Goal: Task Accomplishment & Management: Complete application form

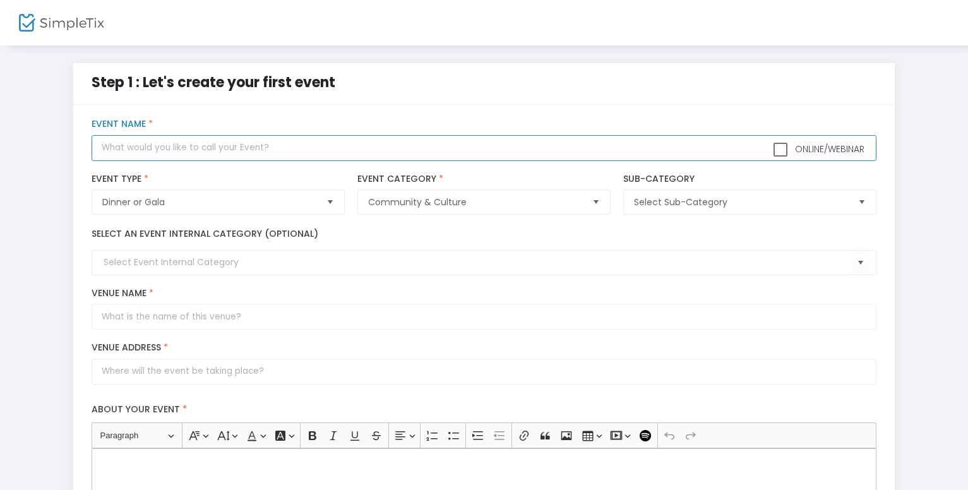
click at [141, 148] on input "text" at bounding box center [484, 148] width 785 height 26
click at [864, 203] on span "Select" at bounding box center [862, 202] width 21 height 21
type input "2025 Holiday FRAMILY Reunion & Homecoming"
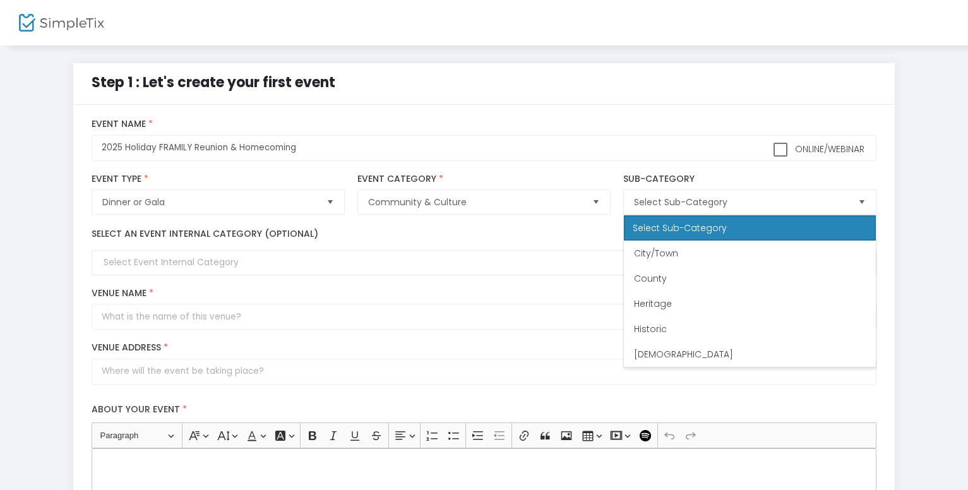
click at [280, 299] on div "Venue Name *" at bounding box center [483, 309] width 797 height 42
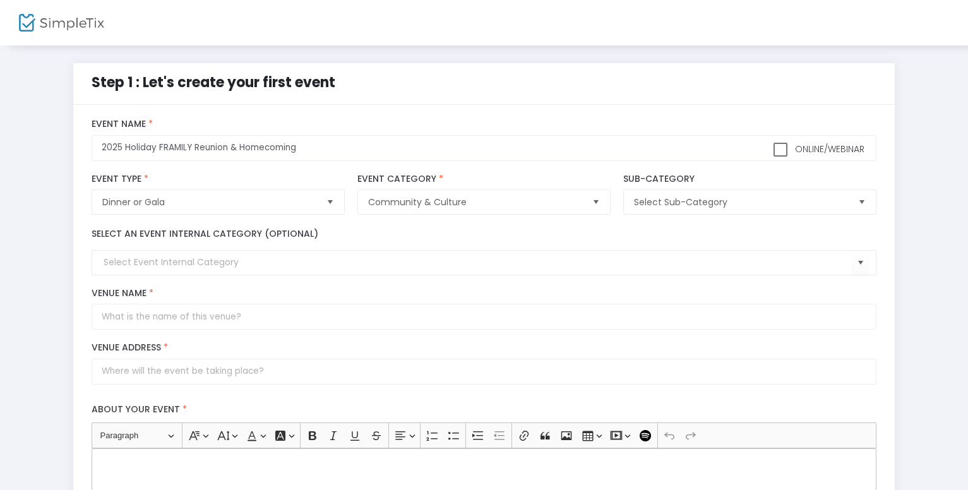
click at [142, 270] on kendo-combobox at bounding box center [484, 262] width 785 height 25
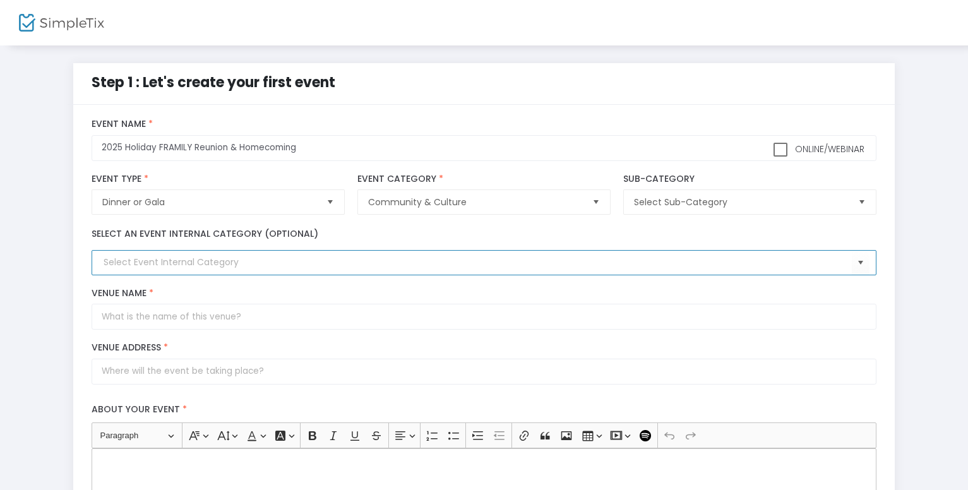
click at [129, 259] on input at bounding box center [478, 262] width 748 height 13
click at [865, 263] on span "Select" at bounding box center [860, 263] width 21 height 21
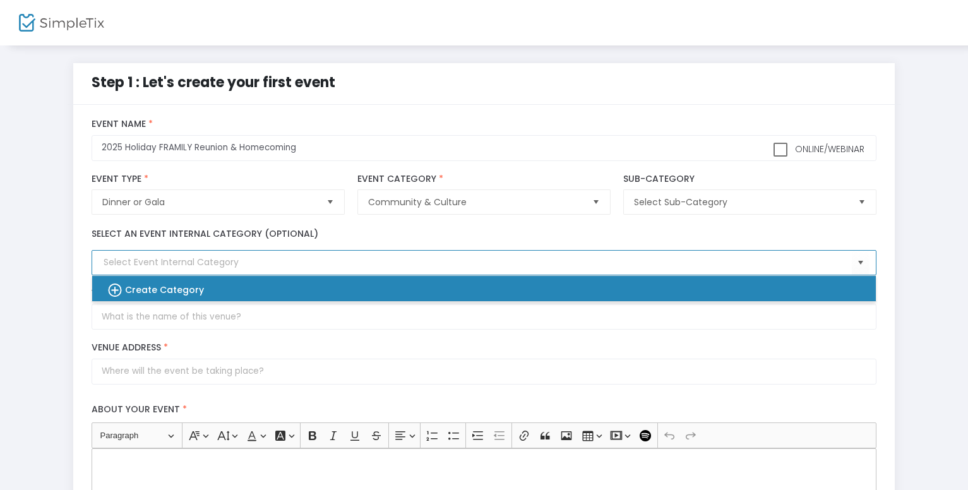
click at [139, 294] on b "Create Category" at bounding box center [164, 289] width 79 height 13
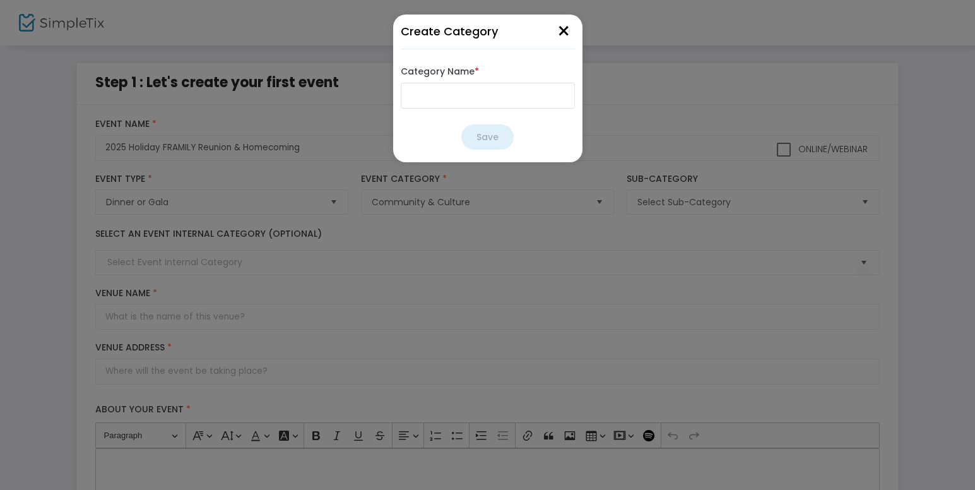
click at [425, 95] on input "Category Name *" at bounding box center [488, 96] width 174 height 26
type input "F"
type input "Reunion"
click at [496, 138] on button "Save" at bounding box center [487, 136] width 52 height 25
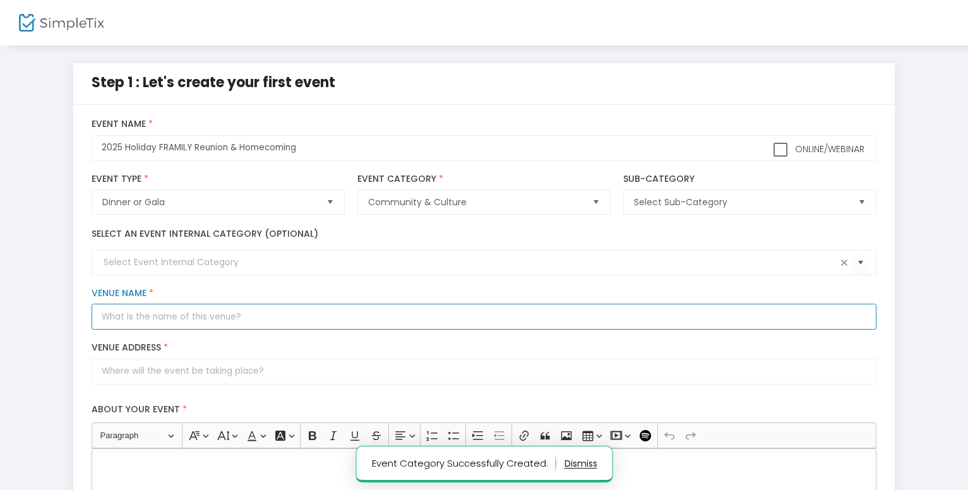
click at [160, 319] on input "Venue Name *" at bounding box center [484, 317] width 785 height 26
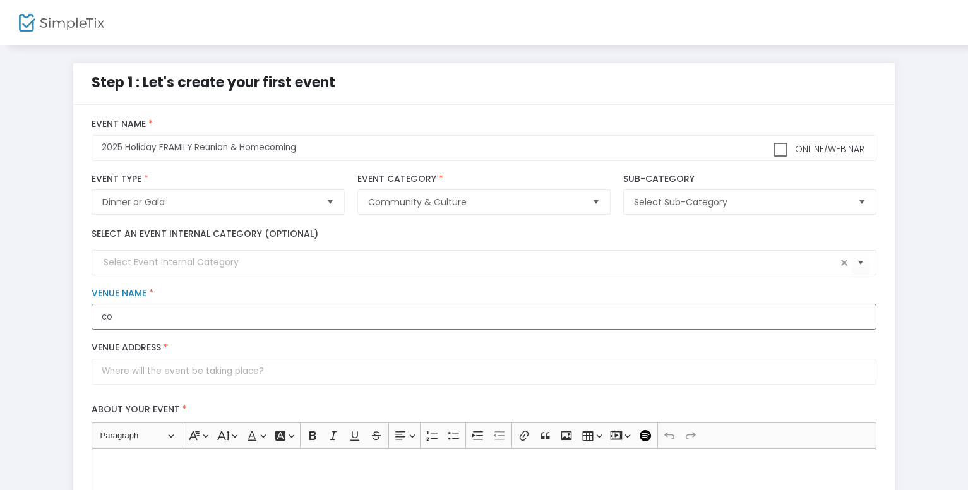
type input "c"
type input "[PERSON_NAME][GEOGRAPHIC_DATA]"
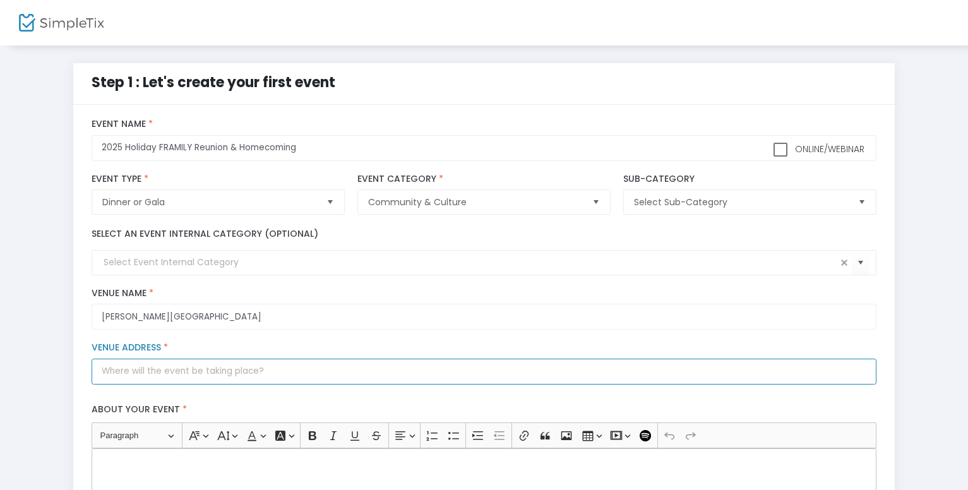
click at [167, 377] on input "Venue Address *" at bounding box center [484, 372] width 785 height 26
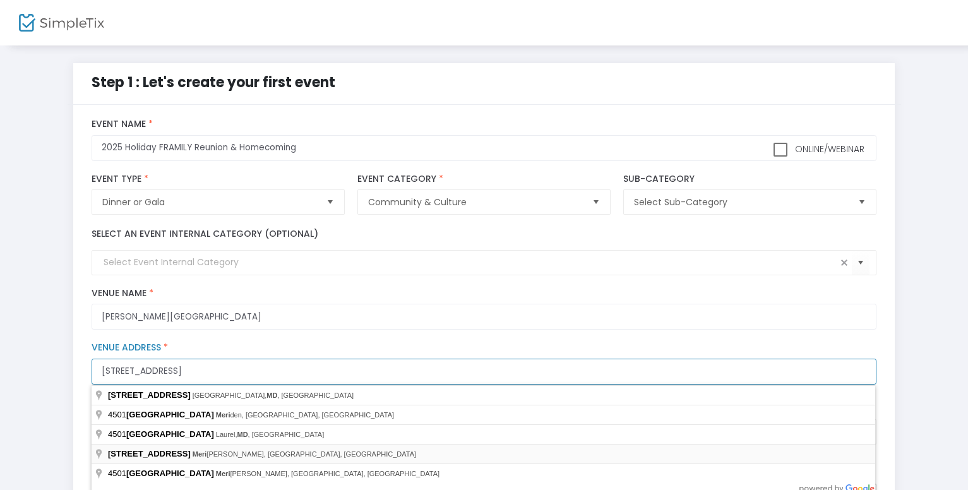
type input "[STREET_ADDRESS]"
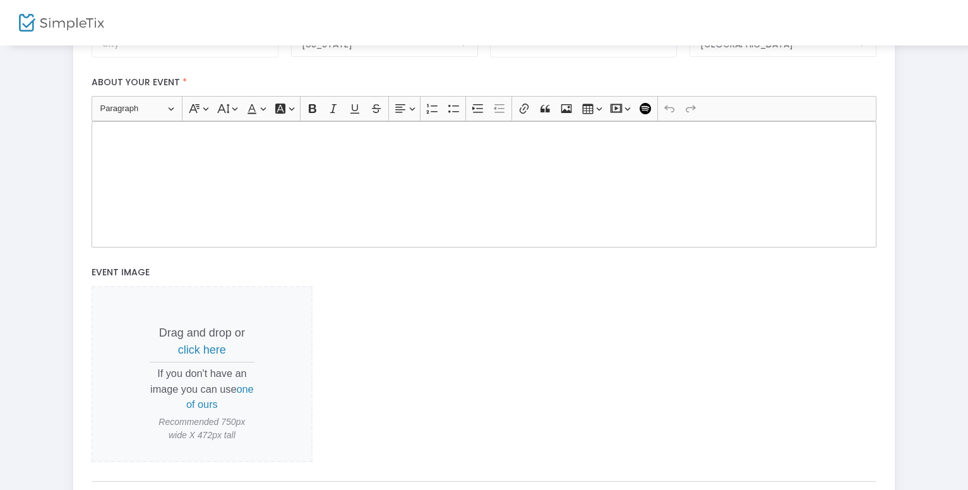
scroll to position [389, 0]
click at [112, 137] on p "Rich Text Editor, main" at bounding box center [484, 134] width 774 height 13
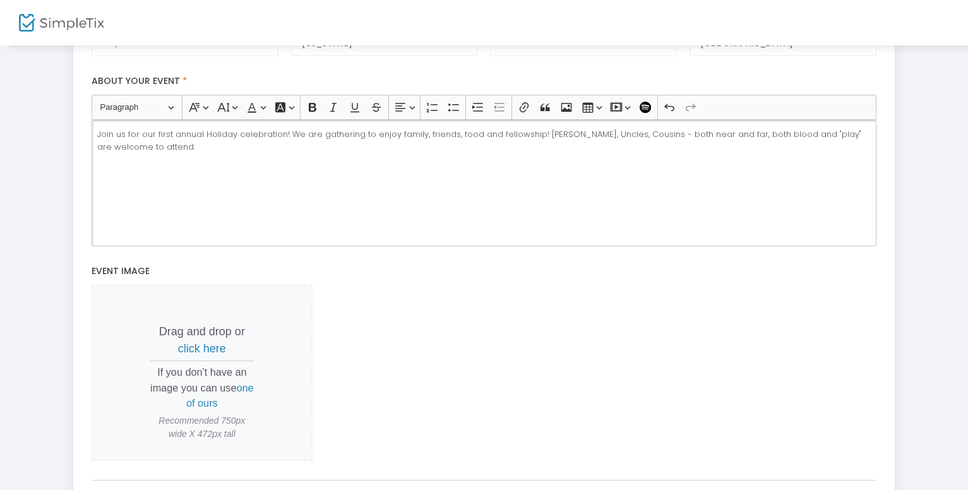
click at [205, 403] on span "one of ours" at bounding box center [220, 395] width 68 height 27
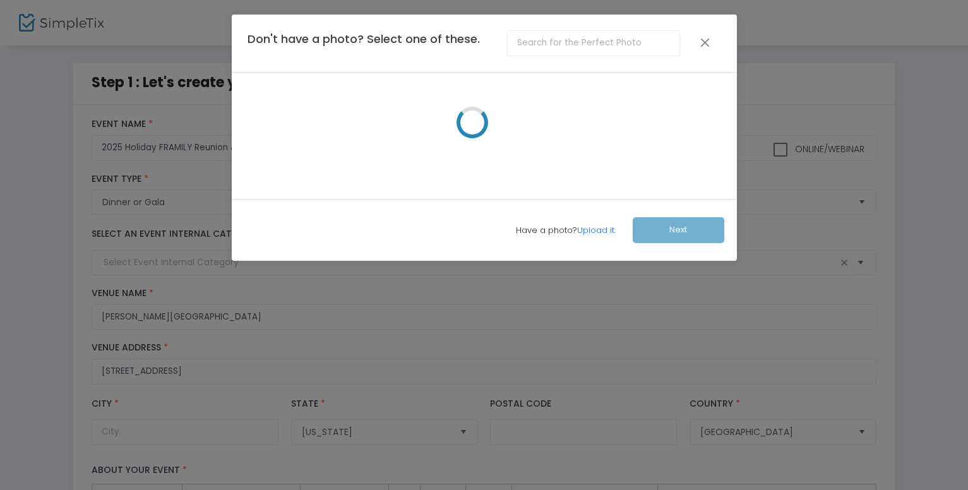
scroll to position [0, 0]
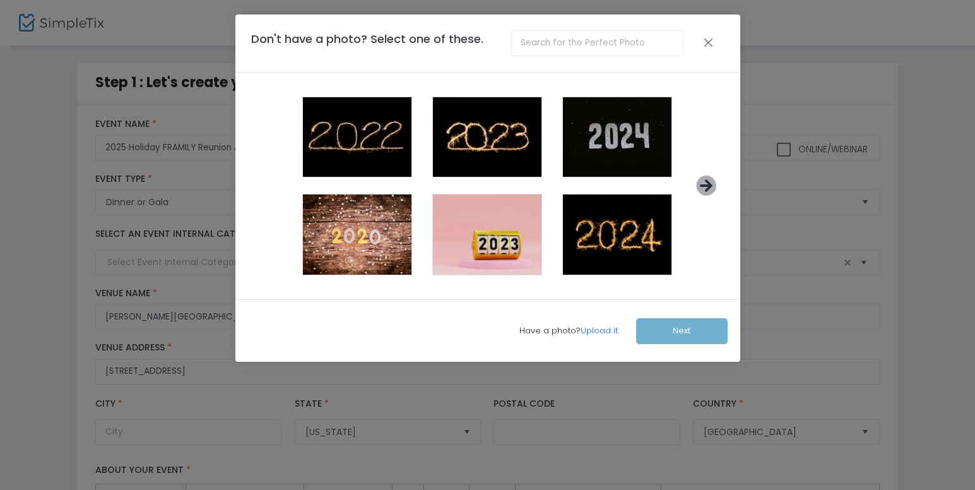
click at [700, 186] on icon at bounding box center [706, 185] width 21 height 21
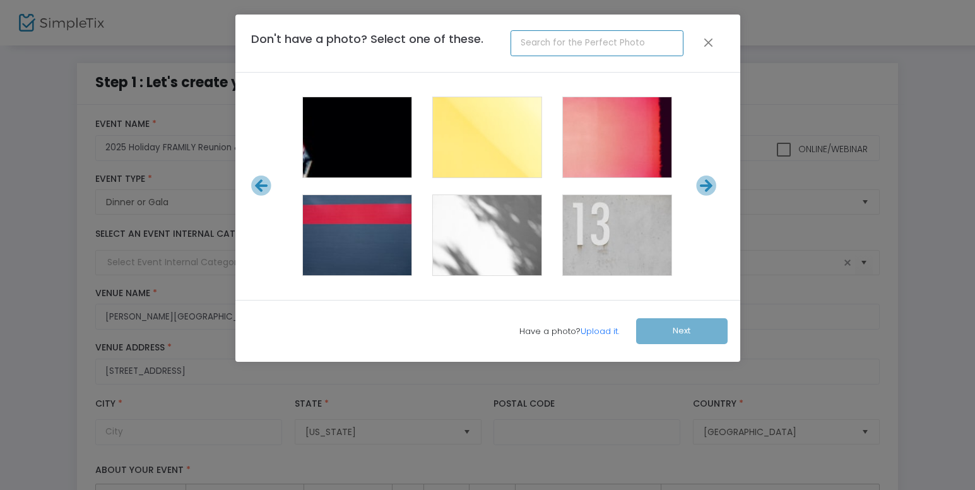
click at [564, 40] on input "text" at bounding box center [597, 43] width 173 height 26
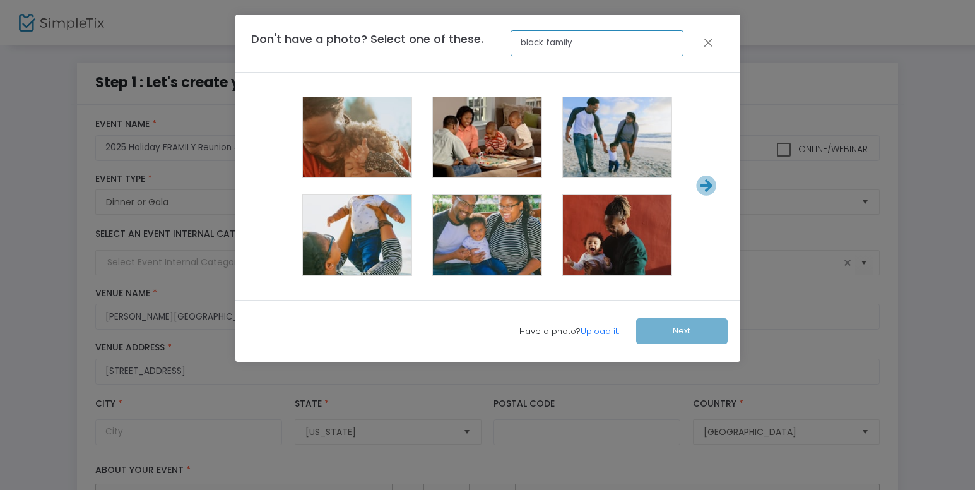
drag, startPoint x: 576, startPoint y: 35, endPoint x: 501, endPoint y: 45, distance: 75.8
click at [501, 45] on div "Don't have a photo? Select one of these. black family" at bounding box center [467, 43] width 445 height 26
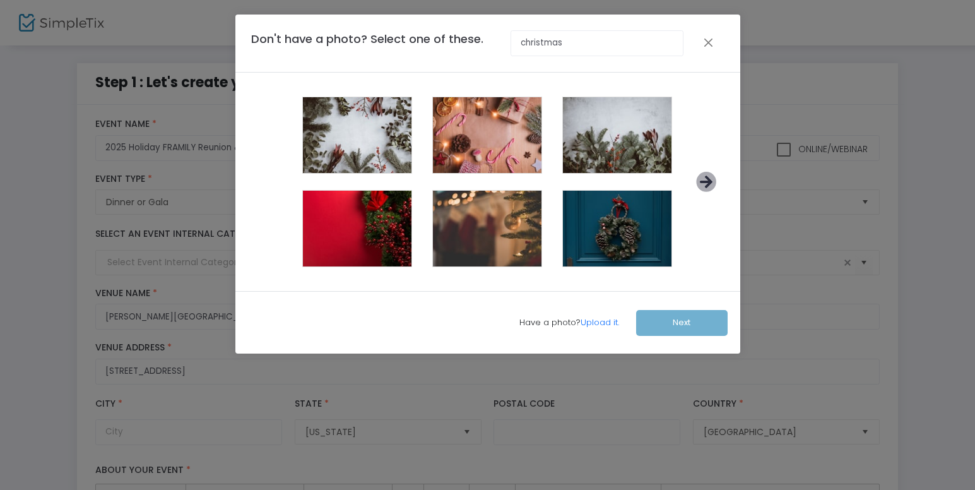
click at [710, 181] on icon at bounding box center [706, 182] width 21 height 21
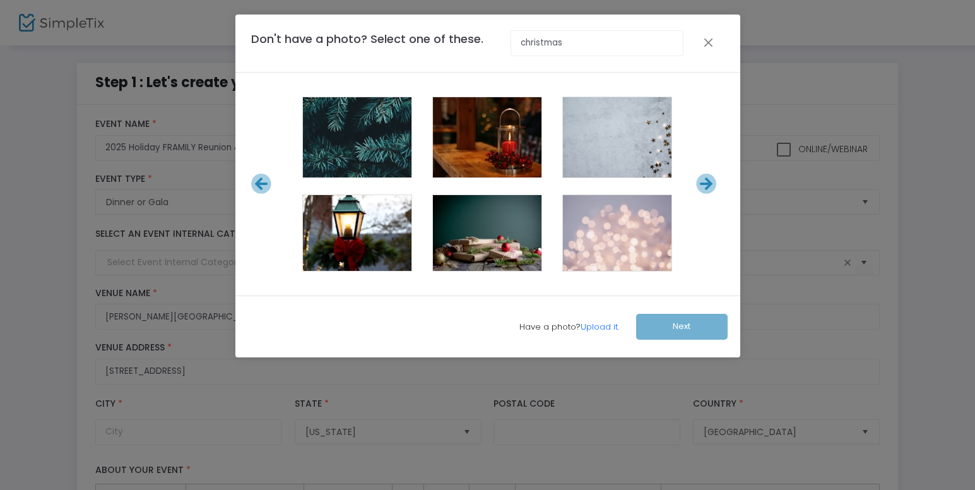
click at [709, 181] on icon at bounding box center [706, 184] width 21 height 21
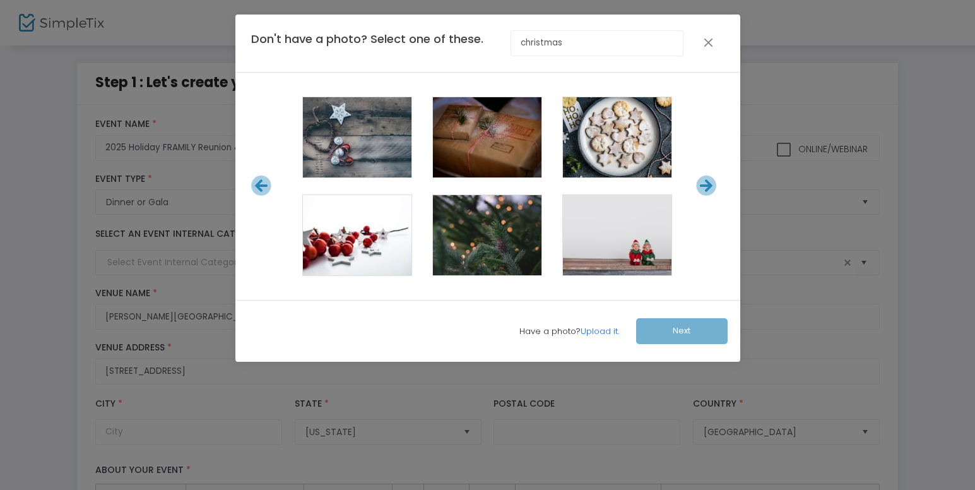
click at [709, 181] on icon at bounding box center [706, 185] width 21 height 21
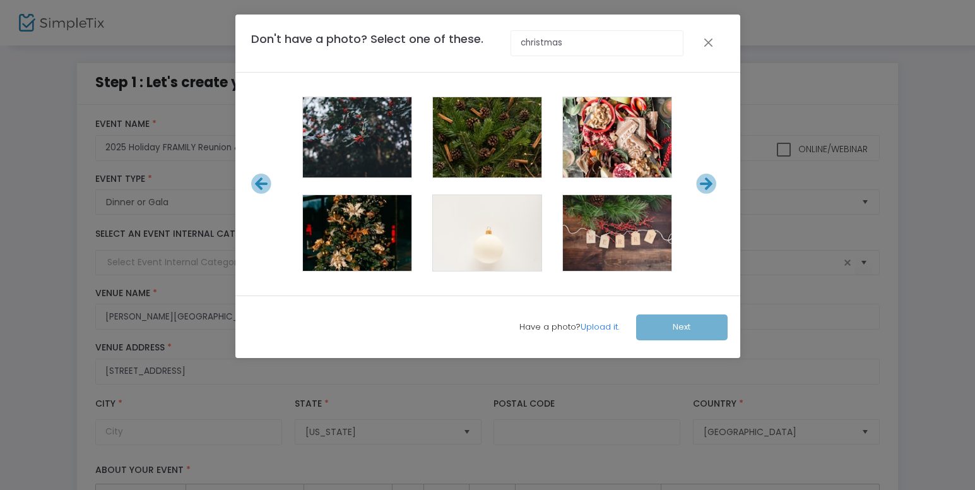
click at [709, 181] on icon at bounding box center [706, 184] width 21 height 21
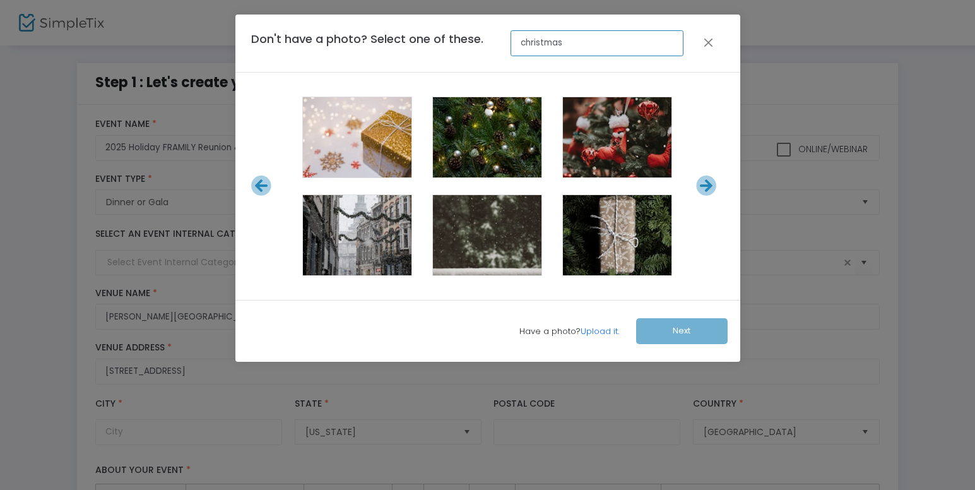
click at [574, 40] on input "christmas" at bounding box center [597, 43] width 173 height 26
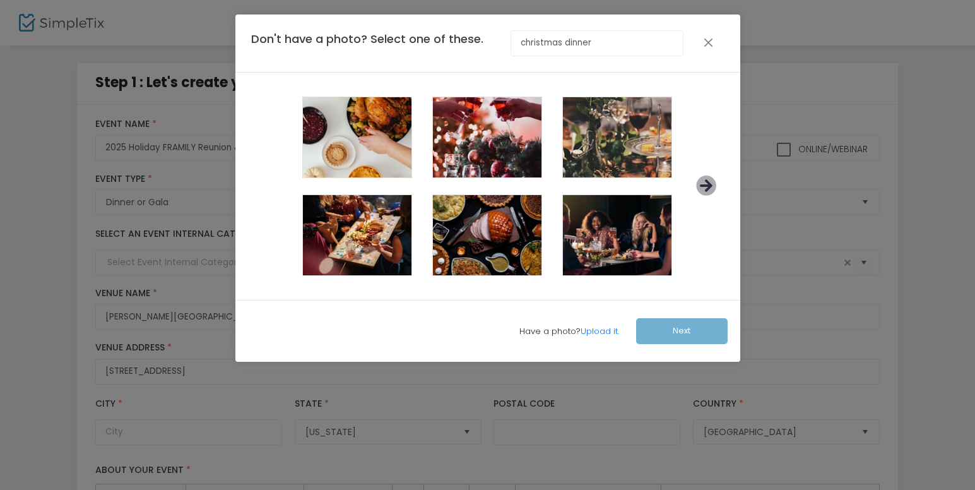
click at [712, 184] on icon at bounding box center [706, 185] width 21 height 21
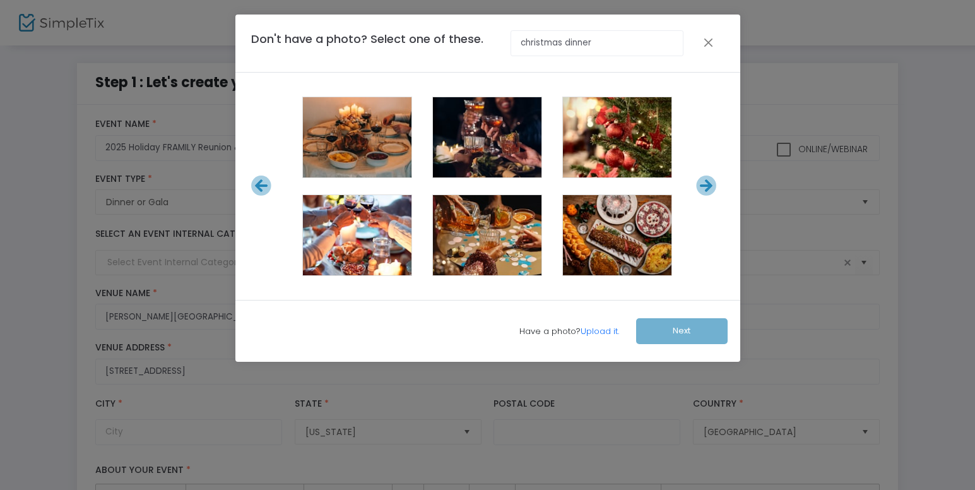
click at [712, 184] on icon at bounding box center [706, 185] width 21 height 21
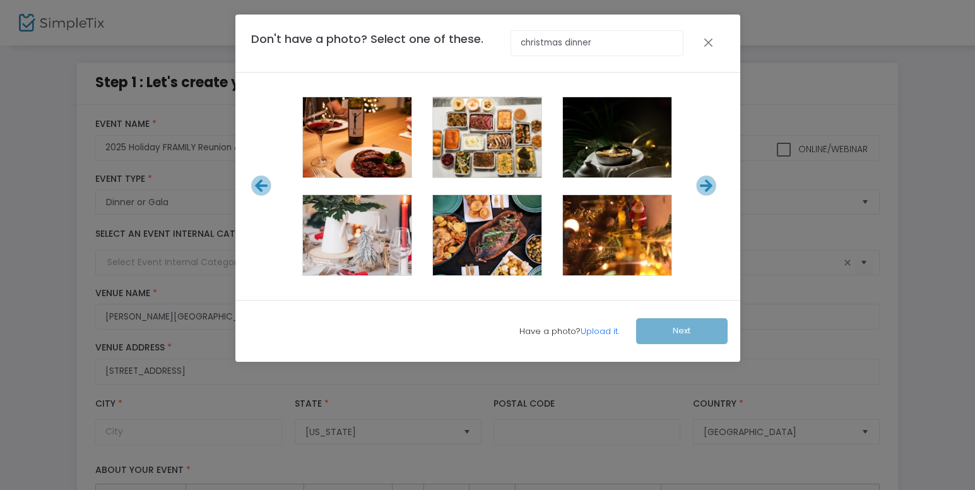
click at [712, 184] on icon at bounding box center [706, 185] width 21 height 21
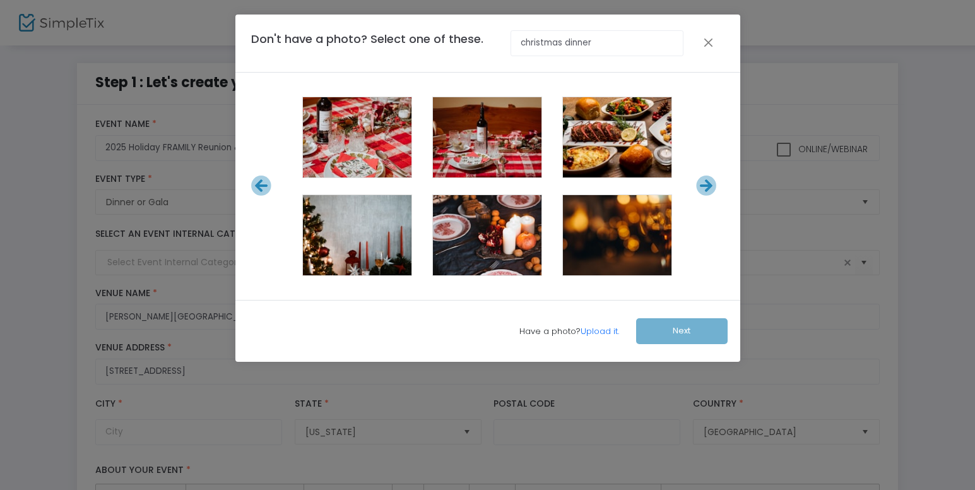
click at [712, 184] on icon at bounding box center [706, 185] width 21 height 21
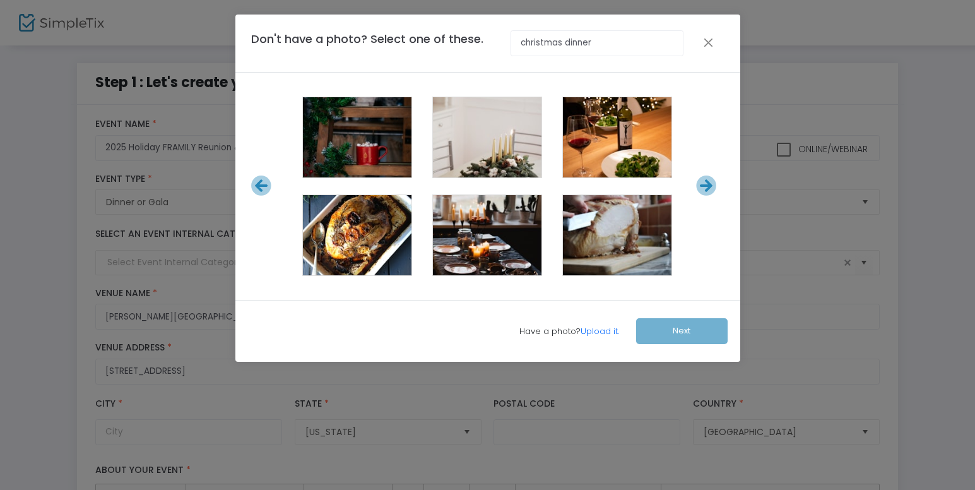
click at [712, 184] on icon at bounding box center [706, 185] width 21 height 21
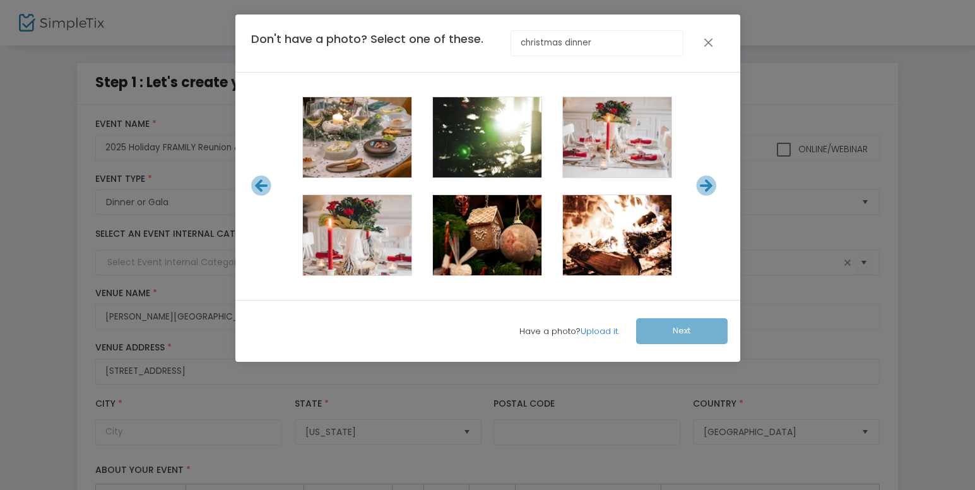
click at [712, 184] on icon at bounding box center [706, 185] width 21 height 21
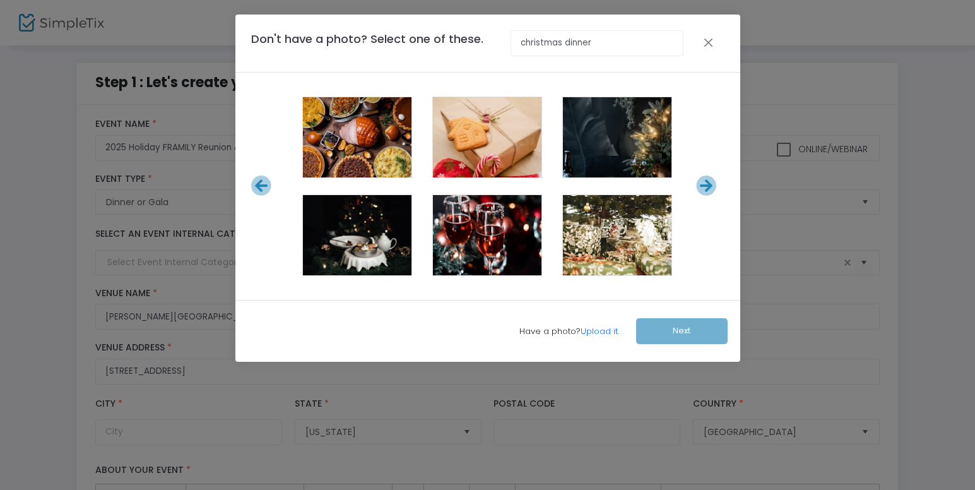
click at [712, 184] on icon at bounding box center [706, 185] width 21 height 21
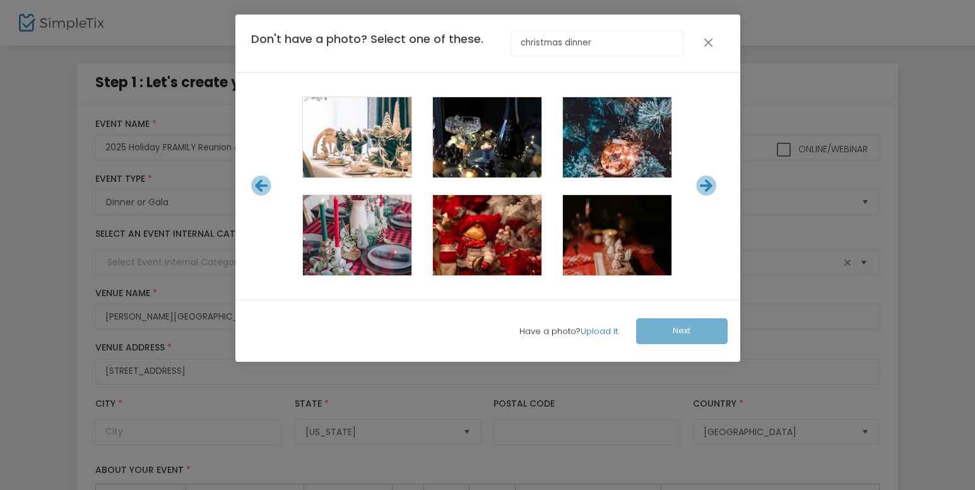
click at [712, 184] on icon at bounding box center [706, 185] width 21 height 21
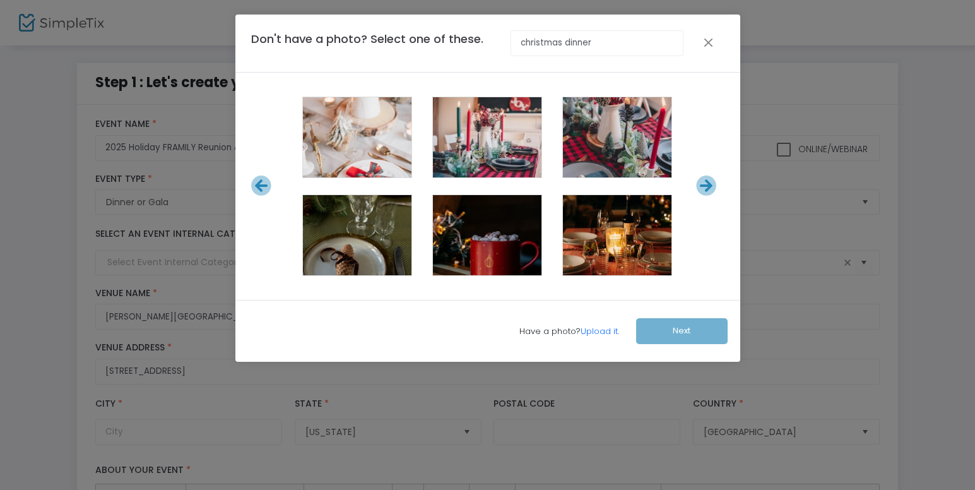
click at [712, 184] on icon at bounding box center [706, 185] width 21 height 21
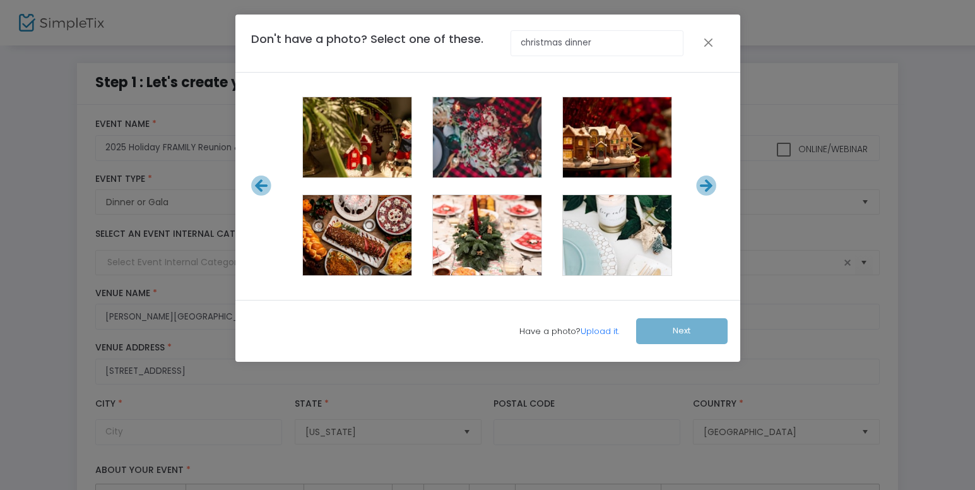
click at [712, 184] on icon at bounding box center [706, 185] width 21 height 21
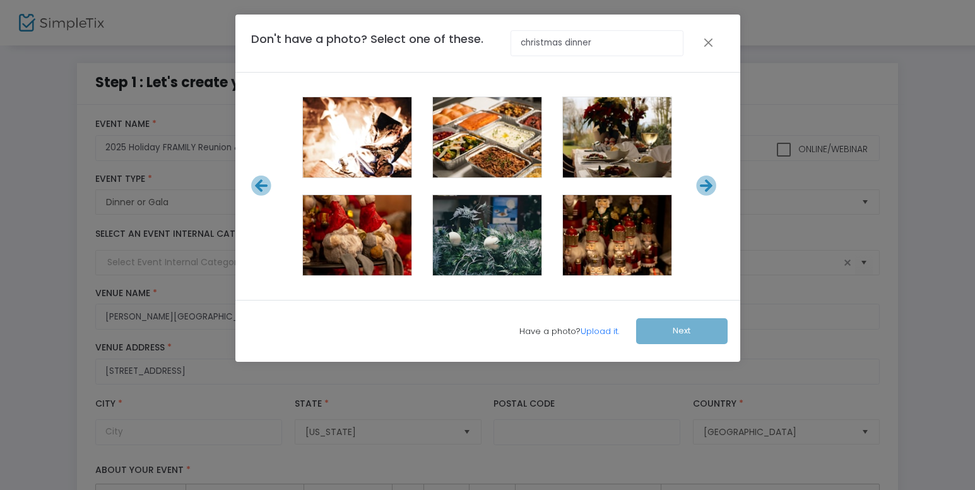
click at [712, 184] on icon at bounding box center [706, 185] width 21 height 21
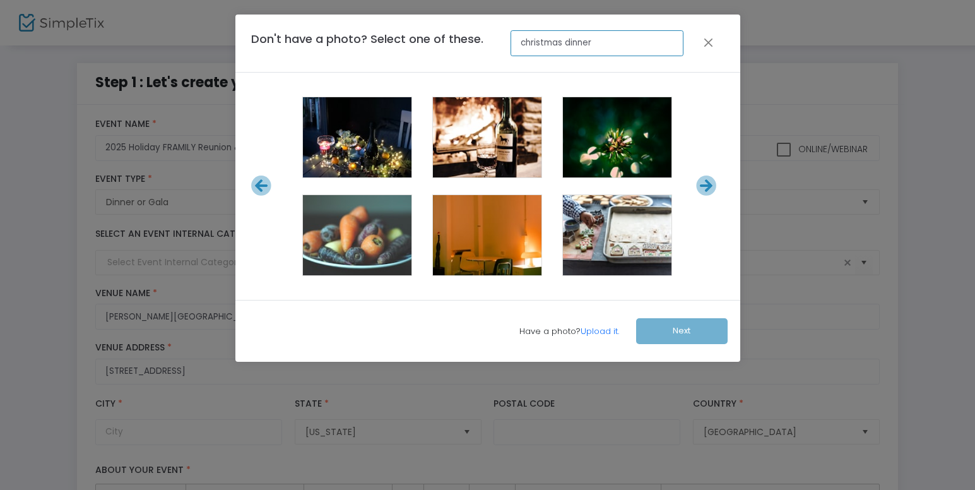
click at [519, 40] on input "christmas dinner" at bounding box center [597, 43] width 173 height 26
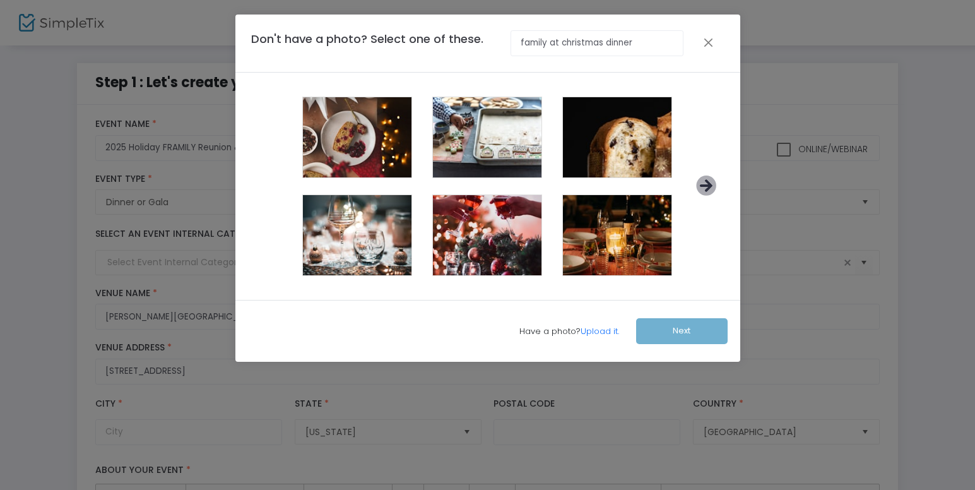
click at [712, 184] on icon at bounding box center [706, 185] width 21 height 21
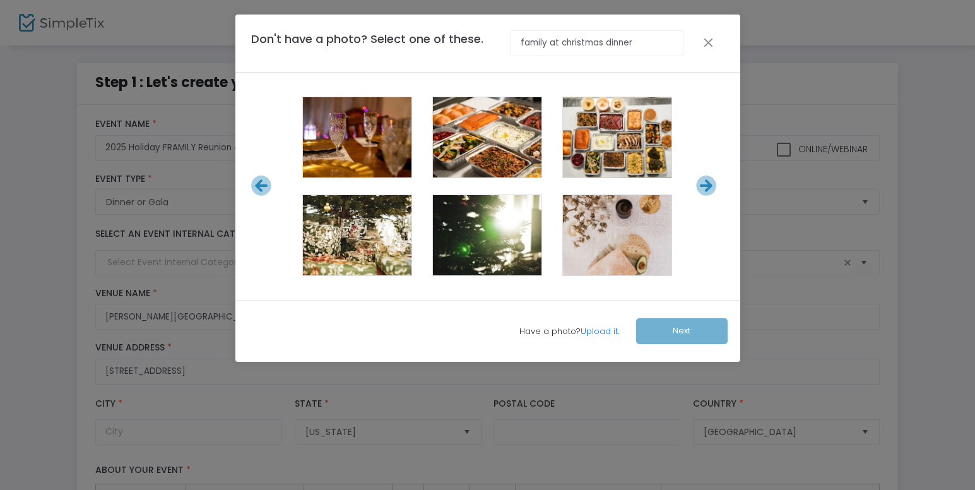
click at [720, 184] on div at bounding box center [710, 185] width 40 height 21
click at [708, 187] on icon at bounding box center [706, 185] width 21 height 21
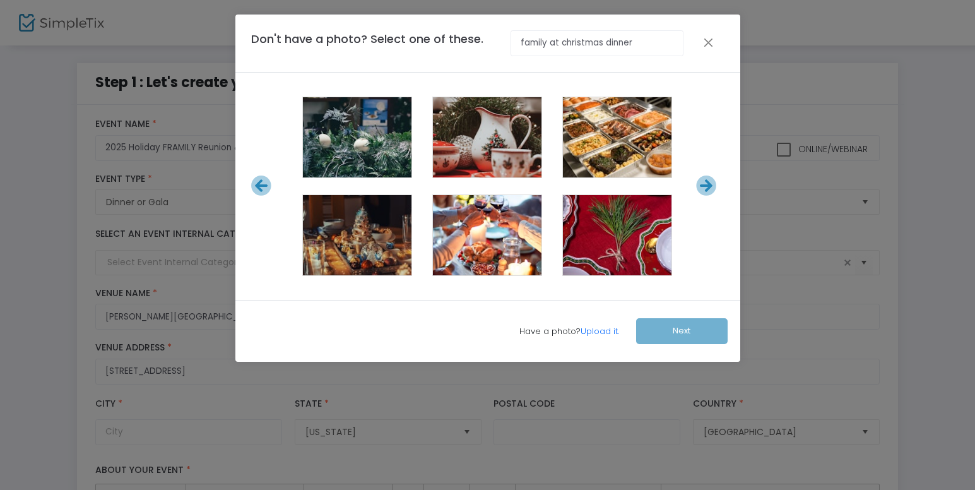
click at [708, 187] on icon at bounding box center [706, 185] width 21 height 21
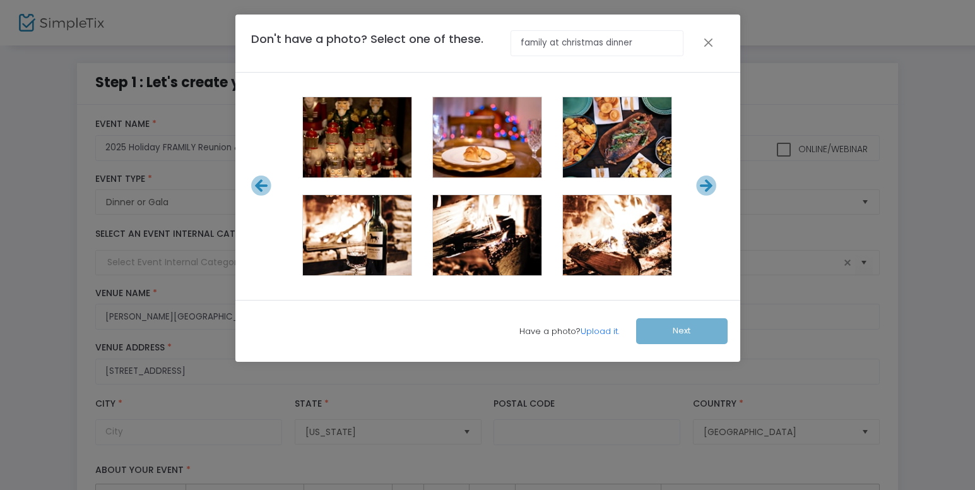
click at [708, 187] on icon at bounding box center [706, 185] width 21 height 21
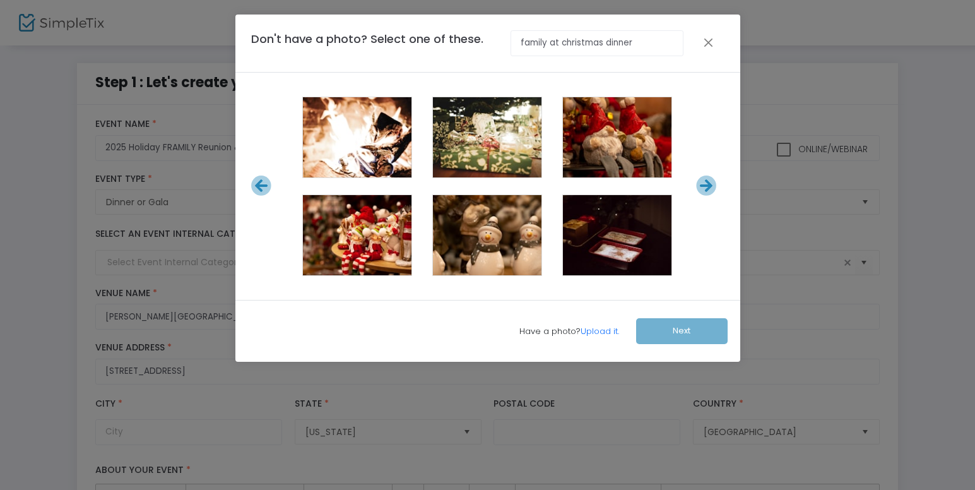
click at [708, 187] on icon at bounding box center [706, 185] width 21 height 21
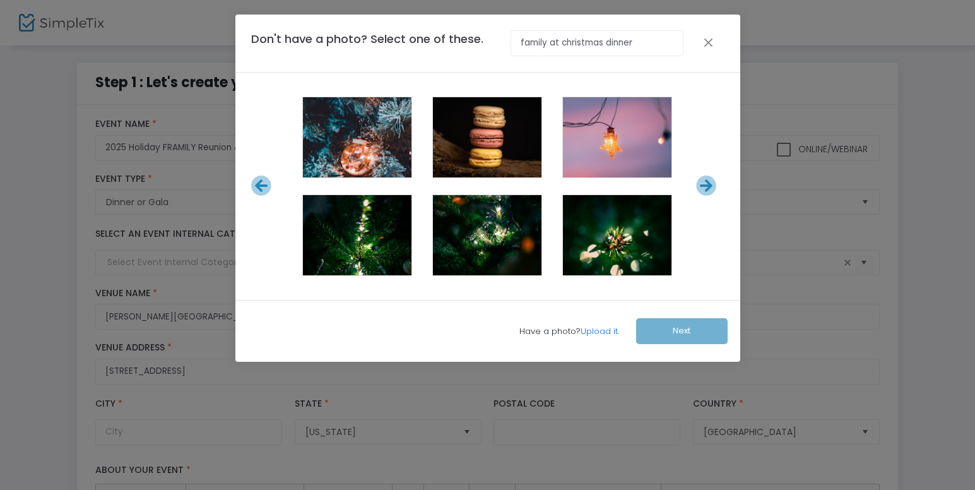
click at [708, 187] on icon at bounding box center [706, 185] width 21 height 21
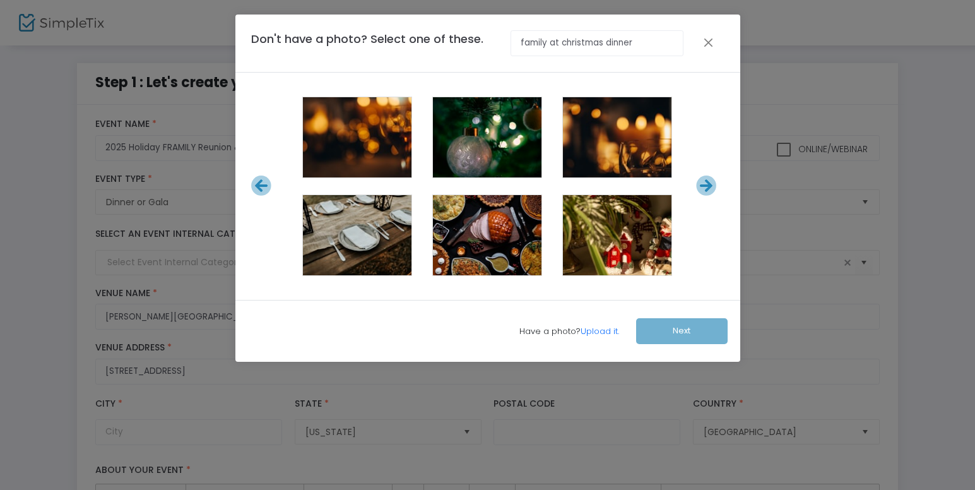
click at [708, 187] on icon at bounding box center [706, 185] width 21 height 21
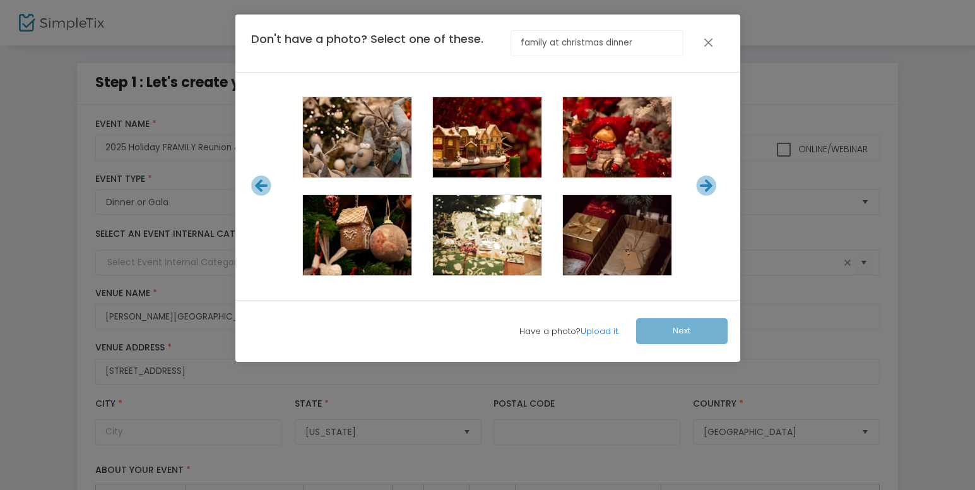
click at [708, 187] on icon at bounding box center [706, 185] width 21 height 21
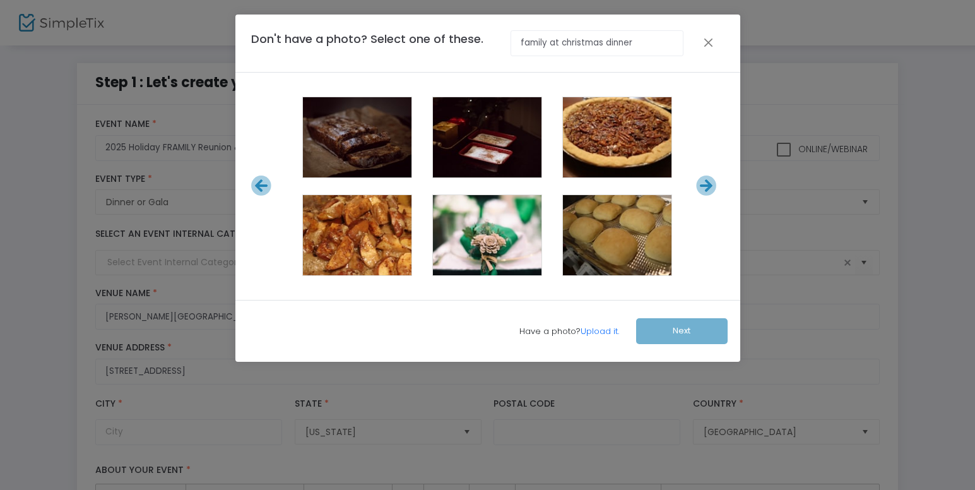
click at [708, 187] on icon at bounding box center [706, 185] width 21 height 21
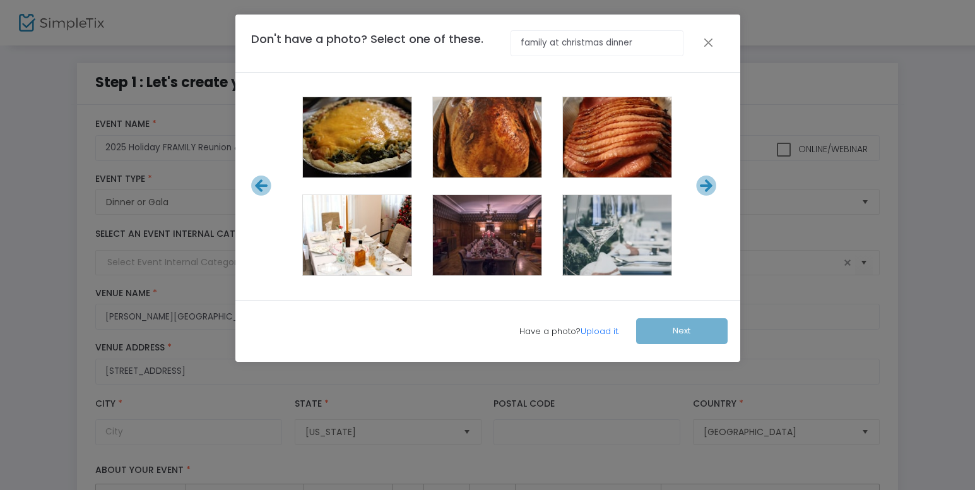
click at [708, 187] on icon at bounding box center [706, 185] width 21 height 21
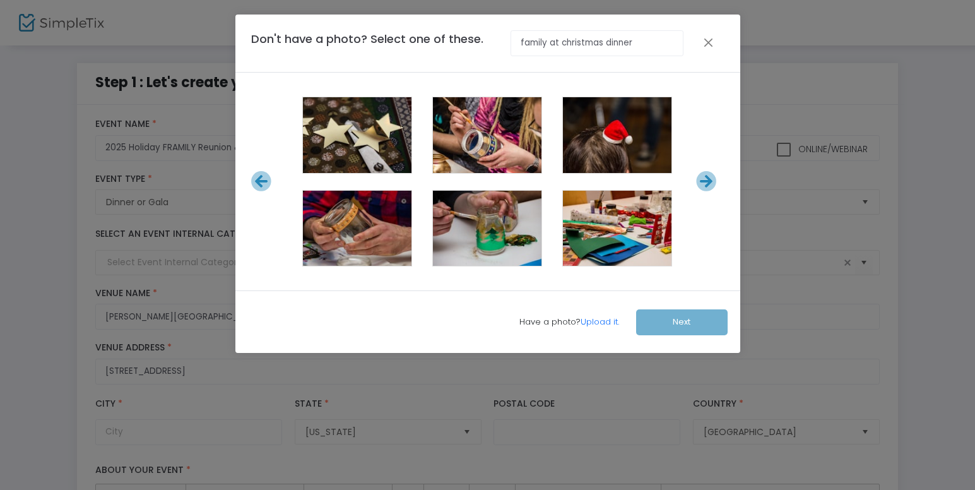
click at [708, 187] on icon at bounding box center [706, 181] width 21 height 21
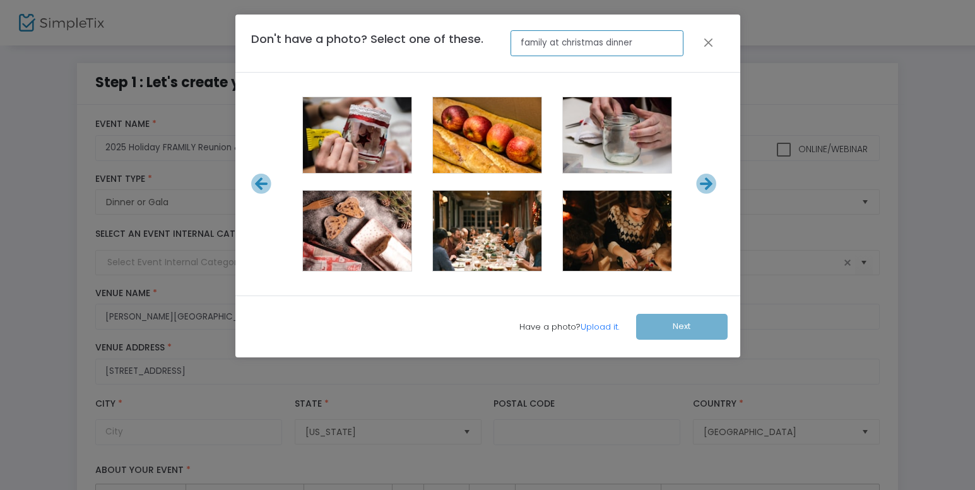
click at [639, 36] on input "family at christmas dinner" at bounding box center [597, 43] width 173 height 26
drag, startPoint x: 639, startPoint y: 37, endPoint x: 459, endPoint y: 8, distance: 182.2
click at [456, 21] on div "Don't have a photo? Select one of these. family at christmas dinner" at bounding box center [487, 44] width 505 height 58
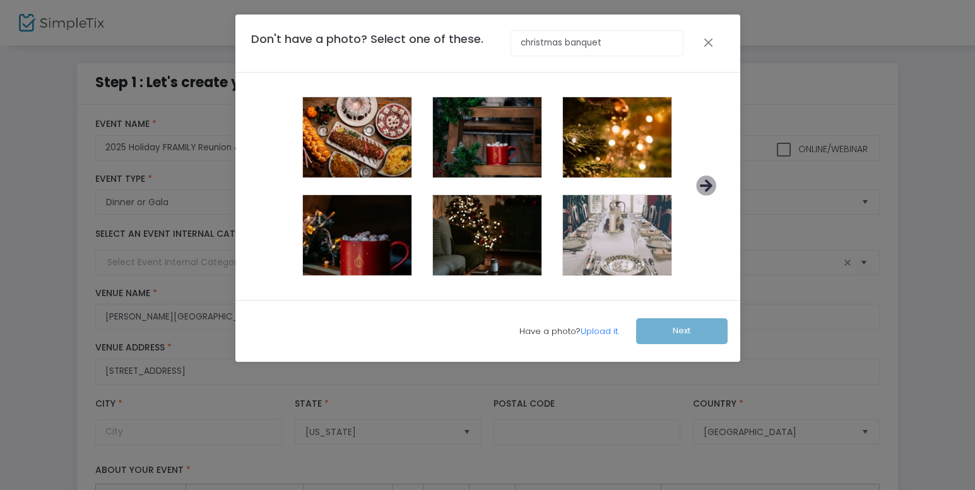
click at [708, 184] on icon at bounding box center [706, 185] width 21 height 21
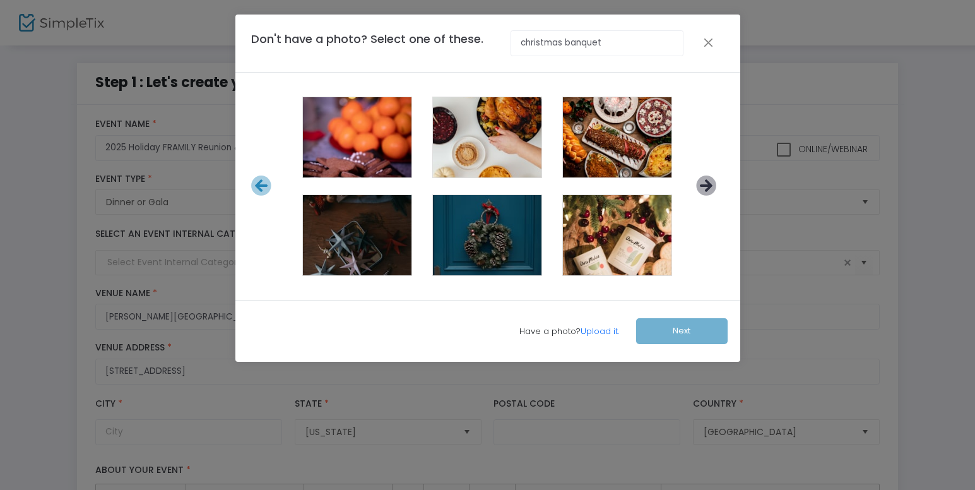
click at [709, 189] on icon at bounding box center [706, 185] width 21 height 21
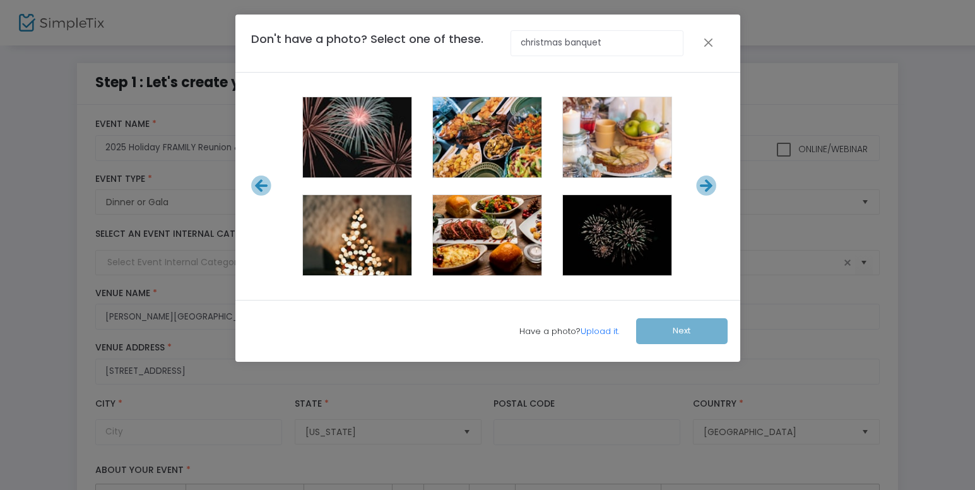
click at [709, 189] on icon at bounding box center [706, 185] width 21 height 21
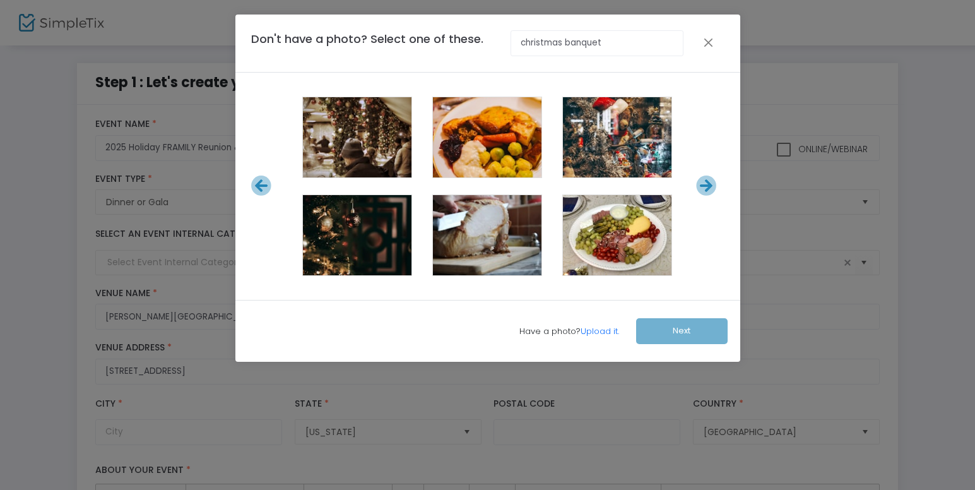
click at [709, 189] on icon at bounding box center [706, 185] width 21 height 21
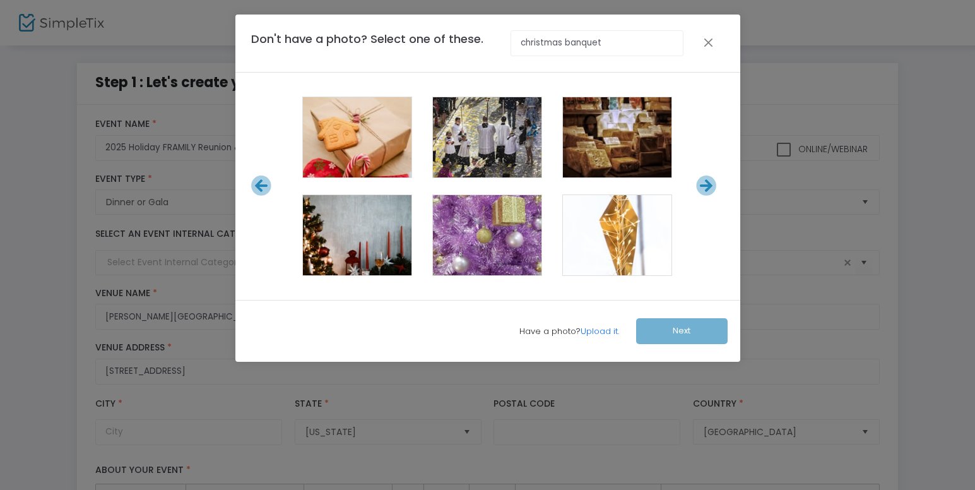
click at [709, 189] on icon at bounding box center [706, 185] width 21 height 21
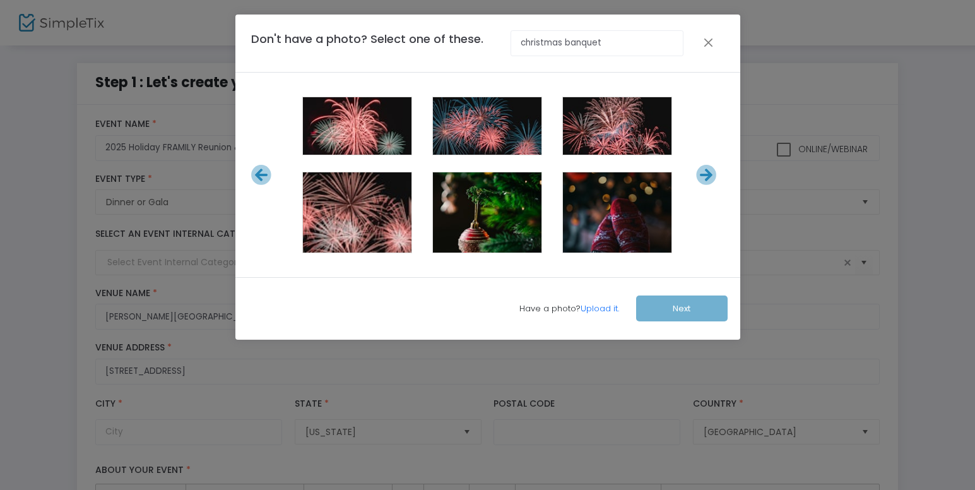
click at [709, 189] on div at bounding box center [488, 175] width 486 height 174
click at [708, 176] on icon at bounding box center [706, 175] width 21 height 21
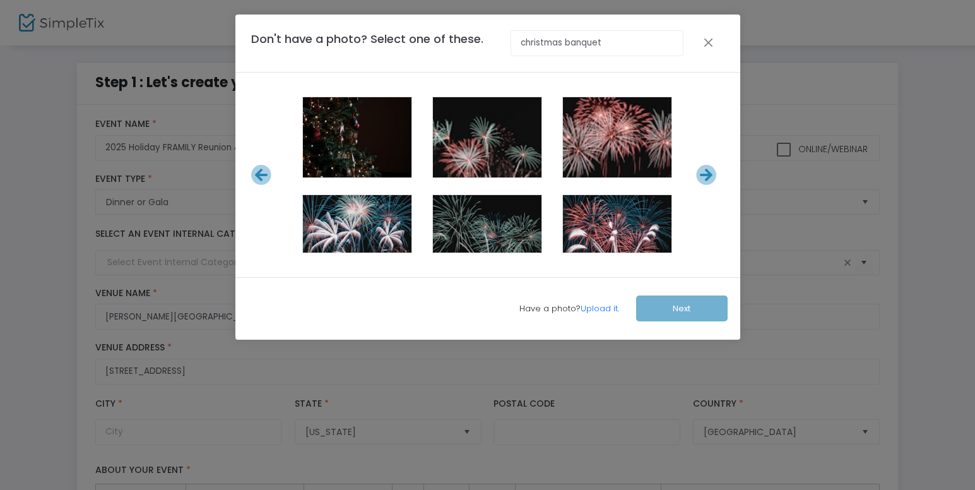
click at [708, 176] on icon at bounding box center [706, 175] width 21 height 21
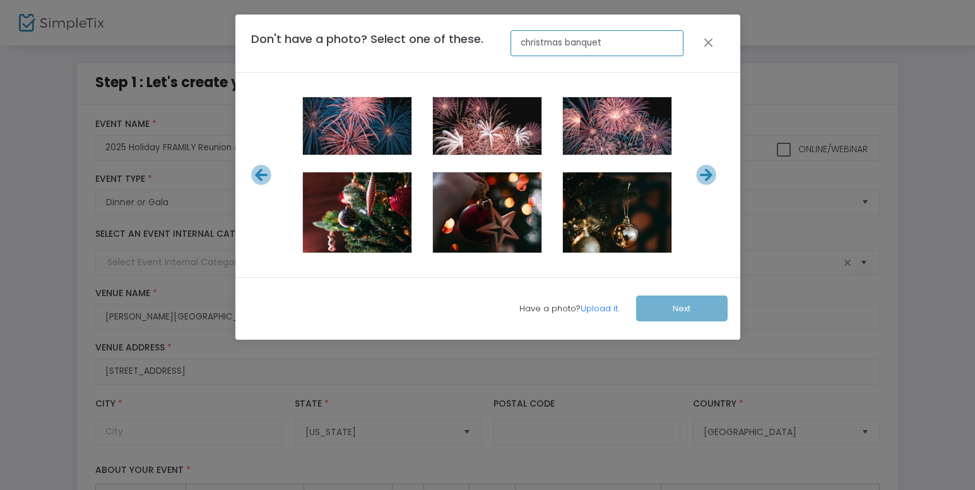
drag, startPoint x: 607, startPoint y: 41, endPoint x: 450, endPoint y: 49, distance: 157.4
click at [450, 49] on div "Don't have a photo? Select one of these. christmas banquet" at bounding box center [467, 43] width 445 height 26
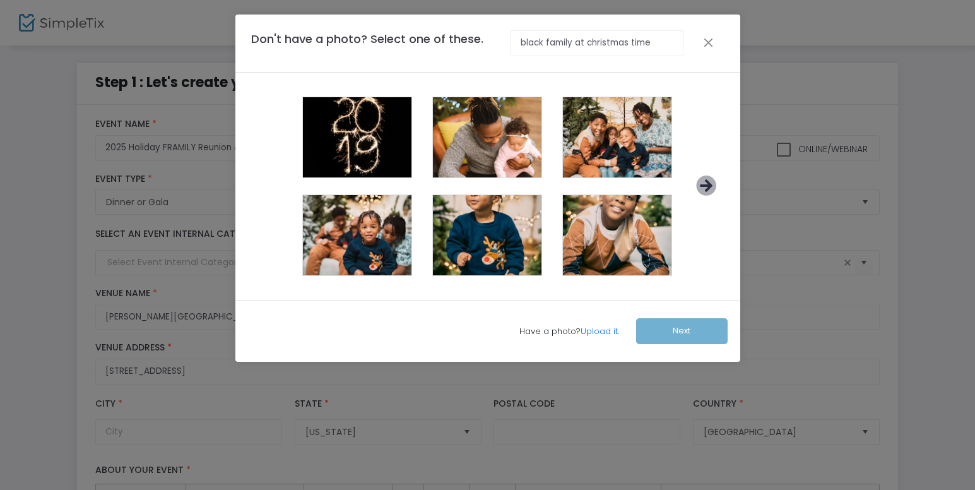
click at [708, 186] on icon at bounding box center [706, 185] width 21 height 21
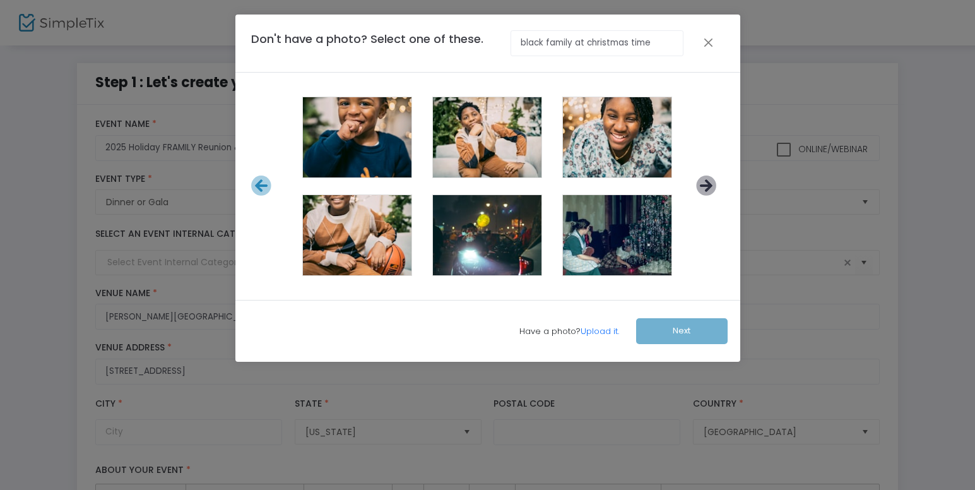
click at [709, 187] on icon at bounding box center [706, 185] width 21 height 21
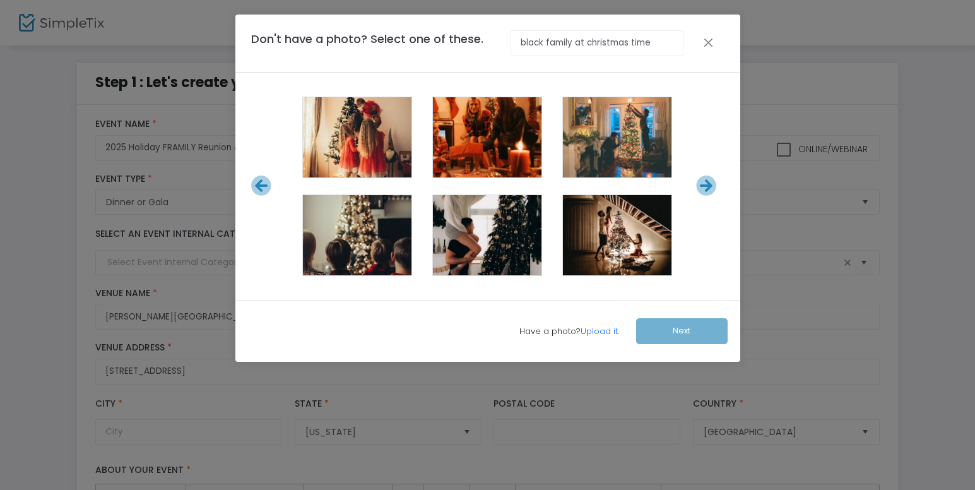
click at [709, 187] on icon at bounding box center [706, 185] width 21 height 21
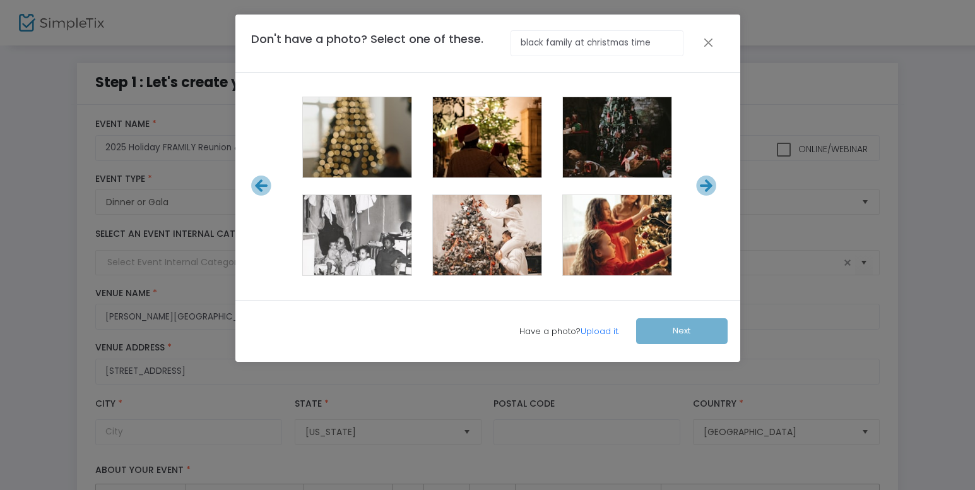
click at [709, 187] on icon at bounding box center [706, 185] width 21 height 21
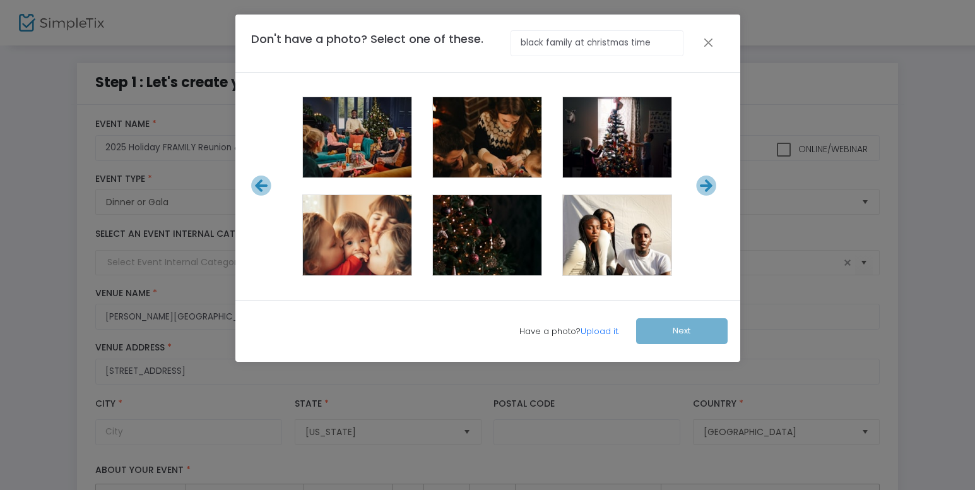
click at [709, 187] on icon at bounding box center [706, 185] width 21 height 21
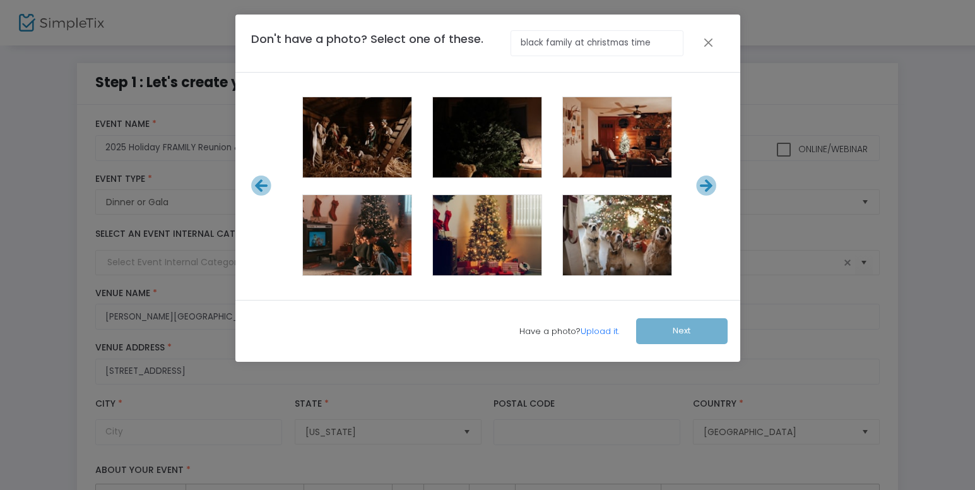
click at [709, 187] on icon at bounding box center [706, 185] width 21 height 21
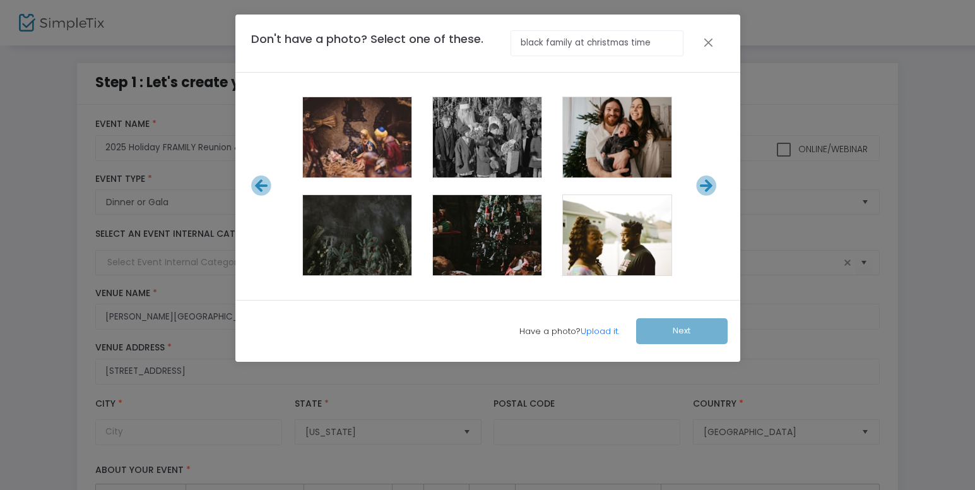
click at [709, 187] on icon at bounding box center [706, 185] width 21 height 21
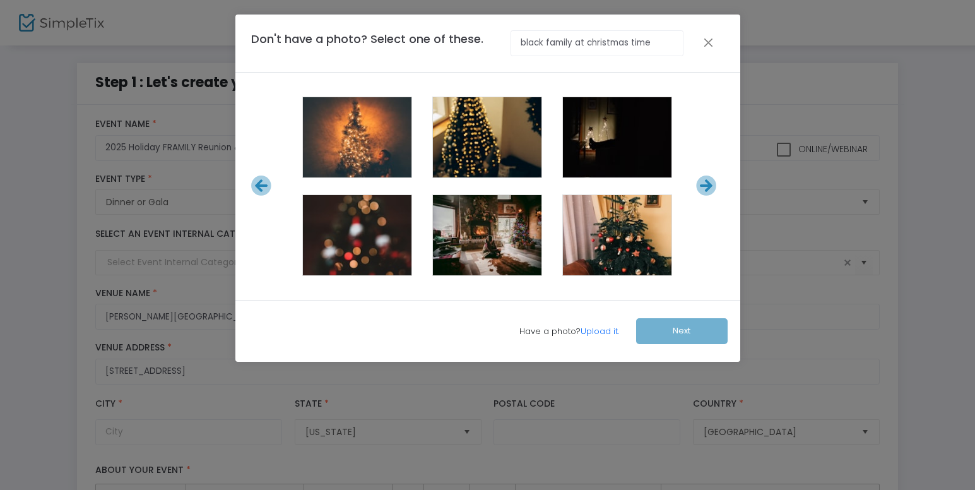
click at [709, 187] on icon at bounding box center [706, 185] width 21 height 21
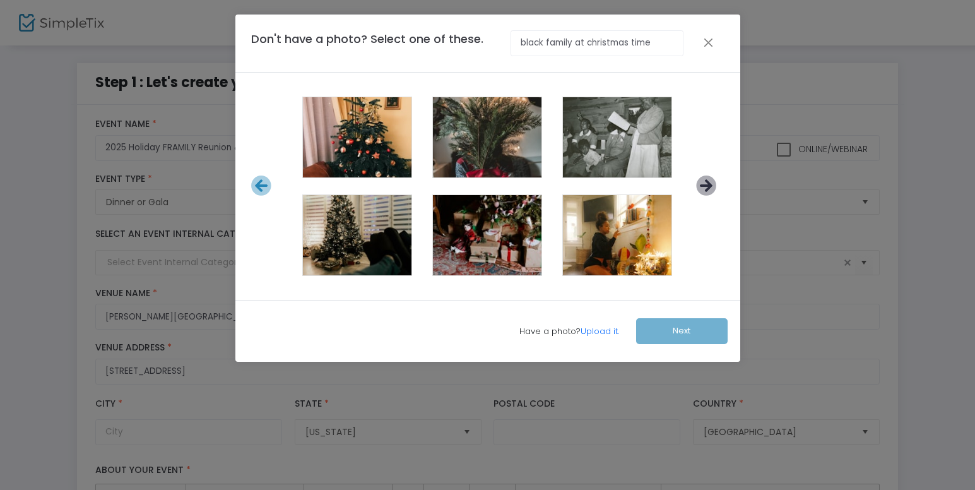
click at [708, 191] on icon at bounding box center [706, 185] width 21 height 21
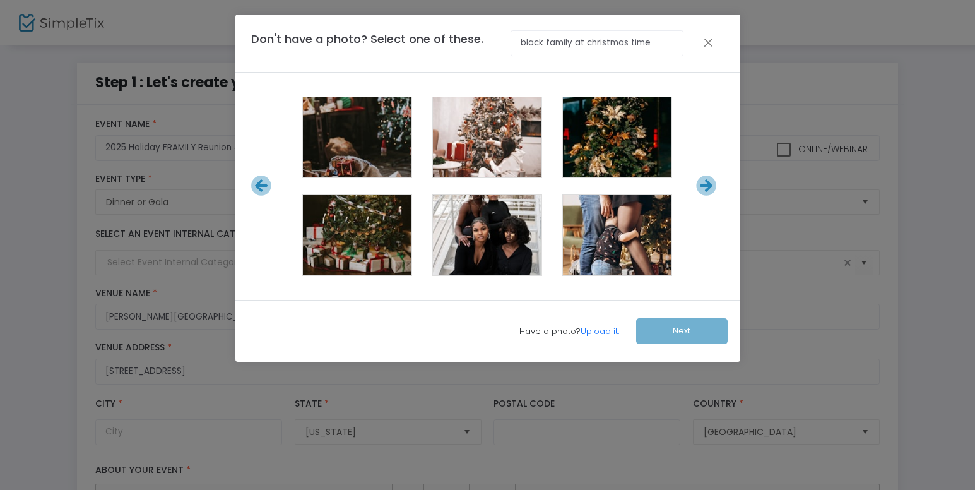
click at [708, 191] on icon at bounding box center [706, 185] width 21 height 21
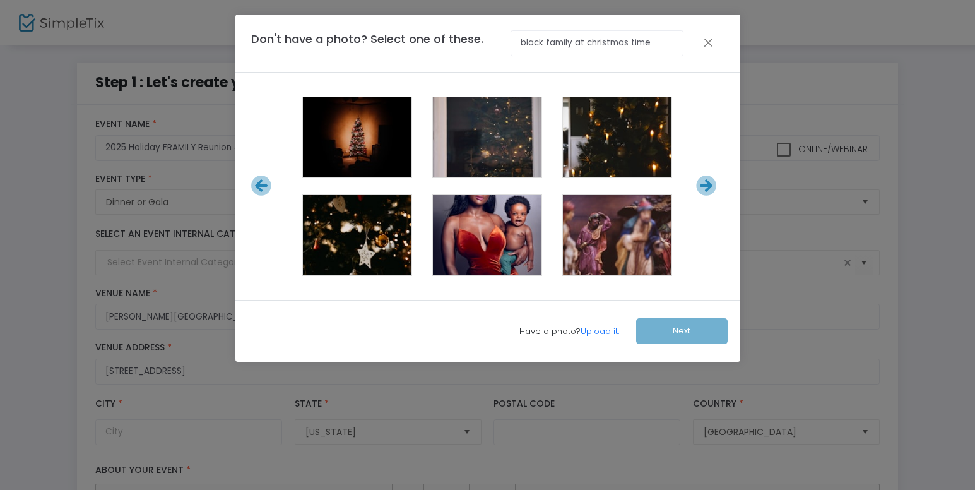
click at [708, 191] on icon at bounding box center [706, 185] width 21 height 21
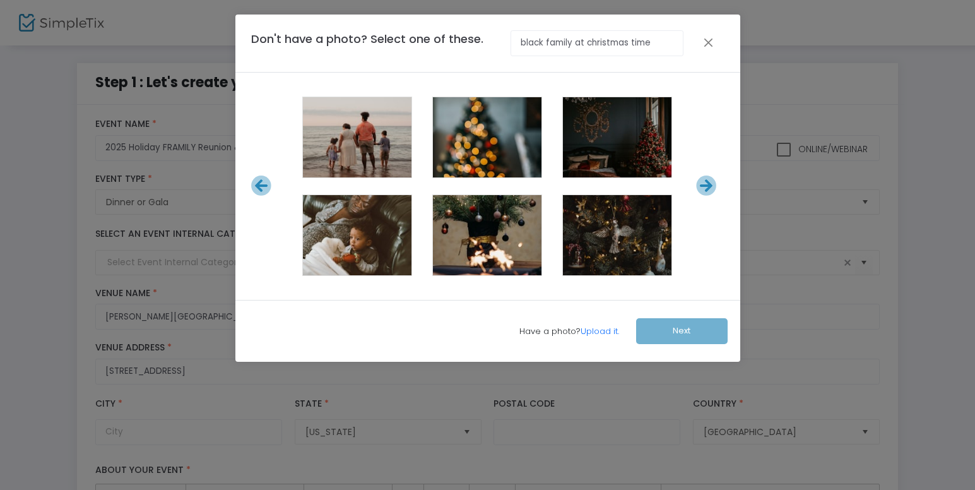
click at [708, 191] on icon at bounding box center [706, 185] width 21 height 21
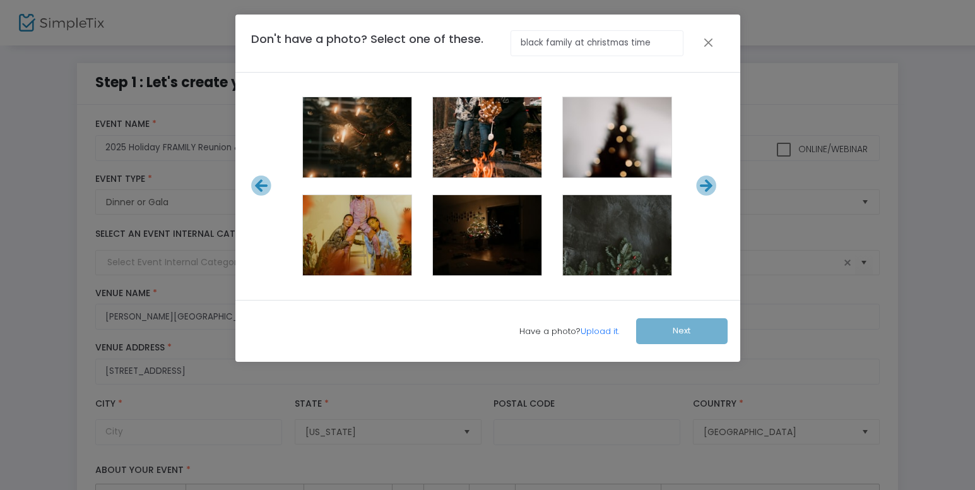
click at [708, 191] on icon at bounding box center [706, 185] width 21 height 21
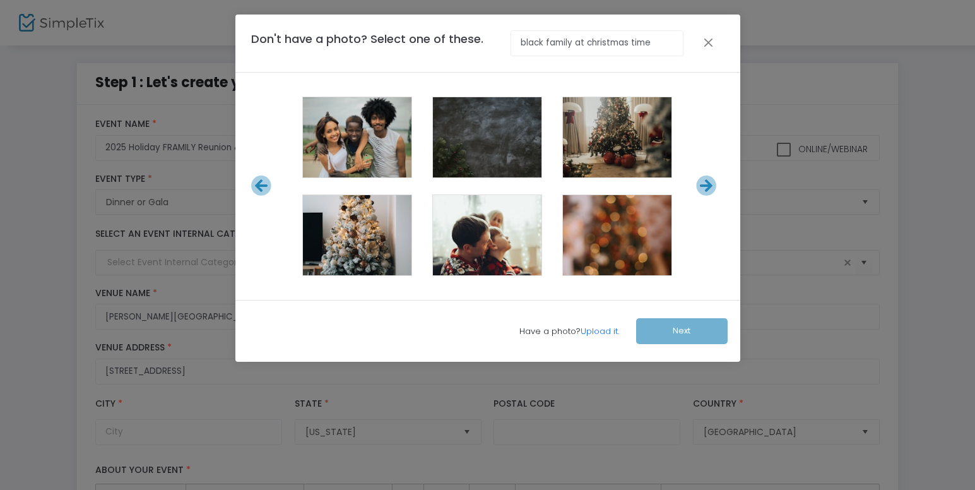
click at [708, 191] on icon at bounding box center [706, 185] width 21 height 21
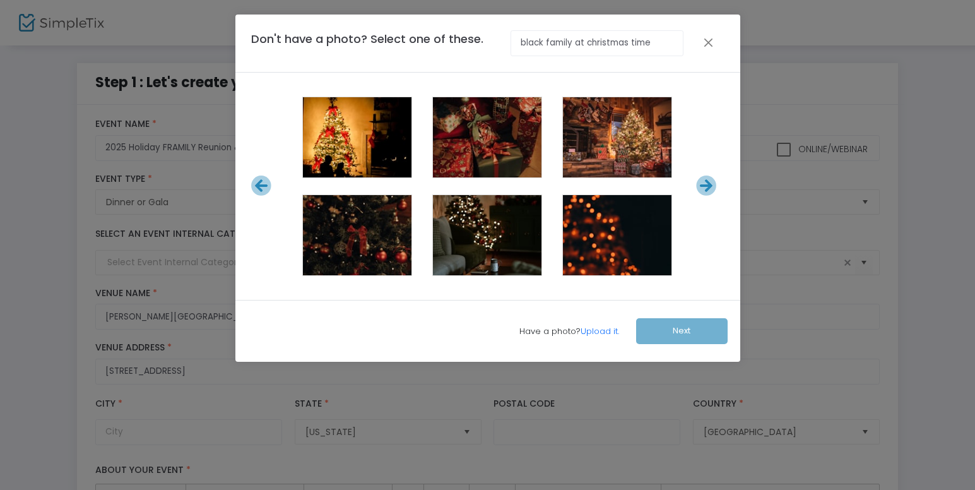
click at [708, 191] on icon at bounding box center [706, 185] width 21 height 21
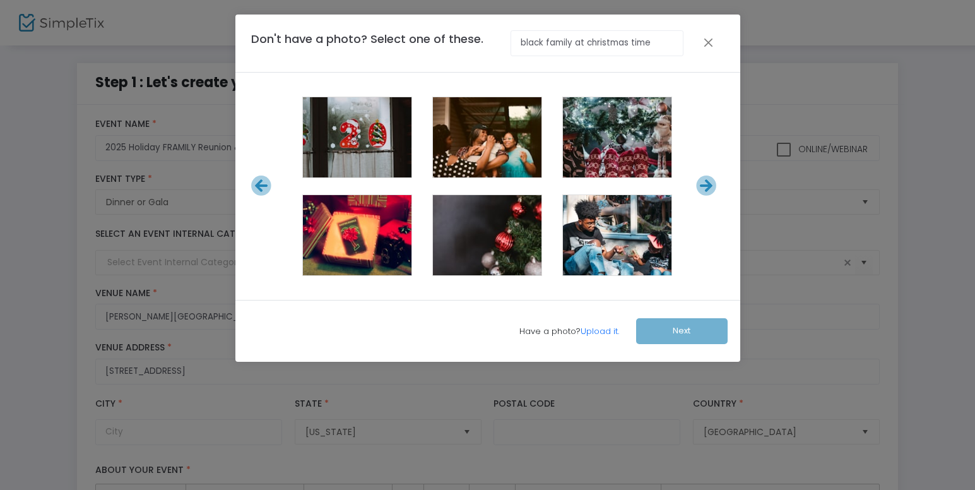
click at [708, 191] on icon at bounding box center [706, 185] width 21 height 21
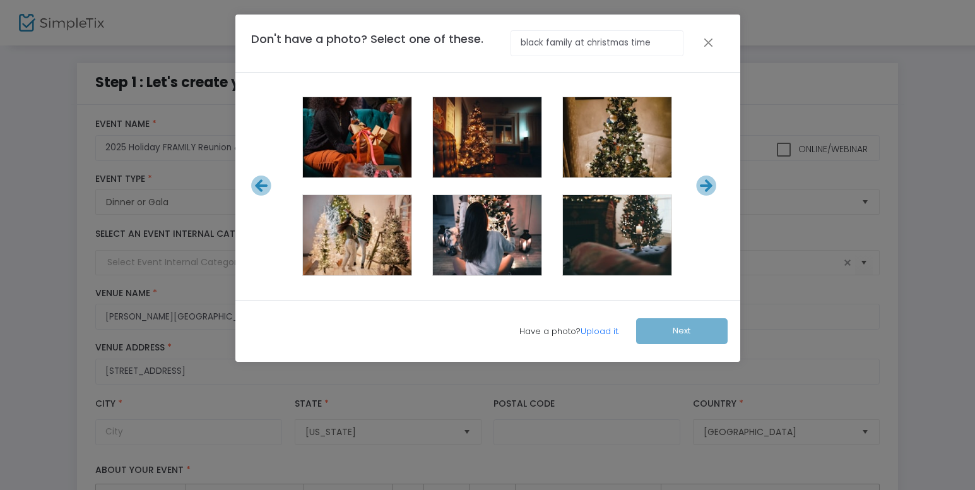
click at [708, 191] on icon at bounding box center [706, 185] width 21 height 21
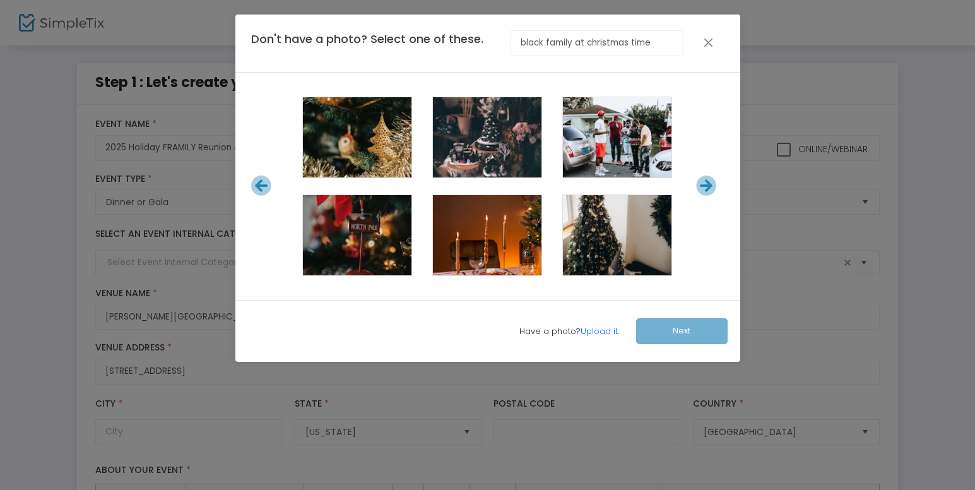
click at [708, 191] on icon at bounding box center [706, 185] width 21 height 21
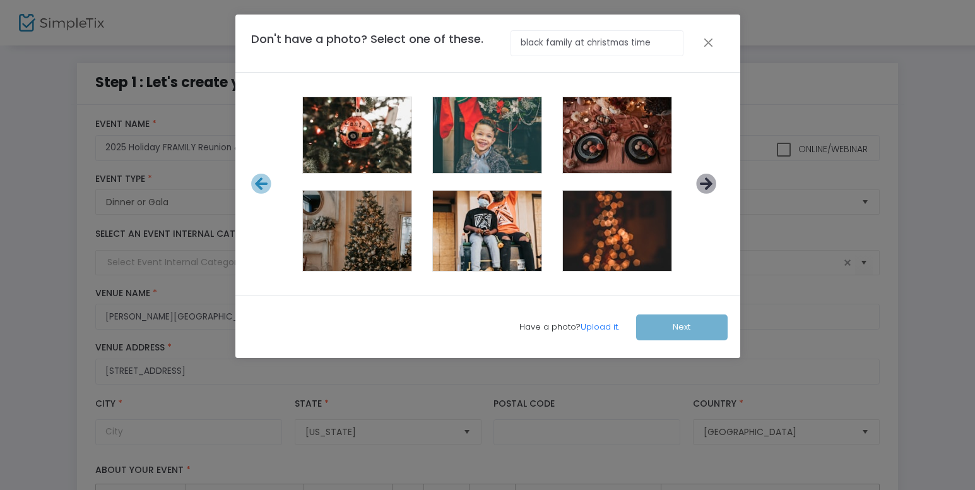
click at [708, 191] on icon at bounding box center [706, 184] width 21 height 21
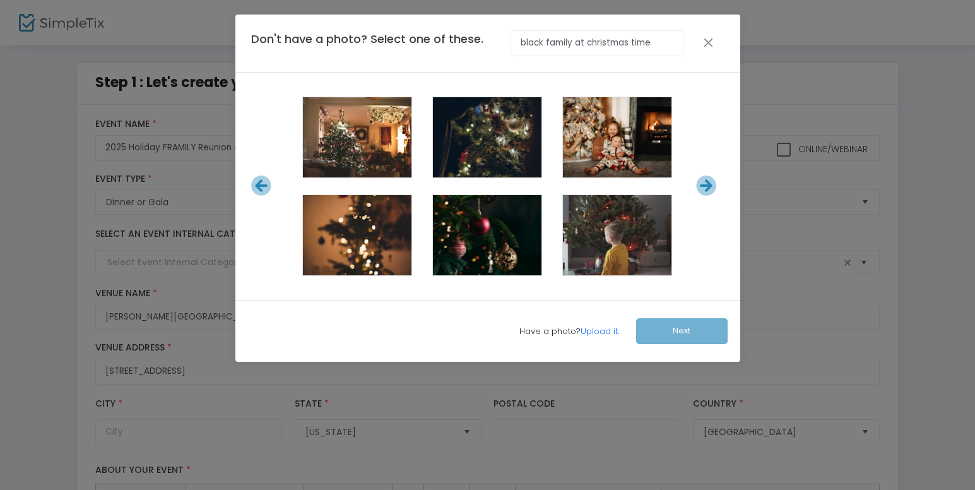
click at [708, 191] on icon at bounding box center [706, 185] width 21 height 21
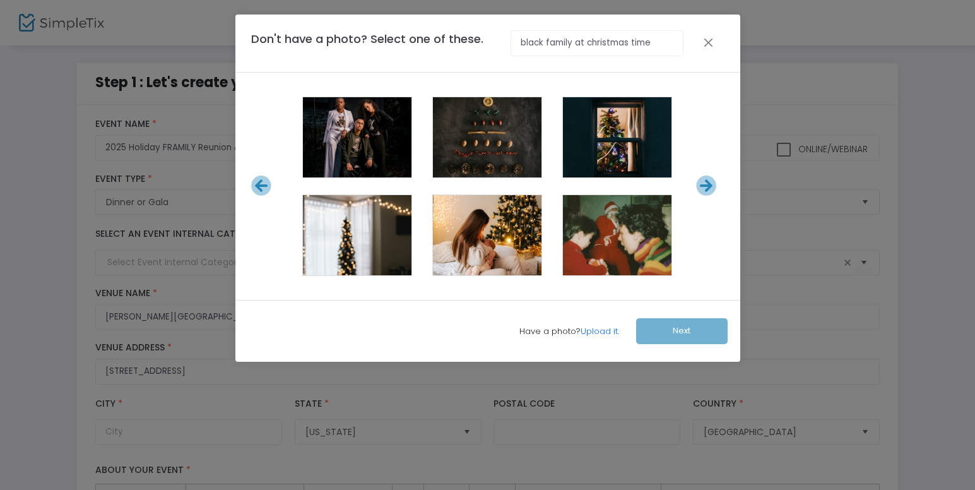
click at [708, 191] on icon at bounding box center [706, 185] width 21 height 21
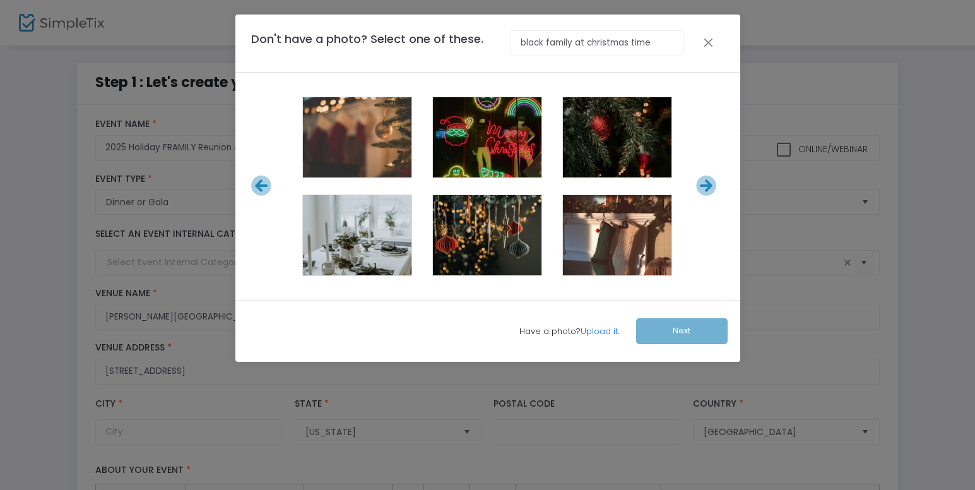
click at [708, 191] on icon at bounding box center [706, 185] width 21 height 21
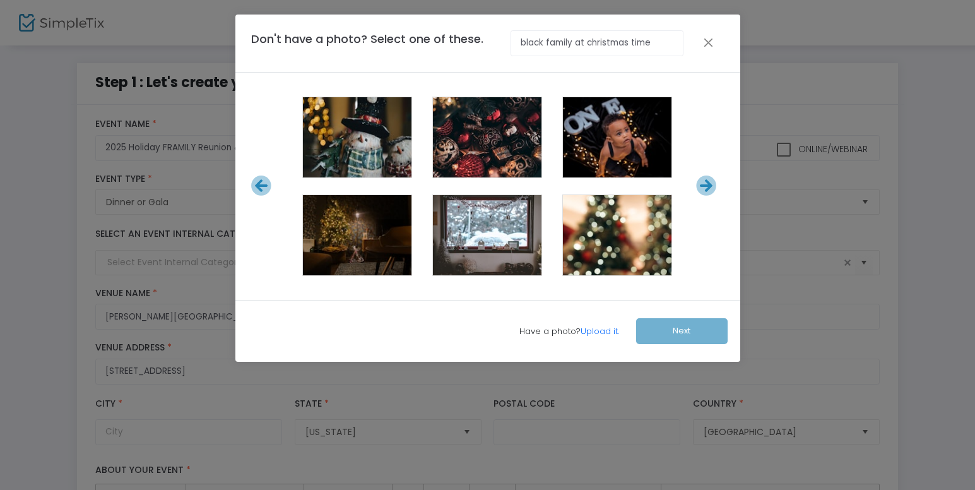
click at [708, 191] on icon at bounding box center [706, 185] width 21 height 21
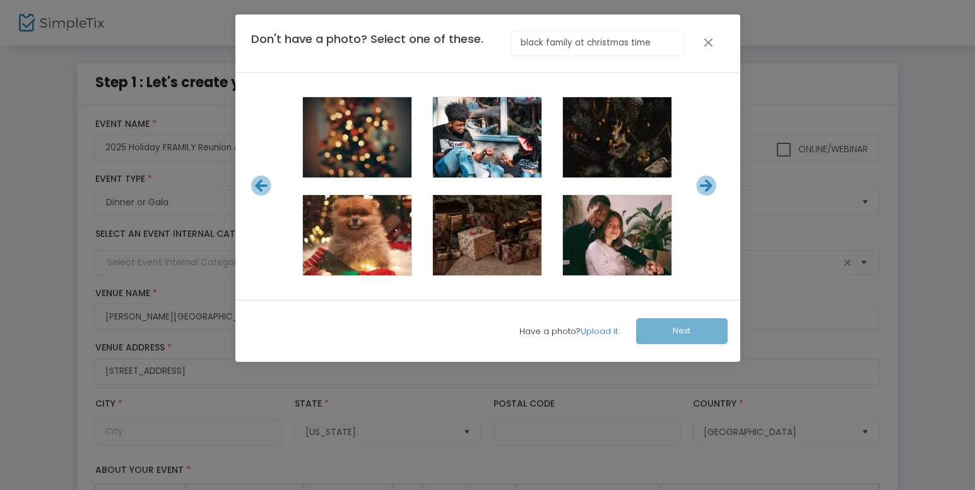
click at [708, 191] on icon at bounding box center [706, 185] width 21 height 21
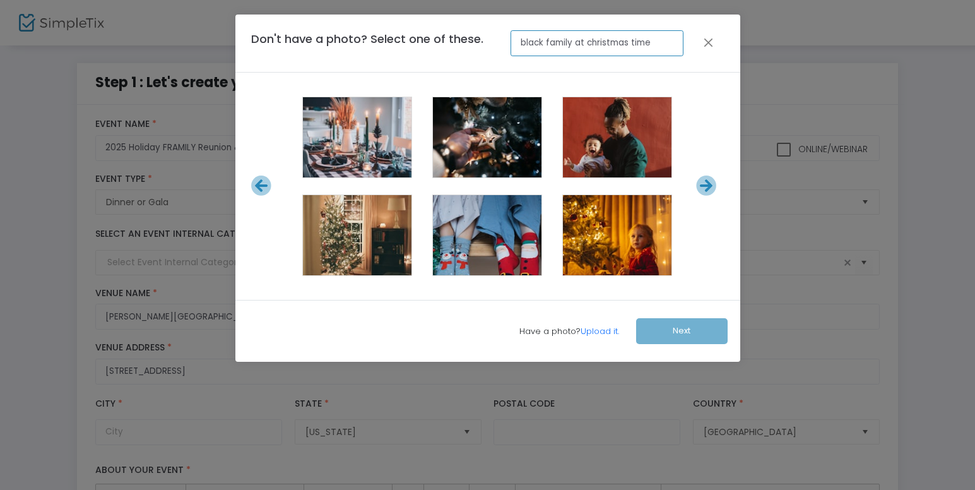
drag, startPoint x: 652, startPoint y: 40, endPoint x: 467, endPoint y: 28, distance: 185.4
click at [501, 51] on div "Don't have a photo? Select one of these. black family at christmas time" at bounding box center [467, 43] width 445 height 26
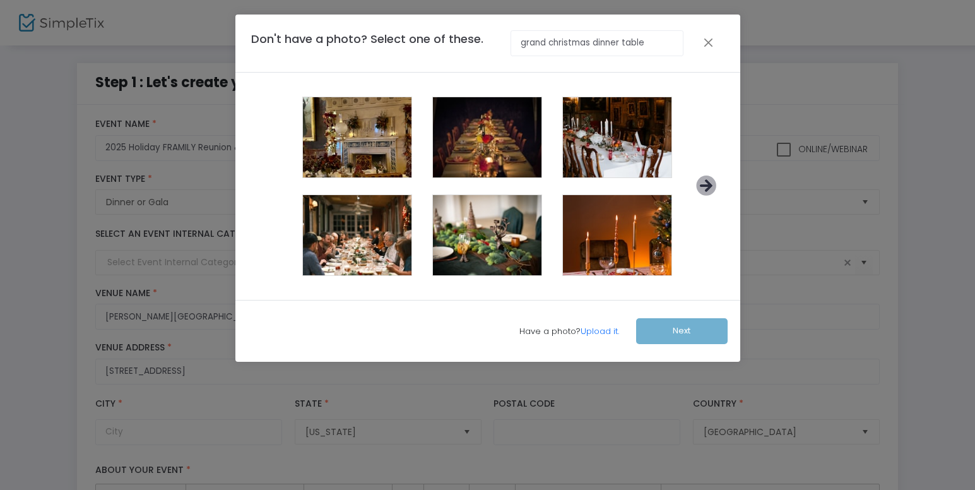
click at [705, 186] on icon at bounding box center [706, 185] width 21 height 21
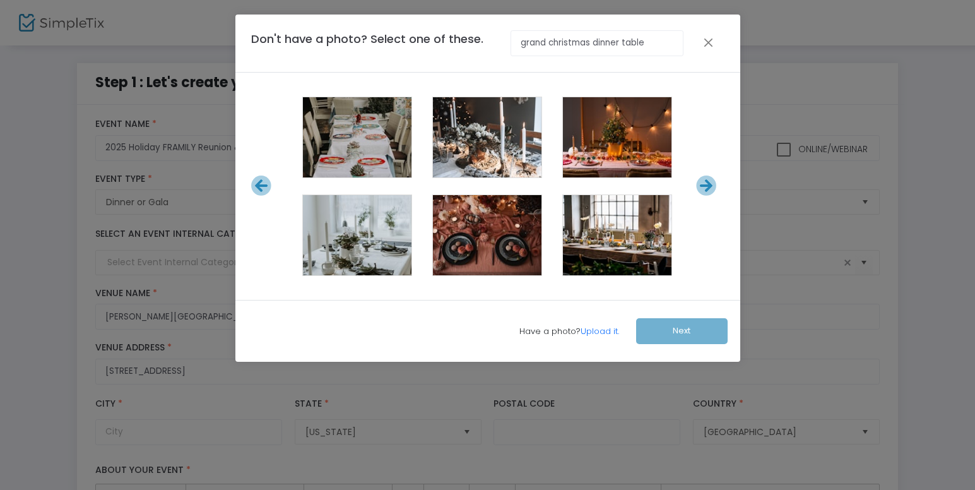
click at [705, 186] on icon at bounding box center [706, 185] width 21 height 21
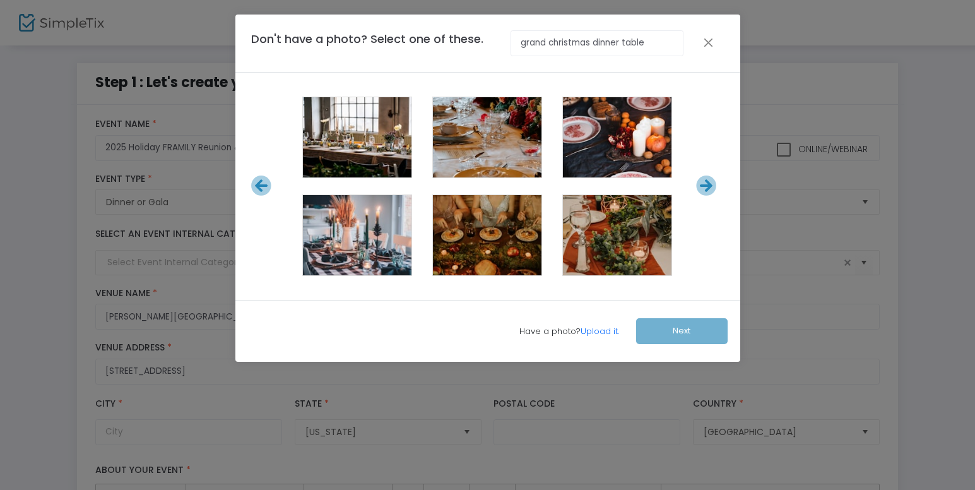
click at [705, 186] on icon at bounding box center [706, 185] width 21 height 21
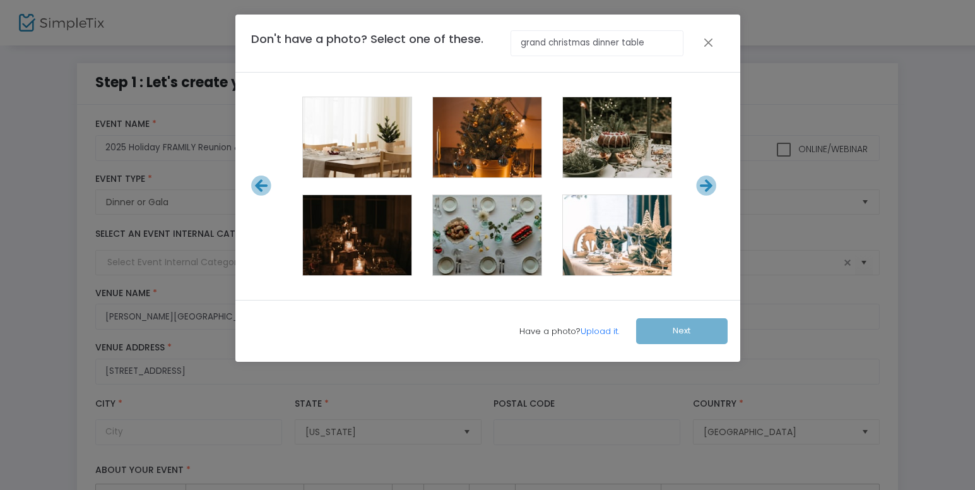
click at [705, 186] on icon at bounding box center [706, 185] width 21 height 21
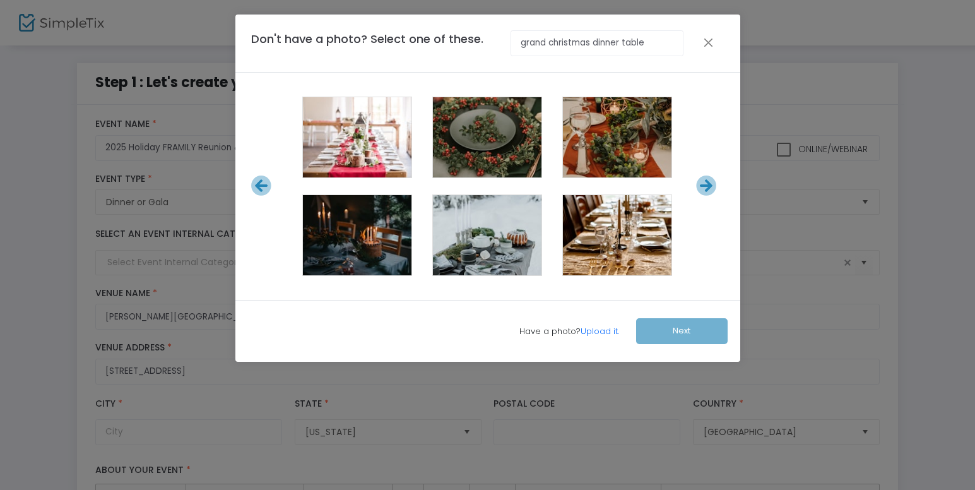
click at [705, 186] on icon at bounding box center [706, 185] width 21 height 21
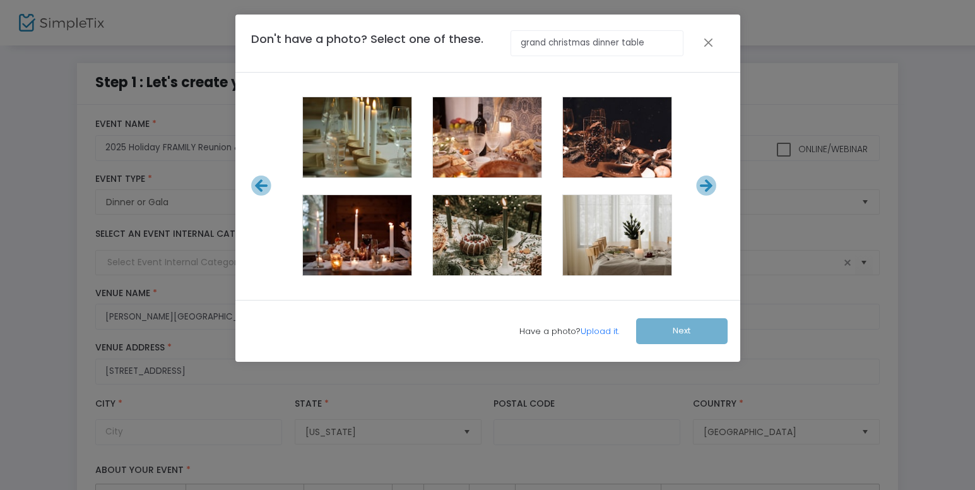
click at [705, 186] on icon at bounding box center [706, 185] width 21 height 21
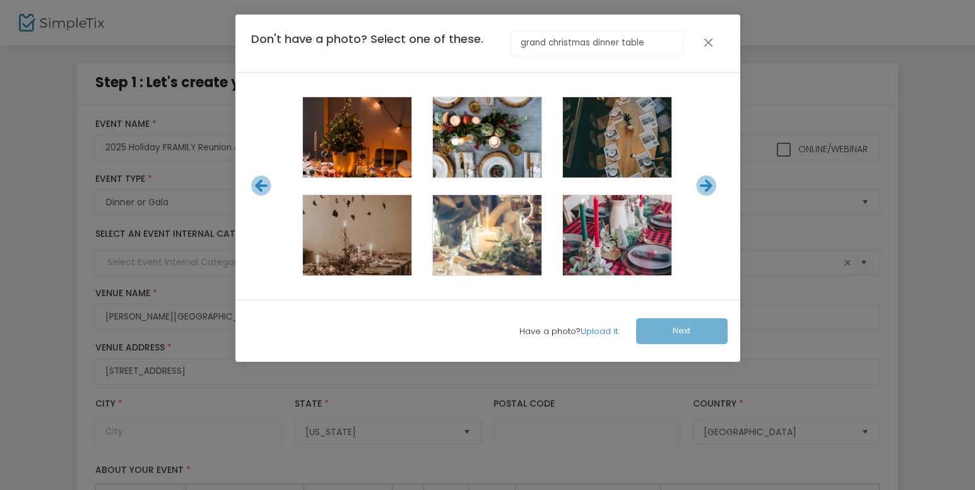
click at [705, 186] on icon at bounding box center [706, 185] width 21 height 21
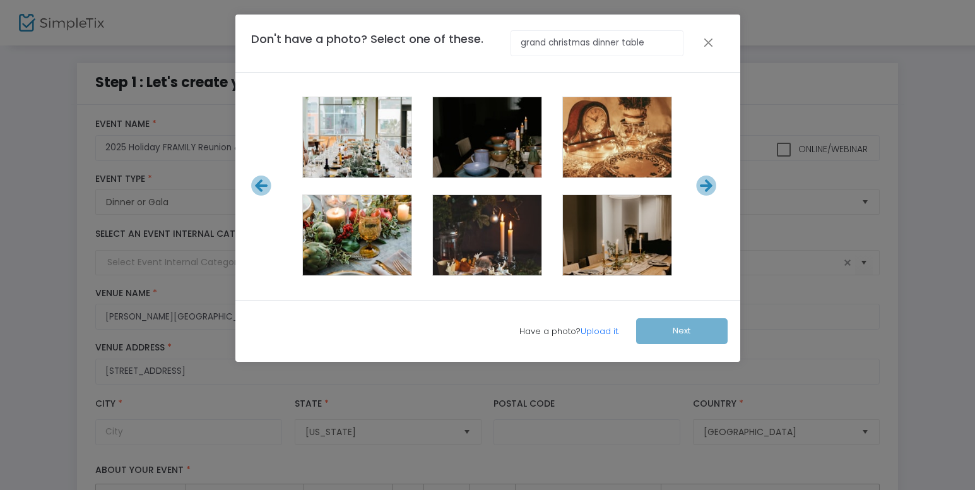
click at [705, 186] on icon at bounding box center [706, 185] width 21 height 21
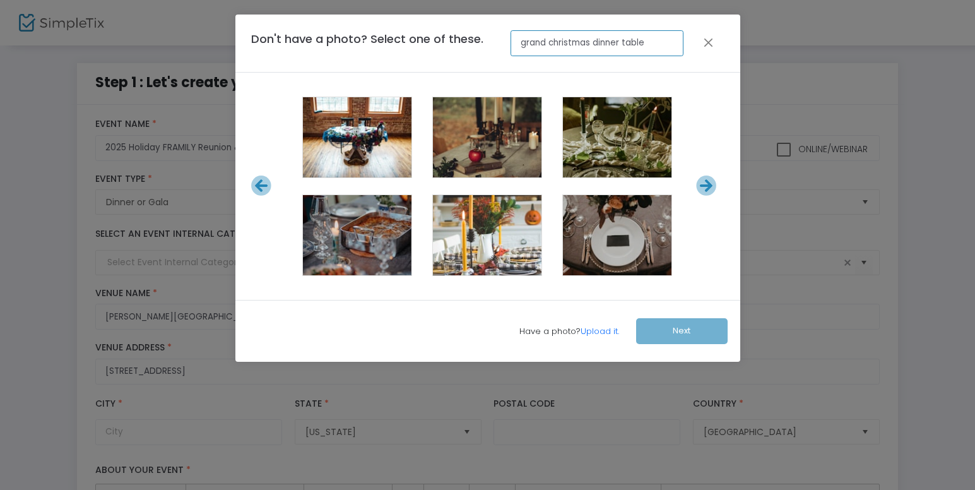
drag, startPoint x: 655, startPoint y: 45, endPoint x: 455, endPoint y: 52, distance: 199.6
click at [455, 52] on div "Don't have a photo? Select one of these. grand christmas dinner table" at bounding box center [467, 43] width 445 height 26
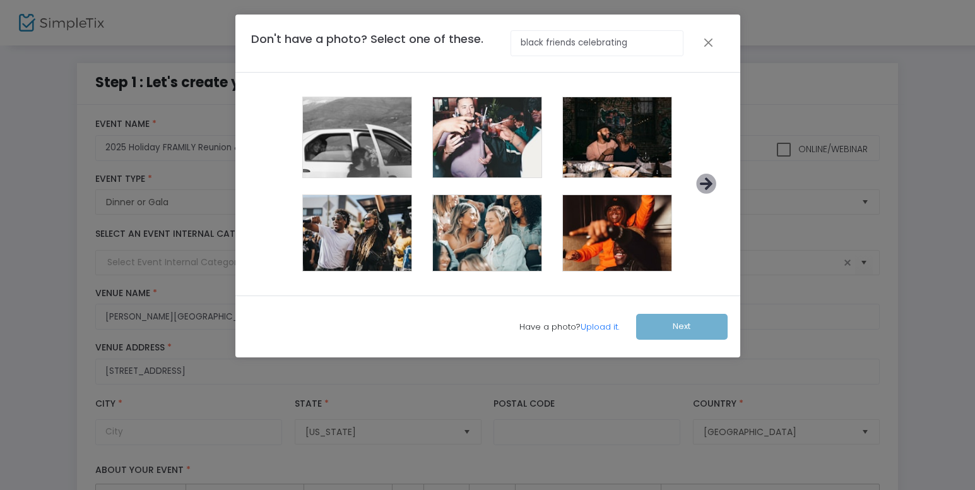
click at [699, 182] on icon at bounding box center [706, 184] width 21 height 21
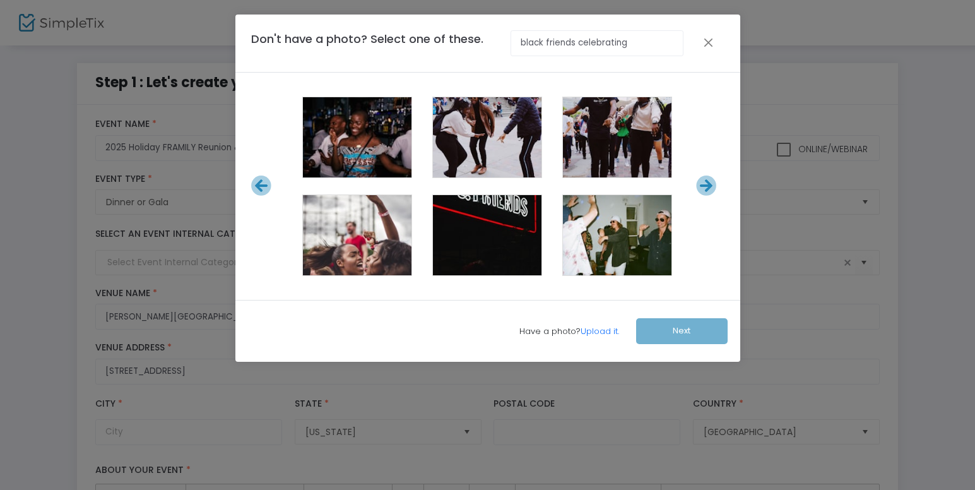
click at [699, 182] on icon at bounding box center [706, 185] width 21 height 21
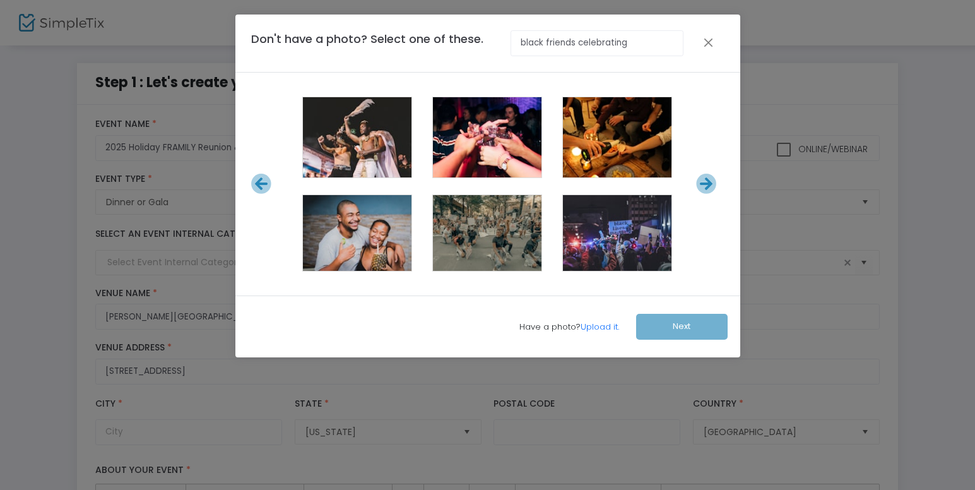
click at [699, 182] on icon at bounding box center [706, 184] width 21 height 21
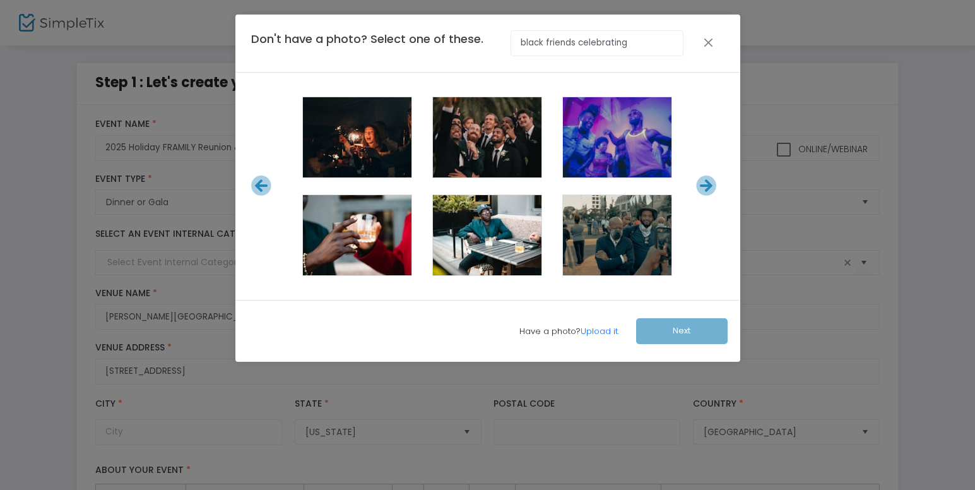
click at [699, 182] on icon at bounding box center [706, 185] width 21 height 21
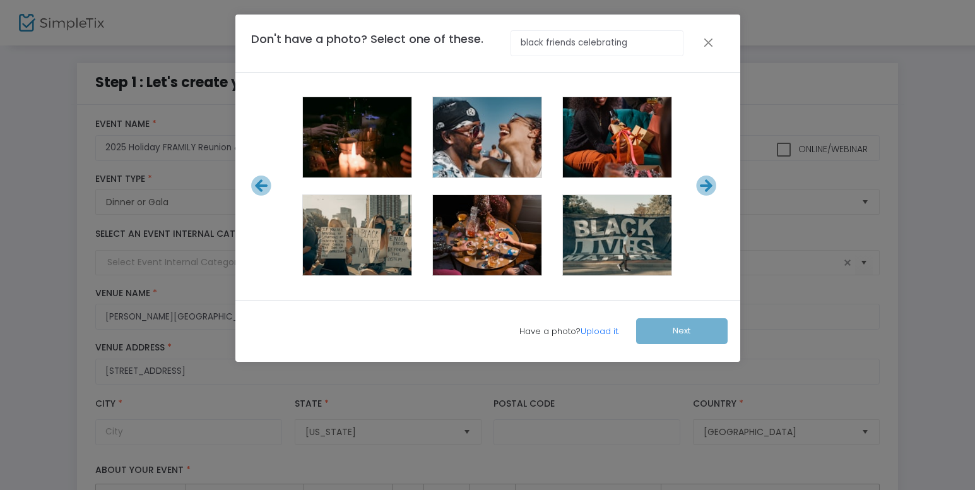
click at [699, 182] on icon at bounding box center [706, 185] width 21 height 21
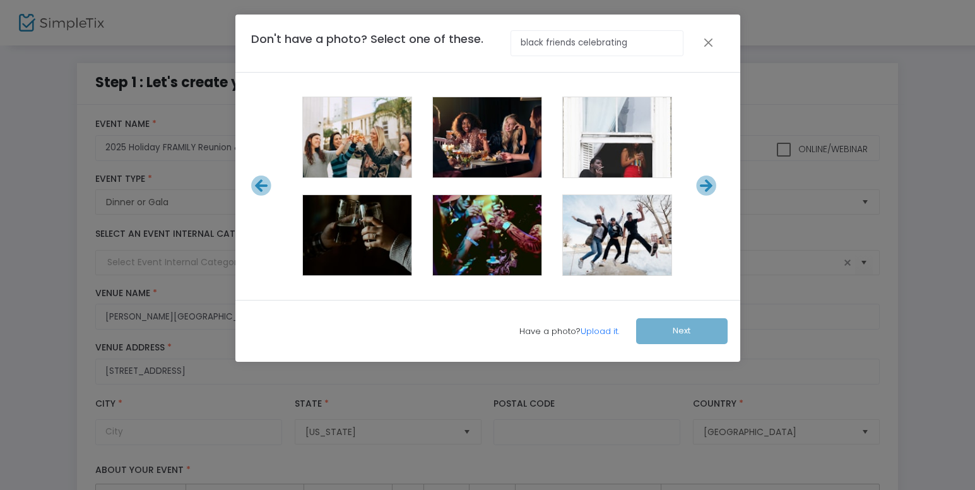
click at [699, 182] on icon at bounding box center [706, 185] width 21 height 21
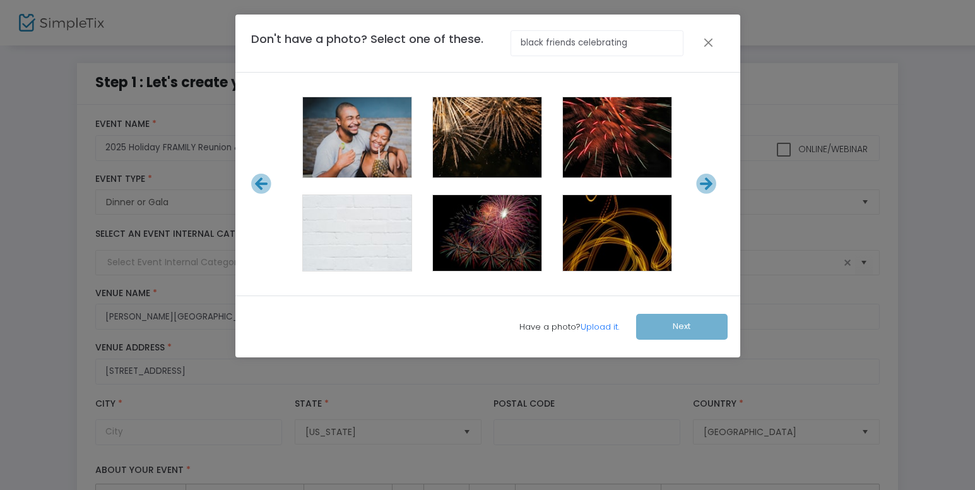
click at [699, 182] on icon at bounding box center [706, 184] width 21 height 21
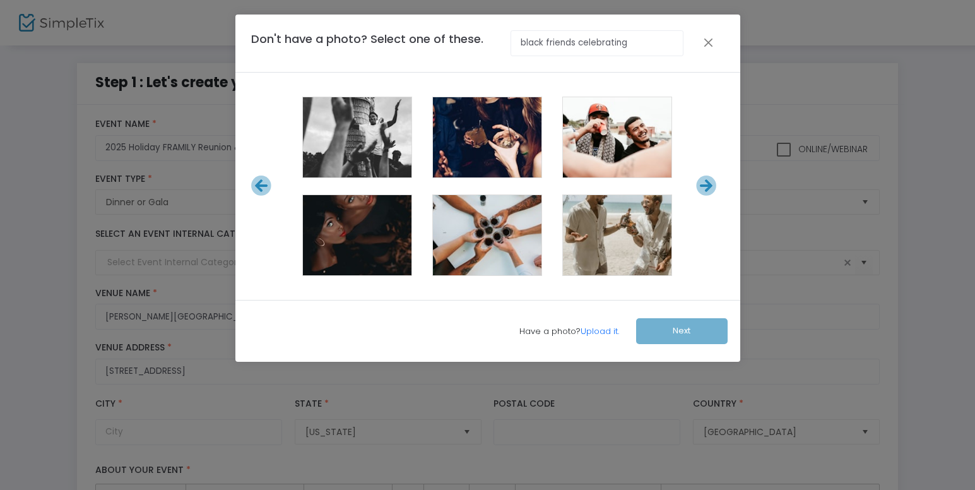
click at [699, 182] on icon at bounding box center [706, 185] width 21 height 21
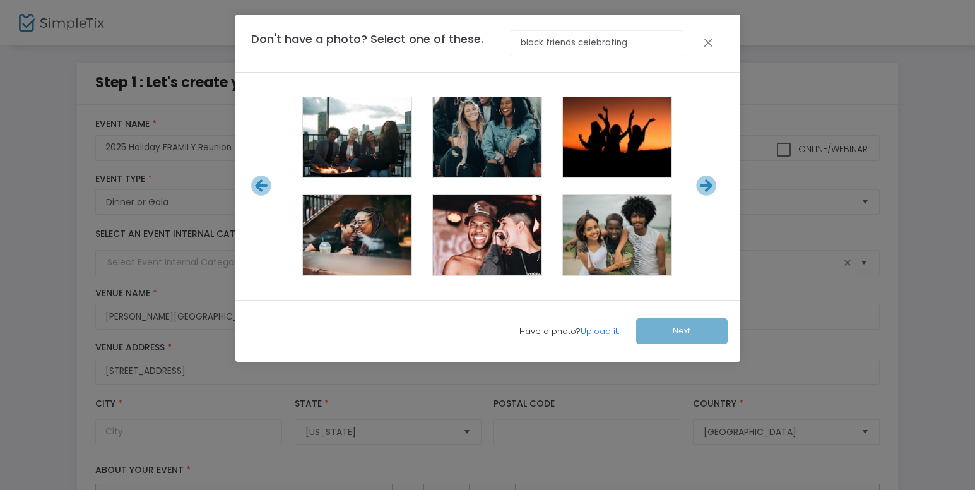
click at [699, 182] on icon at bounding box center [706, 185] width 21 height 21
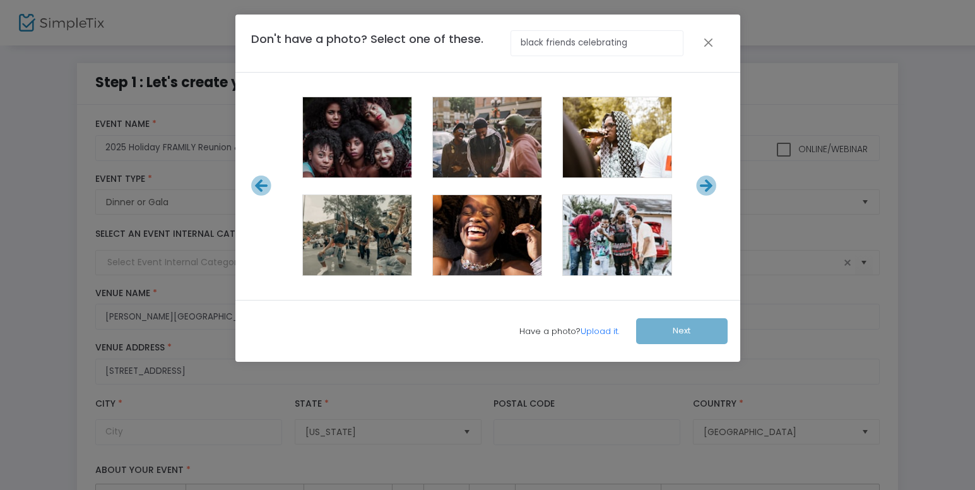
click at [699, 182] on icon at bounding box center [706, 185] width 21 height 21
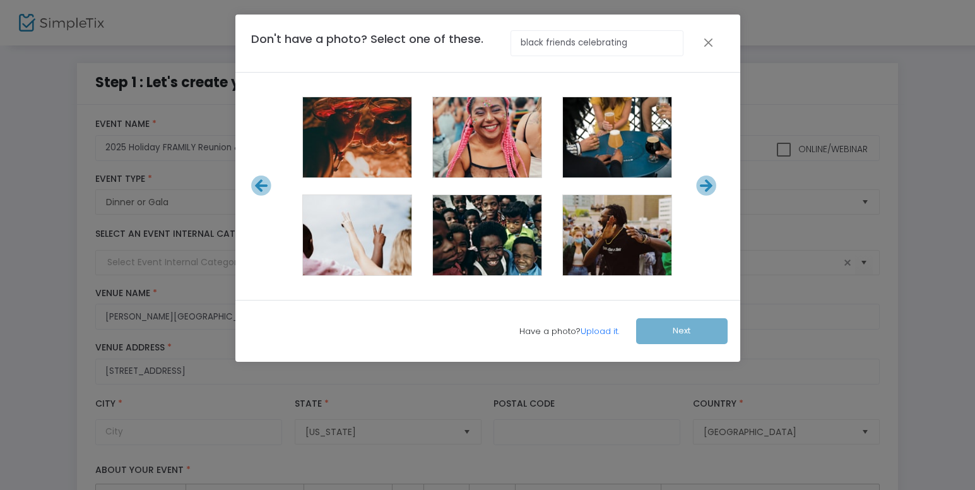
click at [699, 182] on icon at bounding box center [706, 185] width 21 height 21
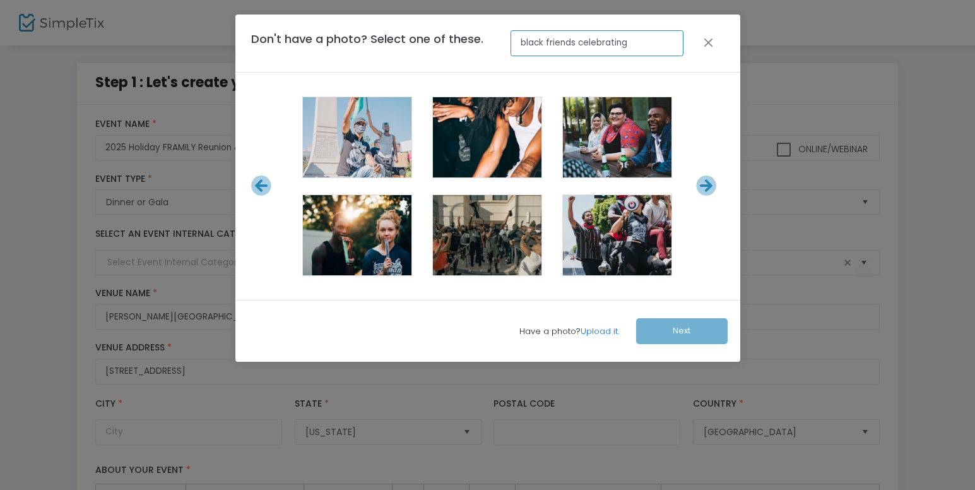
click at [631, 42] on input "black friends celebrating" at bounding box center [597, 43] width 173 height 26
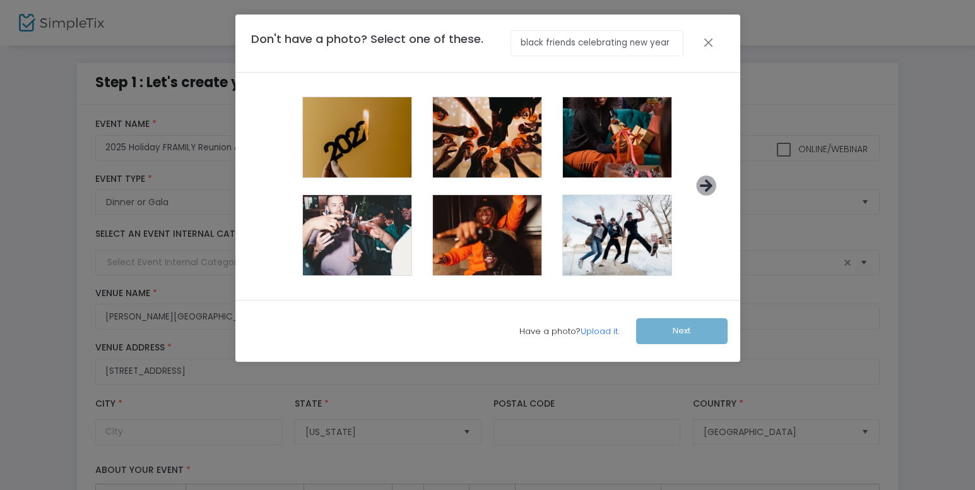
click at [708, 187] on icon at bounding box center [706, 185] width 21 height 21
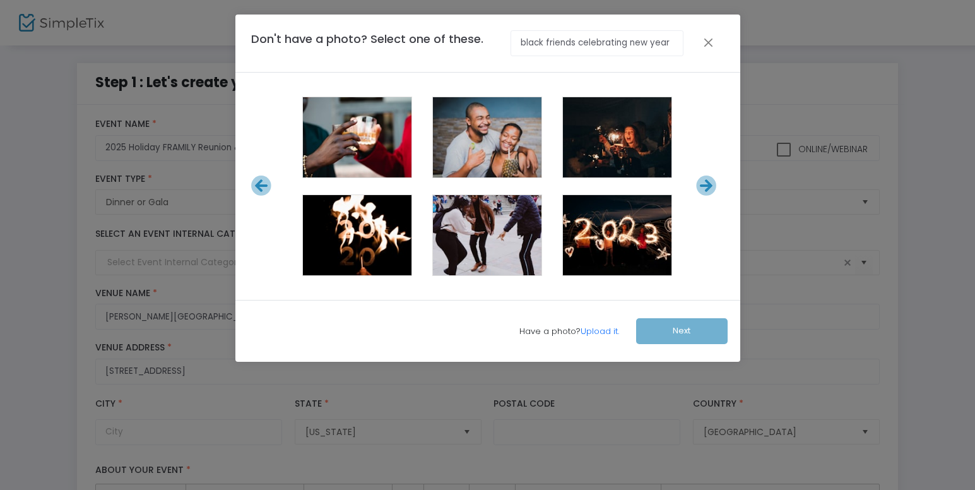
click at [708, 187] on icon at bounding box center [706, 185] width 21 height 21
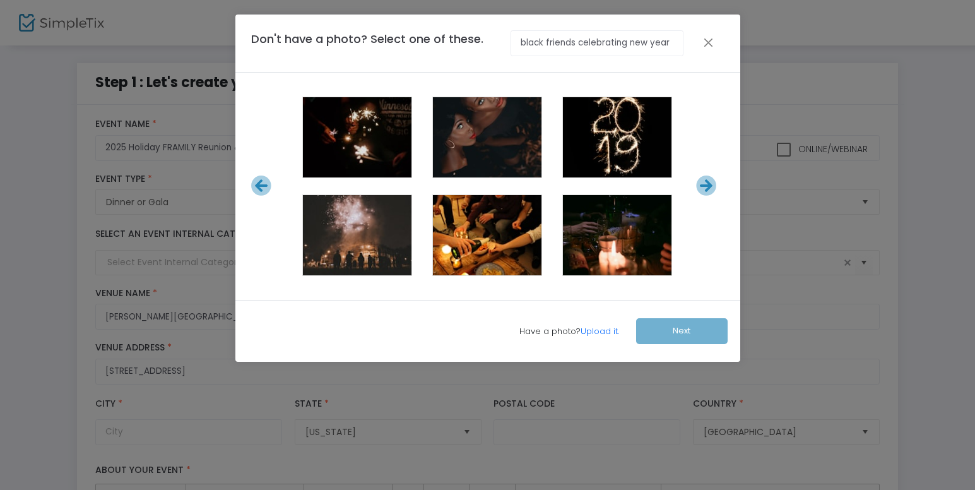
click at [708, 187] on icon at bounding box center [706, 185] width 21 height 21
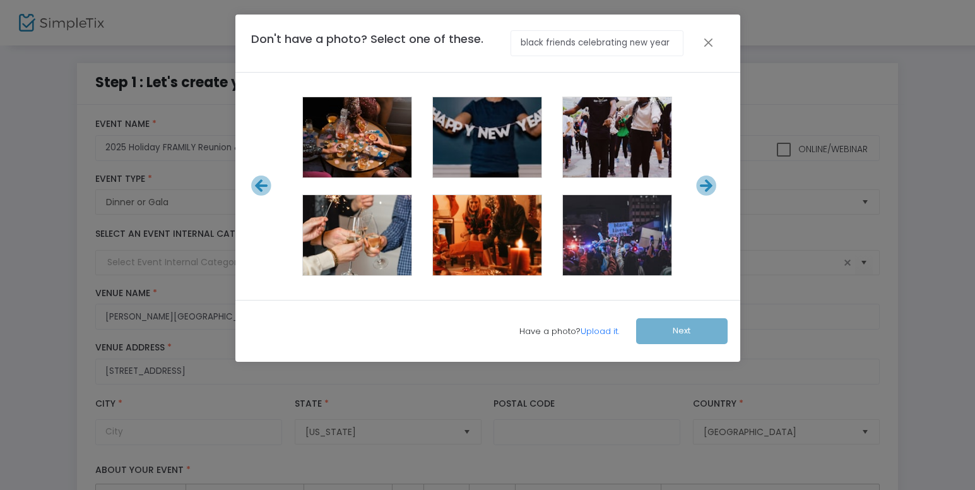
click at [708, 187] on icon at bounding box center [706, 185] width 21 height 21
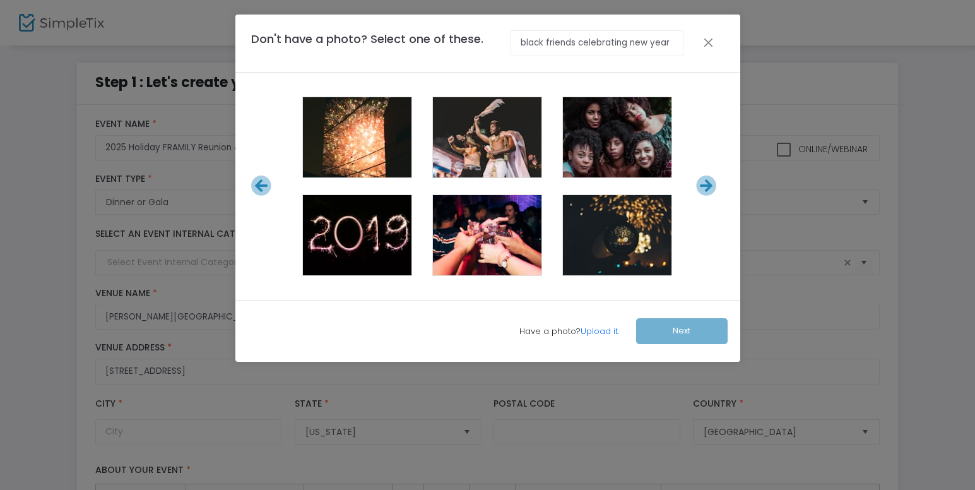
click at [708, 187] on icon at bounding box center [706, 185] width 21 height 21
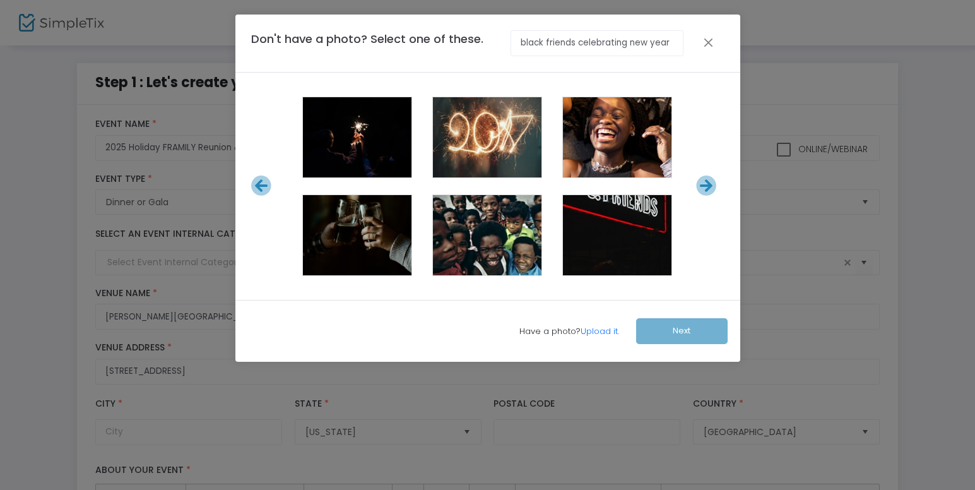
click at [708, 187] on icon at bounding box center [706, 185] width 21 height 21
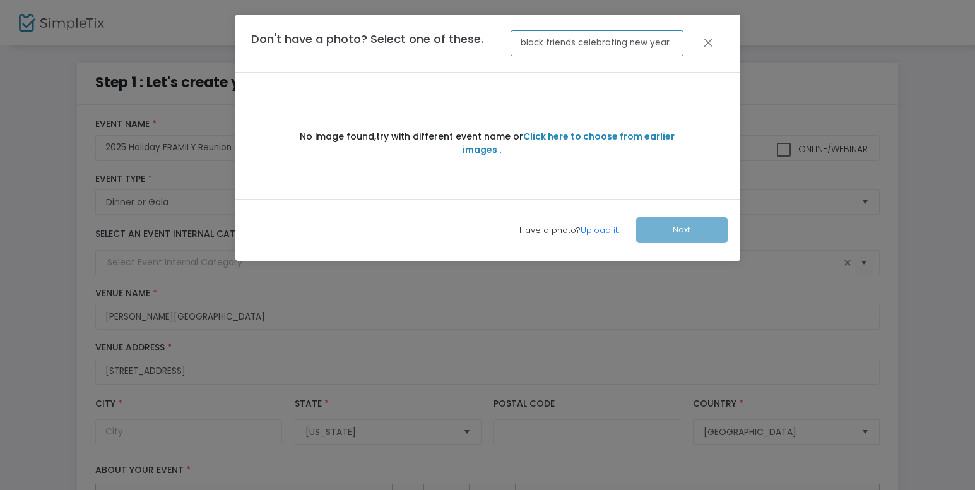
drag, startPoint x: 655, startPoint y: 42, endPoint x: 638, endPoint y: 41, distance: 17.1
click at [655, 41] on input "black friends celebrating new year" at bounding box center [597, 43] width 173 height 26
drag, startPoint x: 672, startPoint y: 38, endPoint x: 564, endPoint y: 42, distance: 107.4
click at [578, 44] on input "black friends celebrating new year" at bounding box center [597, 43] width 173 height 26
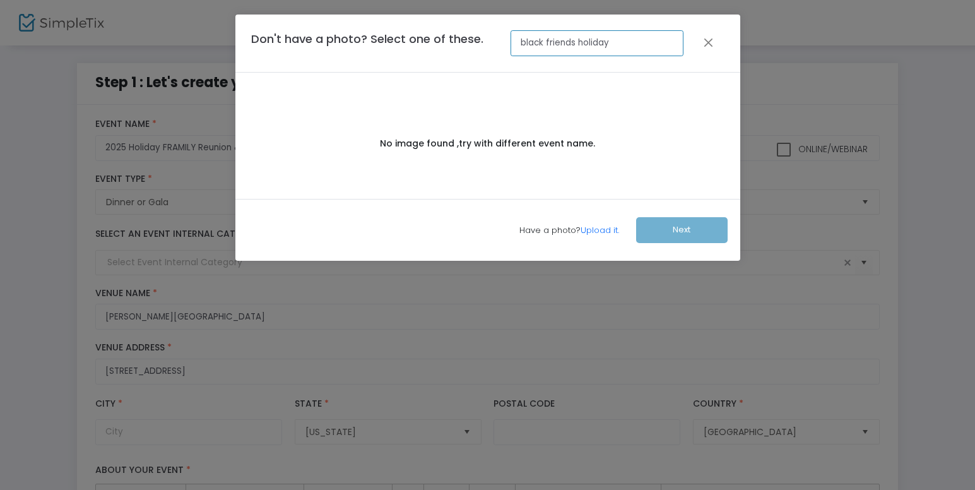
click at [578, 41] on input "black friends holiday" at bounding box center [597, 43] width 173 height 26
drag, startPoint x: 643, startPoint y: 42, endPoint x: 609, endPoint y: 42, distance: 34.7
click at [609, 42] on input "black friends during holiday" at bounding box center [597, 43] width 173 height 26
type input "black friends during christmas"
click at [709, 42] on button "Close" at bounding box center [709, 42] width 8 height 16
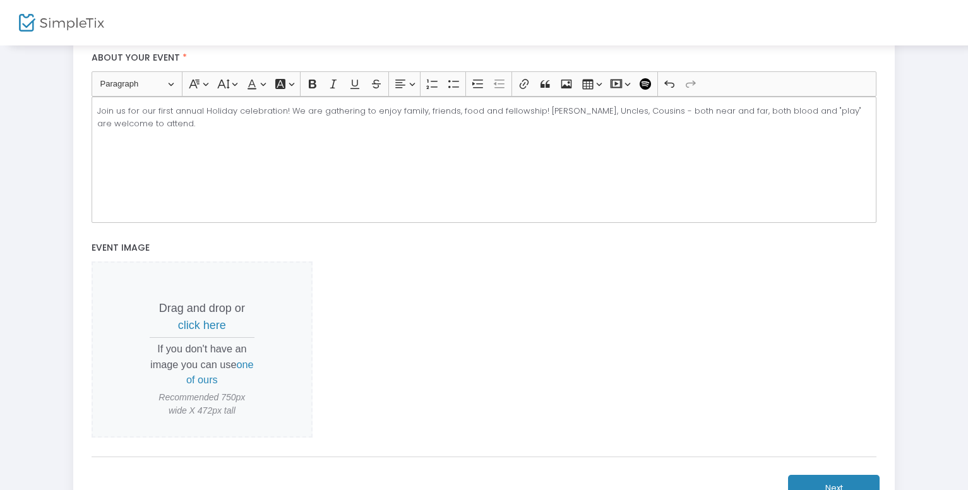
scroll to position [421, 0]
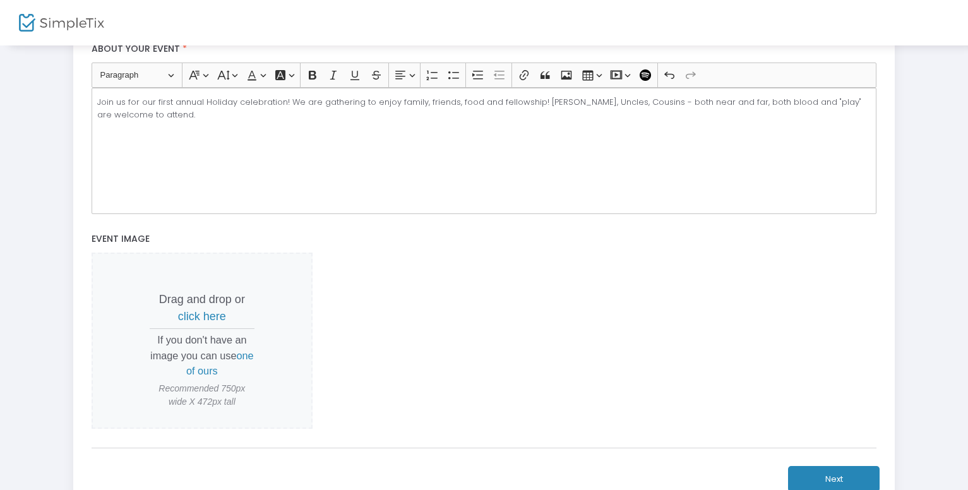
click at [209, 373] on span "one of ours" at bounding box center [220, 363] width 68 height 27
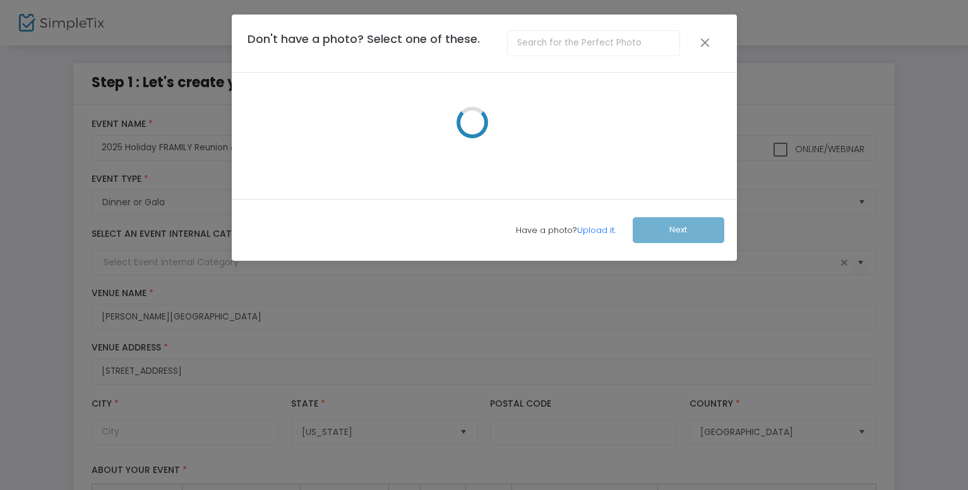
scroll to position [0, 0]
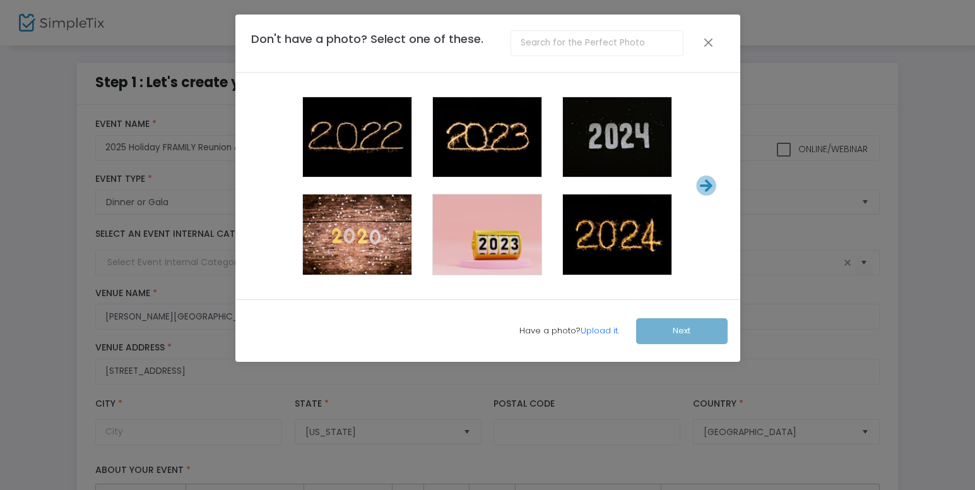
click at [550, 37] on input "text" at bounding box center [597, 43] width 173 height 26
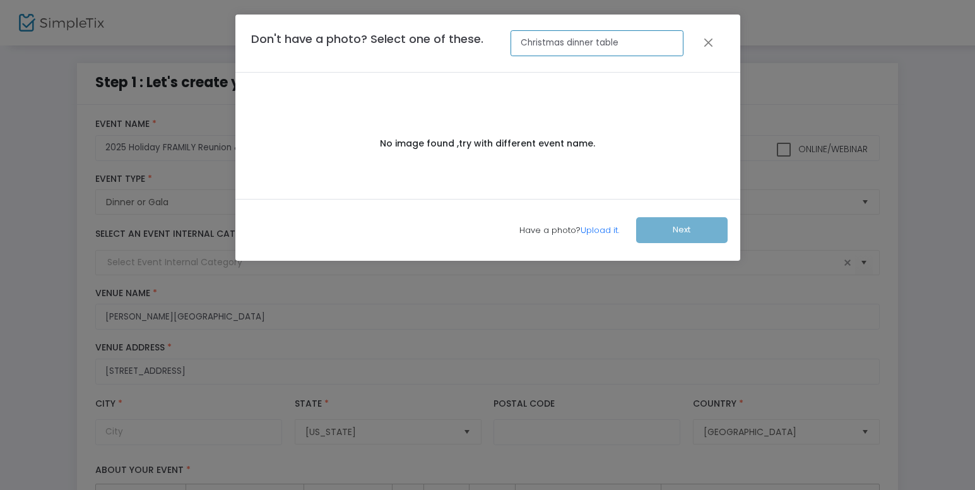
click at [623, 40] on input "Christmas dinner table" at bounding box center [597, 43] width 173 height 26
drag, startPoint x: 623, startPoint y: 40, endPoint x: 562, endPoint y: 42, distance: 60.6
click at [562, 42] on input "Christmas dinner table" at bounding box center [597, 43] width 173 height 26
type input "Christmas table"
click at [712, 40] on button "Close" at bounding box center [709, 42] width 8 height 16
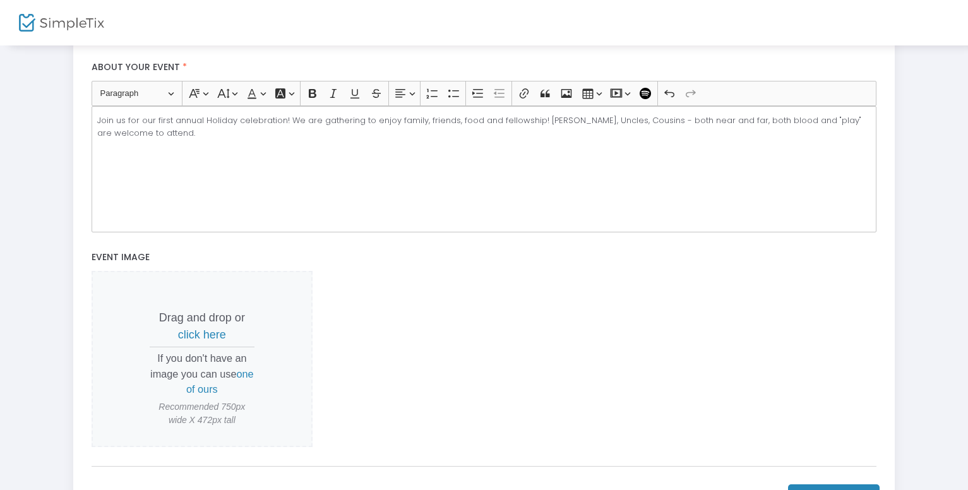
scroll to position [421, 0]
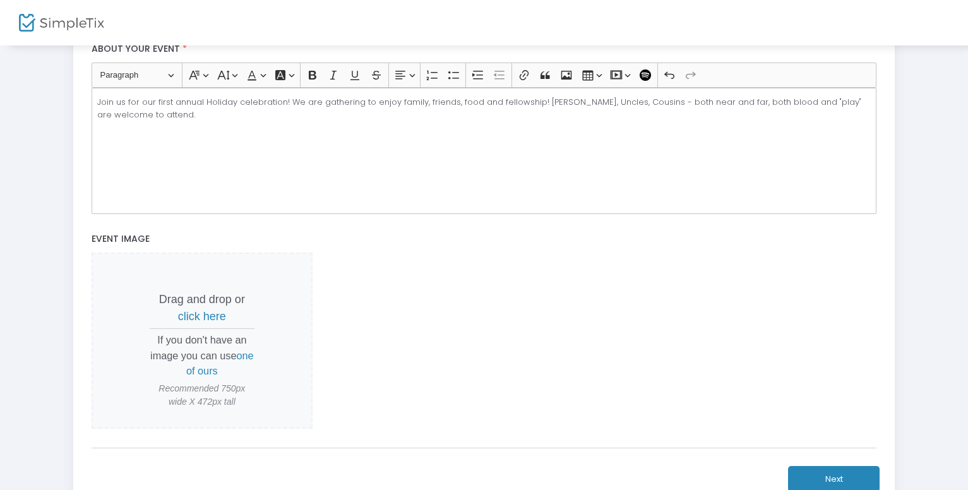
click at [214, 372] on span "one of ours" at bounding box center [220, 363] width 68 height 27
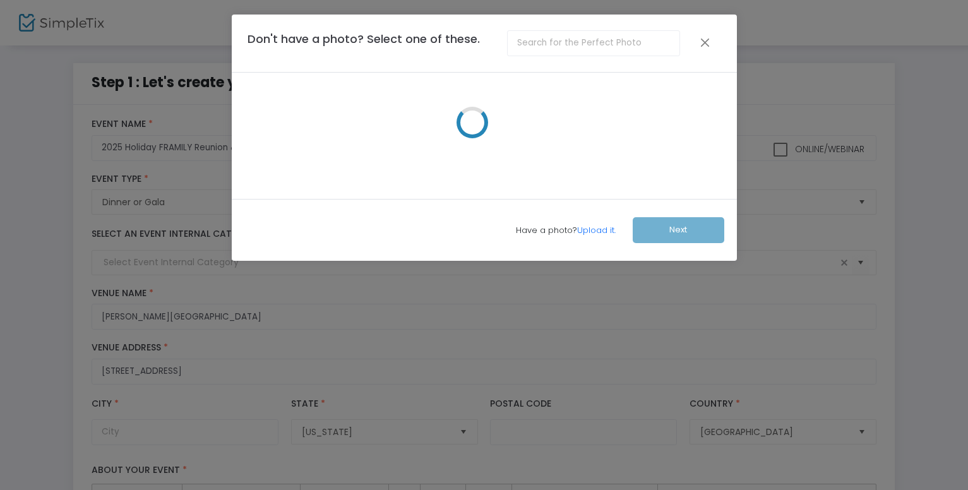
scroll to position [0, 0]
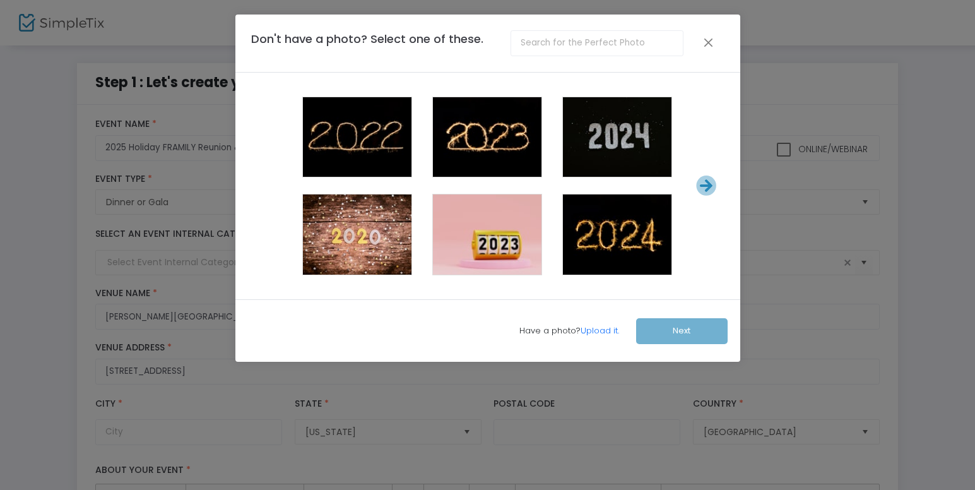
click at [552, 38] on input "text" at bounding box center [597, 43] width 173 height 26
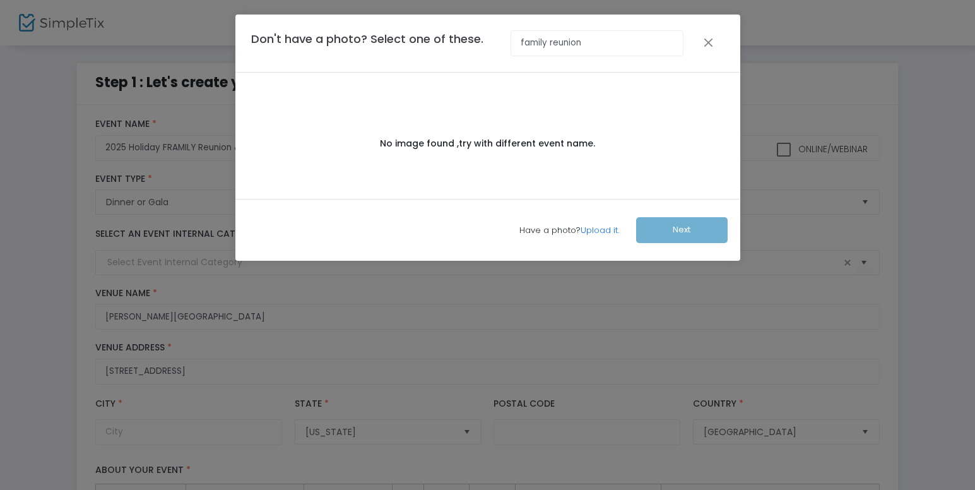
type input "family reunion"
click at [709, 45] on button "Close" at bounding box center [709, 42] width 8 height 16
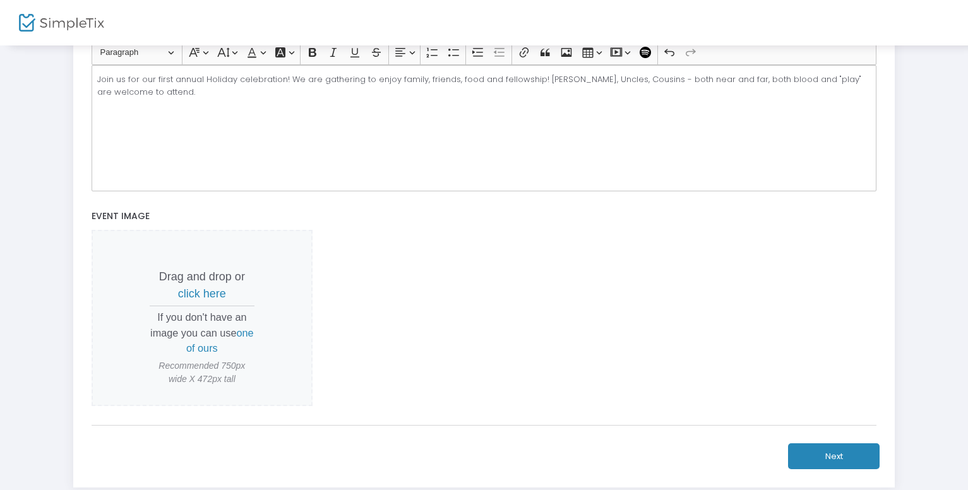
scroll to position [523, 0]
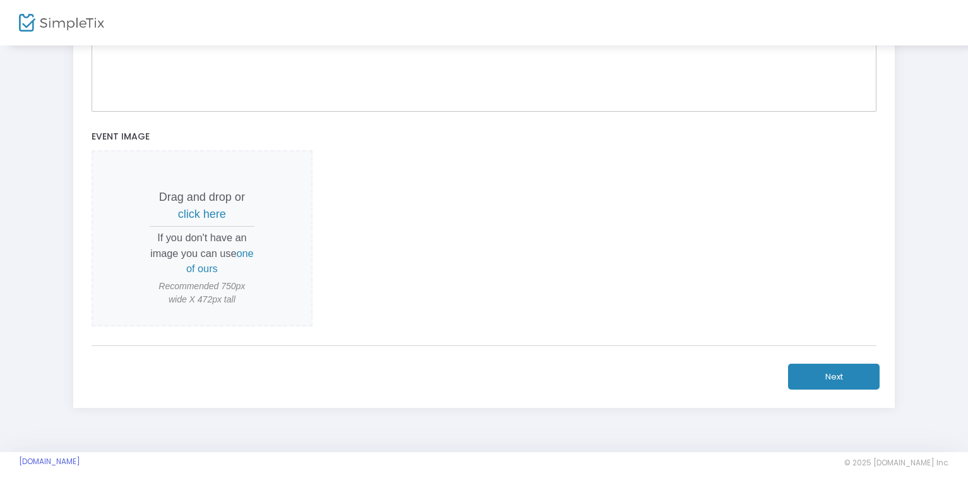
click at [194, 272] on span "one of ours" at bounding box center [220, 260] width 68 height 27
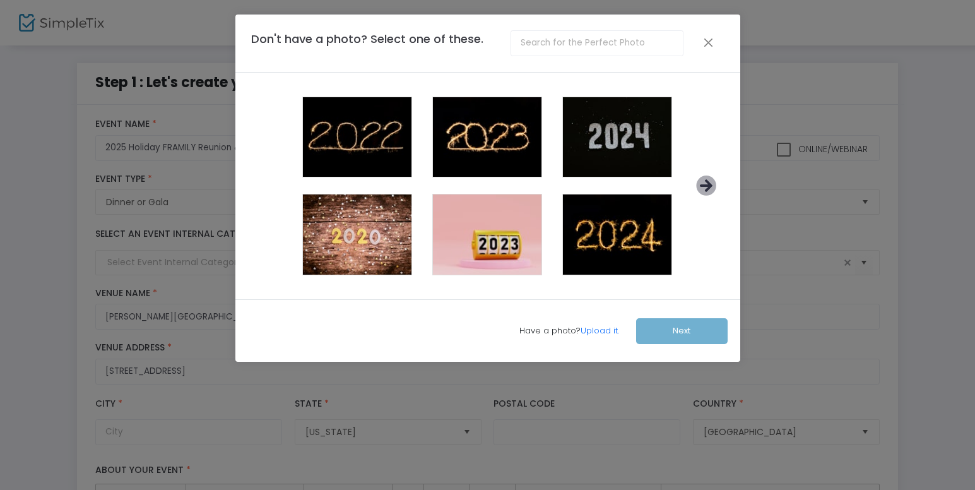
click at [707, 188] on icon at bounding box center [706, 185] width 21 height 21
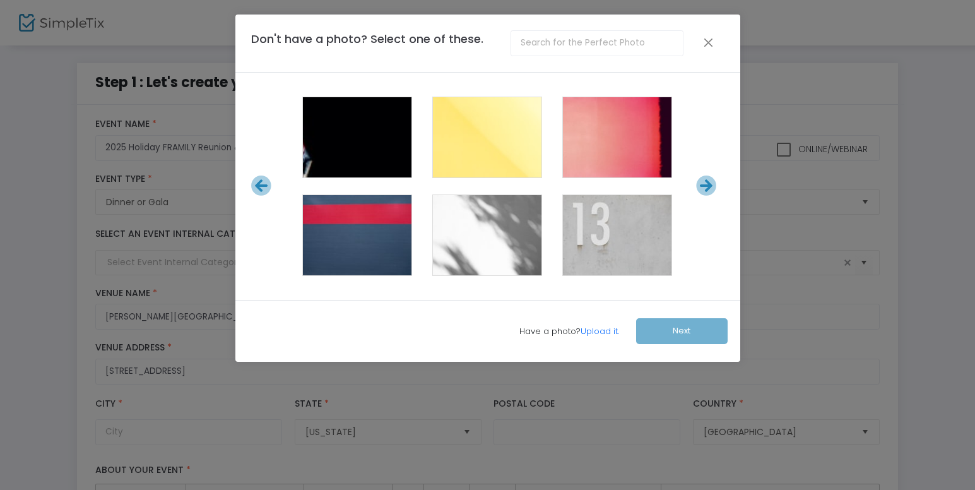
click at [706, 188] on icon at bounding box center [706, 185] width 21 height 21
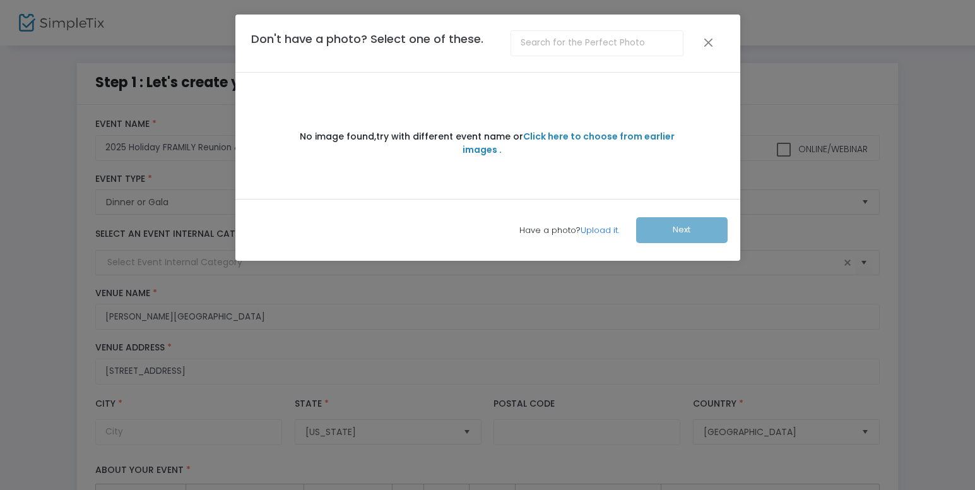
click at [581, 138] on span "Click here to choose from earlier images ." at bounding box center [569, 143] width 212 height 26
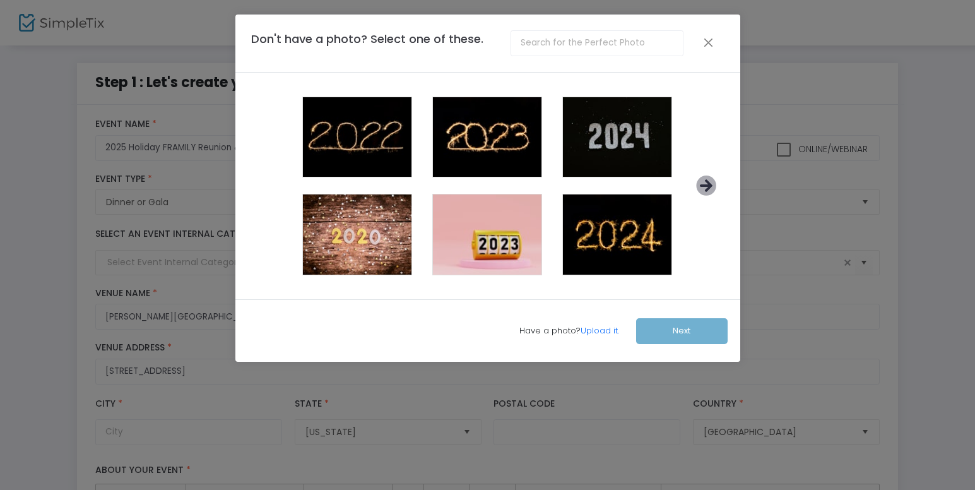
click at [699, 188] on icon at bounding box center [706, 185] width 21 height 21
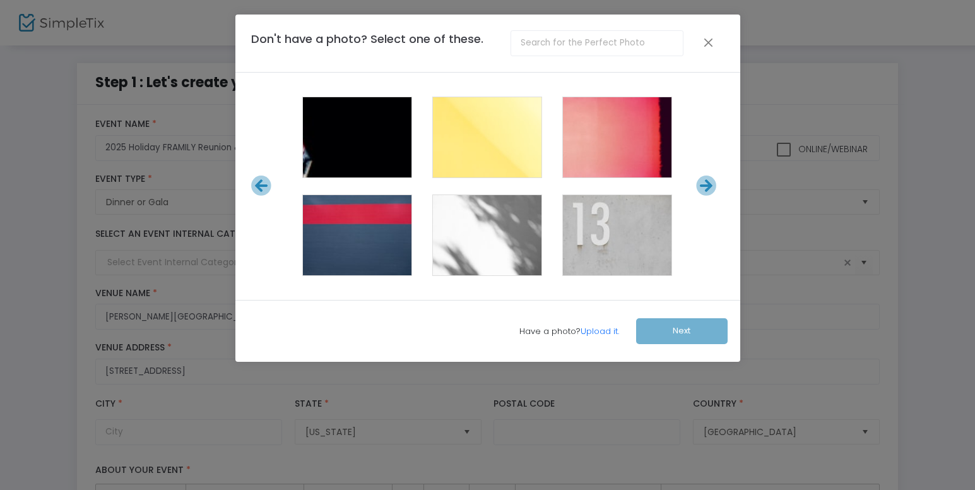
click at [699, 188] on icon at bounding box center [706, 185] width 21 height 21
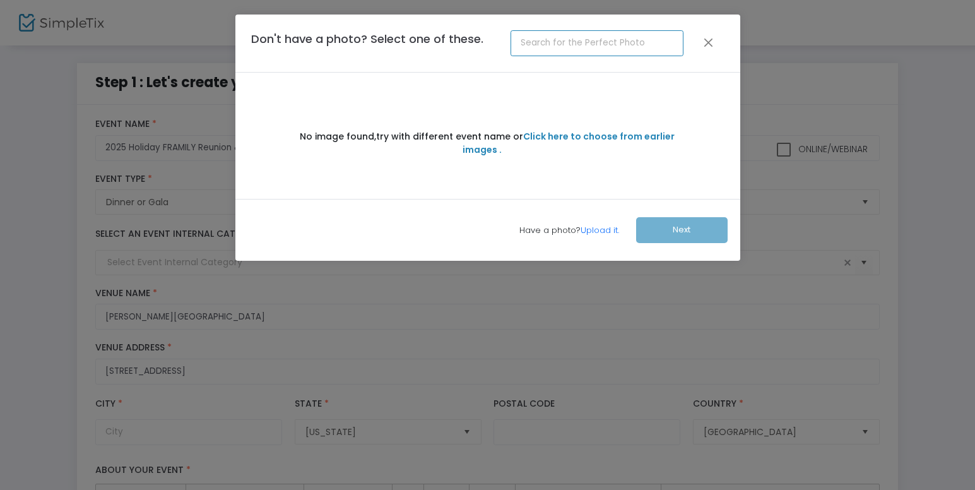
click at [569, 47] on input "text" at bounding box center [597, 43] width 173 height 26
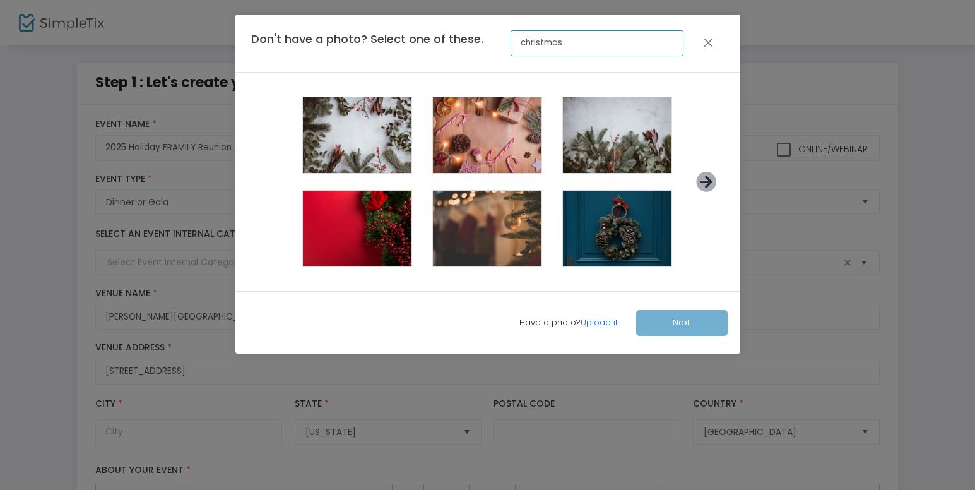
type input "christmas"
click at [703, 186] on icon at bounding box center [706, 182] width 21 height 21
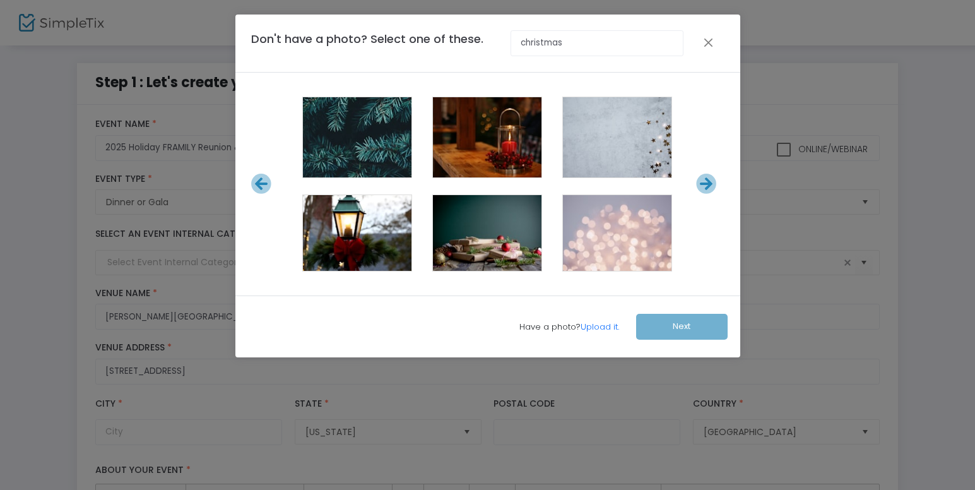
click at [703, 186] on icon at bounding box center [706, 184] width 21 height 21
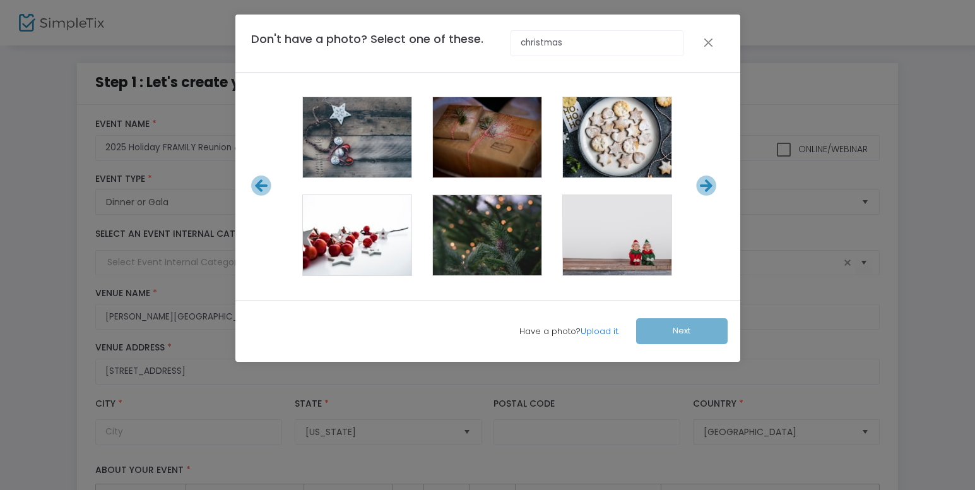
click at [703, 186] on icon at bounding box center [706, 185] width 21 height 21
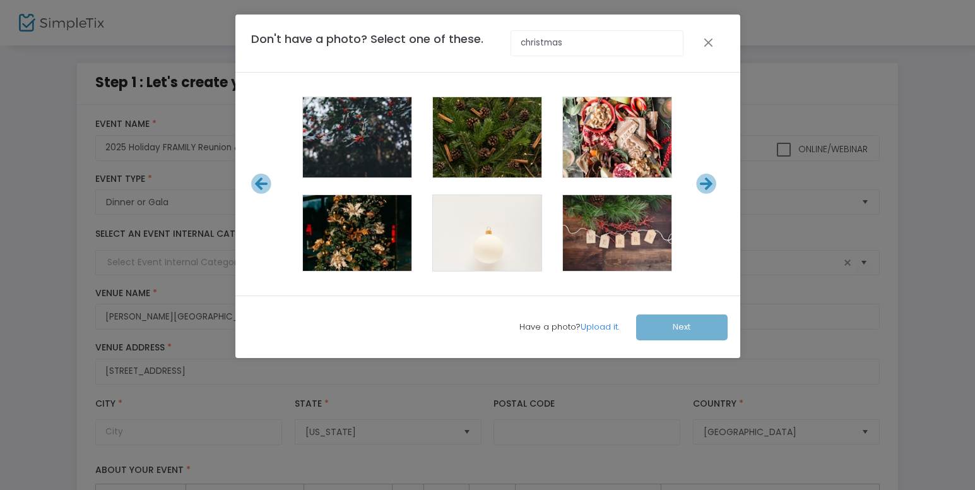
click at [703, 186] on icon at bounding box center [706, 184] width 21 height 21
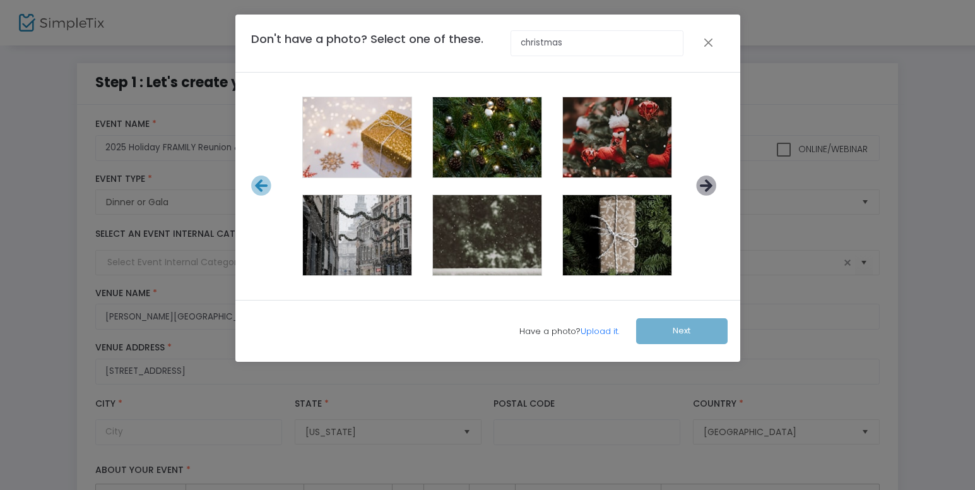
click at [704, 186] on icon at bounding box center [706, 185] width 21 height 21
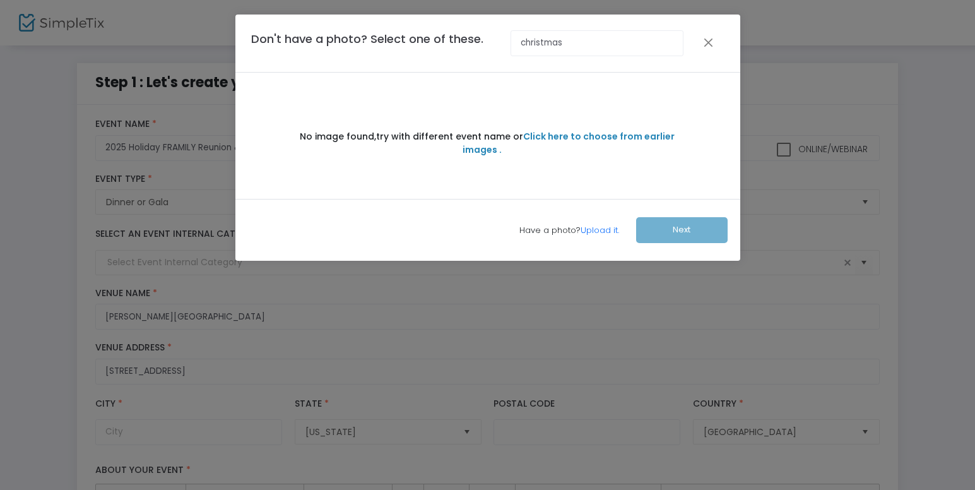
click at [585, 136] on span "Click here to choose from earlier images ." at bounding box center [569, 143] width 212 height 26
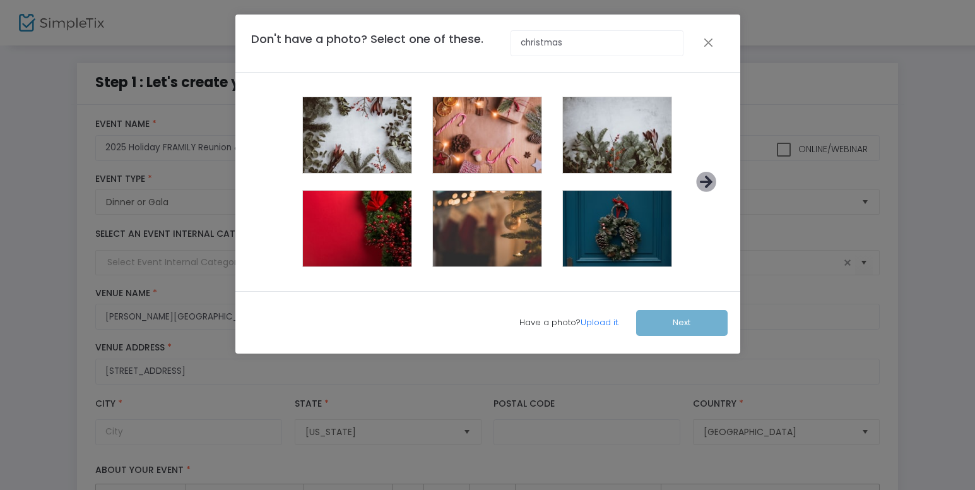
click at [704, 189] on icon at bounding box center [706, 182] width 21 height 21
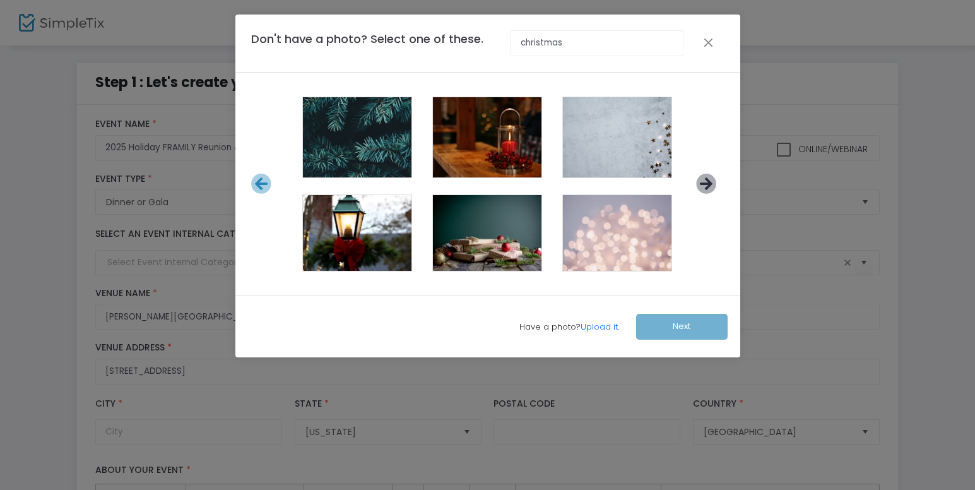
click at [698, 187] on icon at bounding box center [706, 184] width 21 height 21
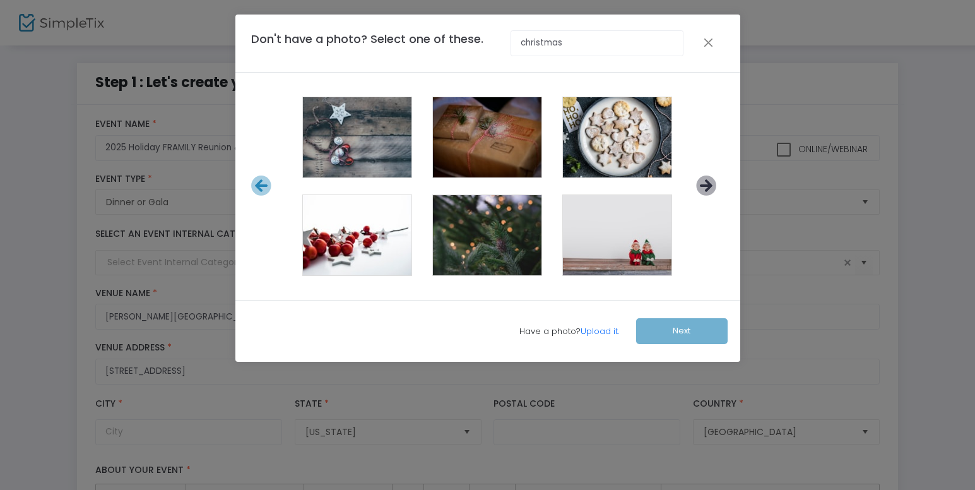
click at [706, 188] on icon at bounding box center [706, 185] width 21 height 21
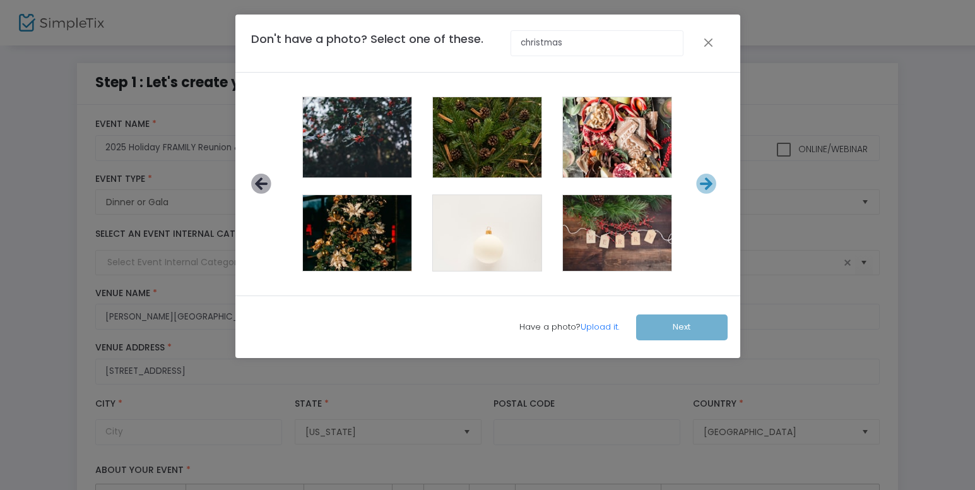
click at [252, 180] on icon at bounding box center [261, 184] width 21 height 21
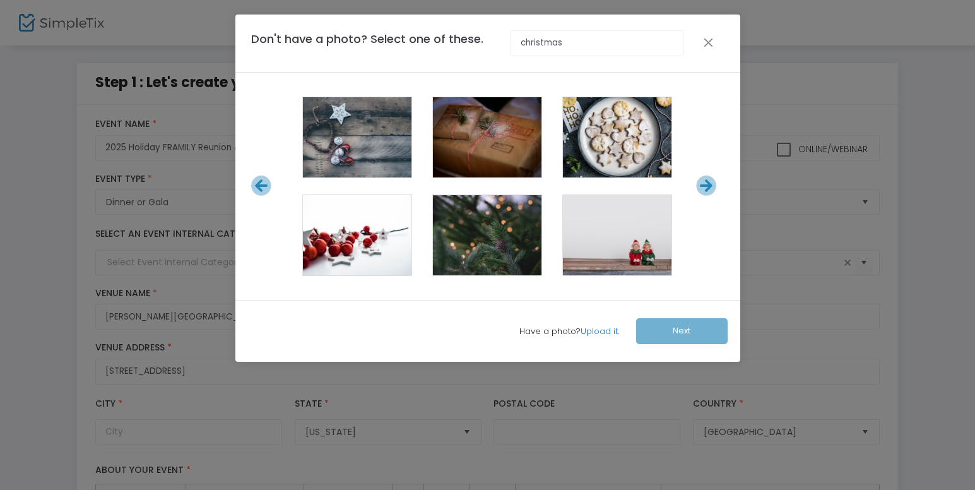
click at [252, 180] on icon at bounding box center [261, 185] width 21 height 21
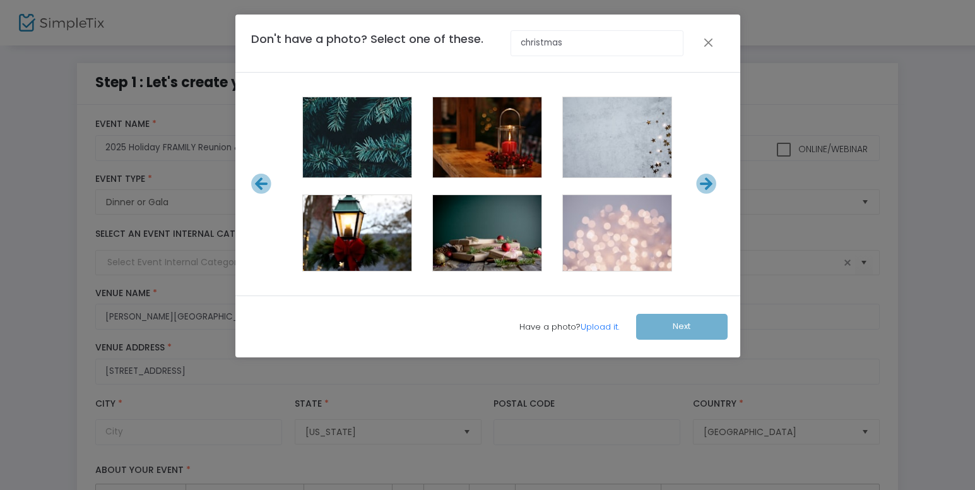
click at [252, 180] on icon at bounding box center [261, 184] width 21 height 21
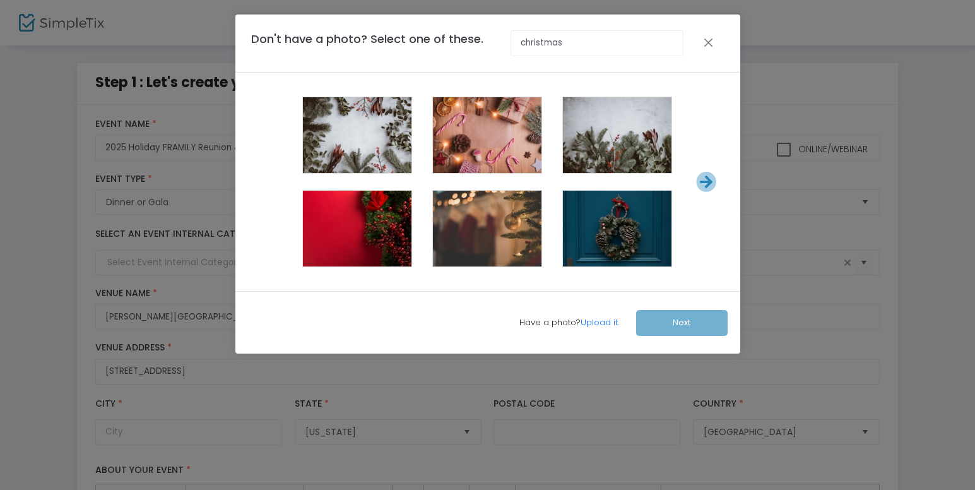
click at [376, 249] on span at bounding box center [357, 232] width 51 height 51
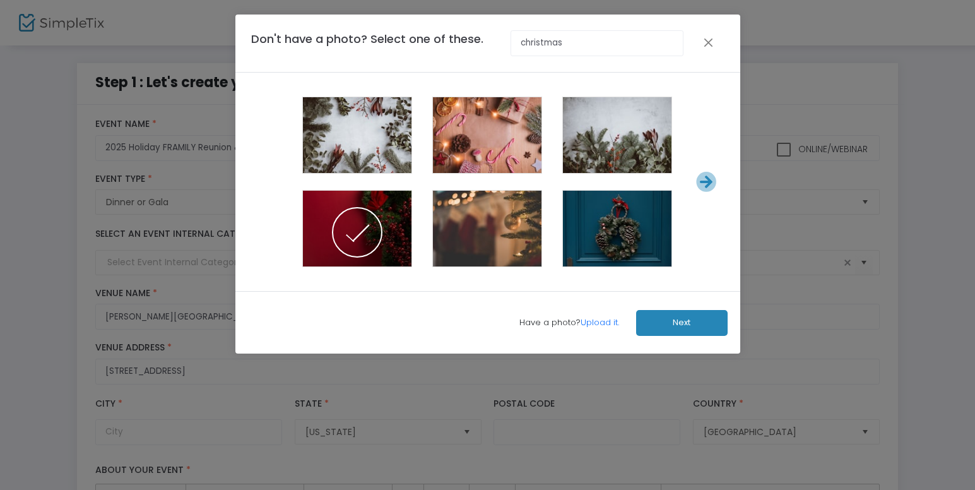
click at [672, 324] on button "Next" at bounding box center [682, 323] width 92 height 26
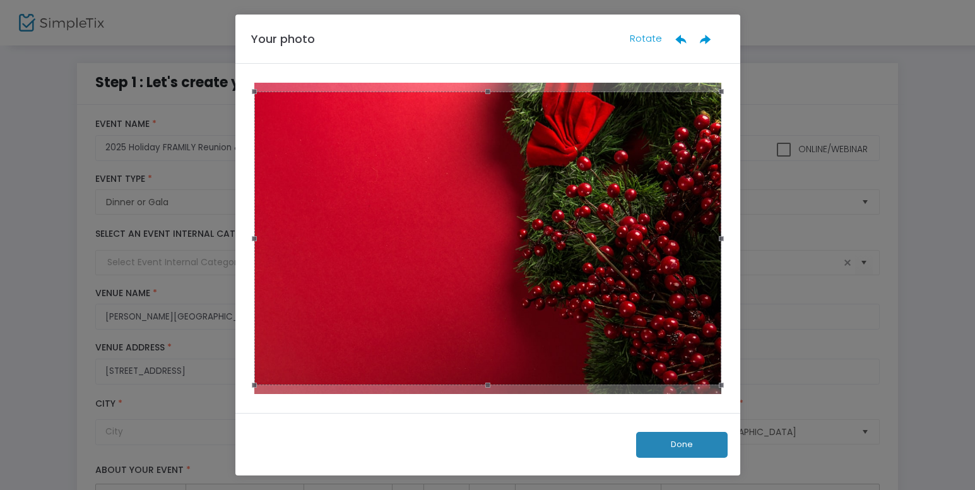
click at [663, 449] on button "Done" at bounding box center [682, 445] width 92 height 26
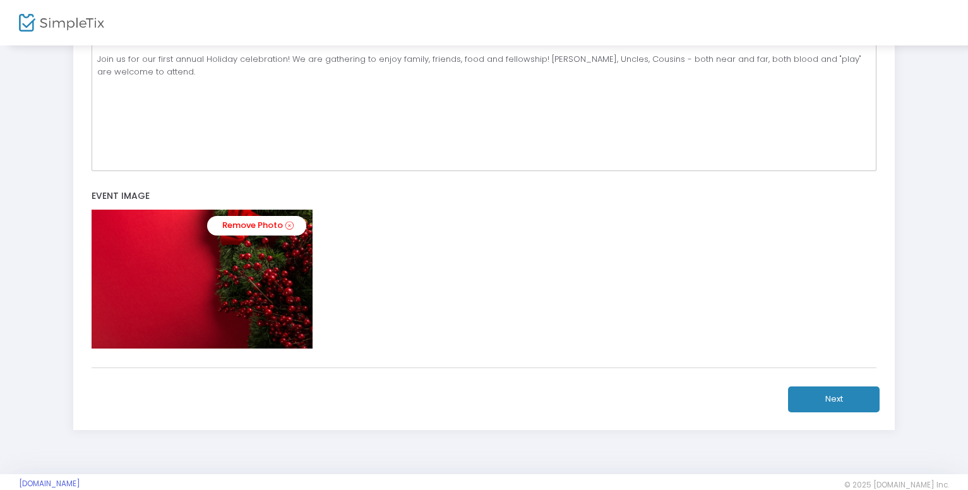
scroll to position [486, 0]
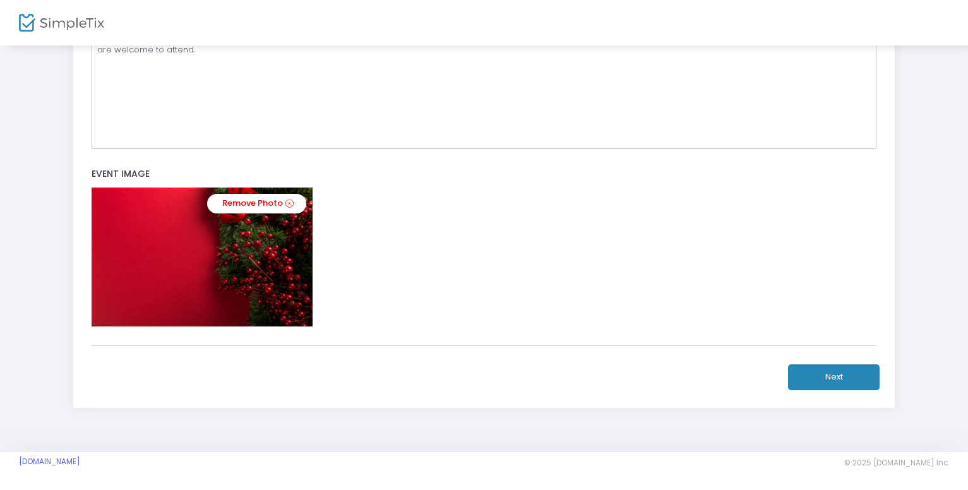
click at [824, 380] on button "Next" at bounding box center [834, 377] width 92 height 26
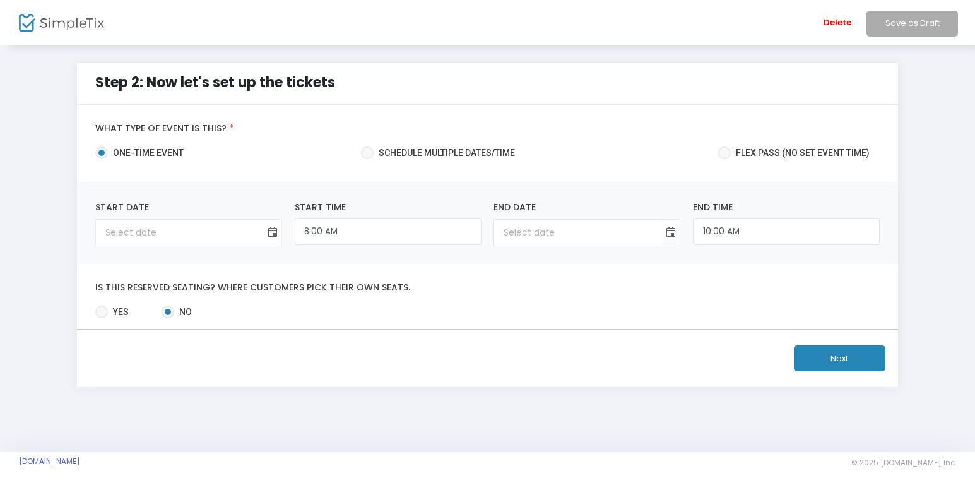
click at [274, 232] on span "Toggle calendar" at bounding box center [273, 232] width 21 height 21
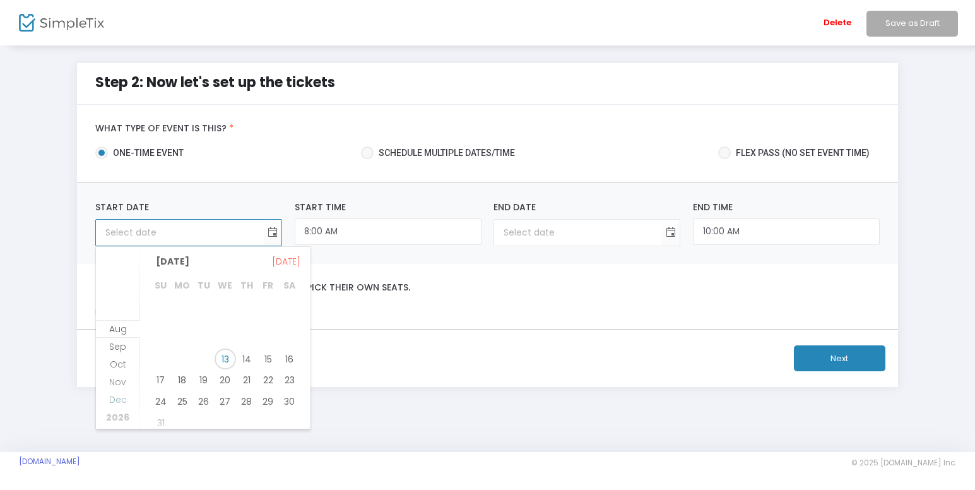
click at [124, 402] on span "Dec" at bounding box center [118, 399] width 18 height 13
click at [290, 373] on span "27" at bounding box center [289, 369] width 21 height 21
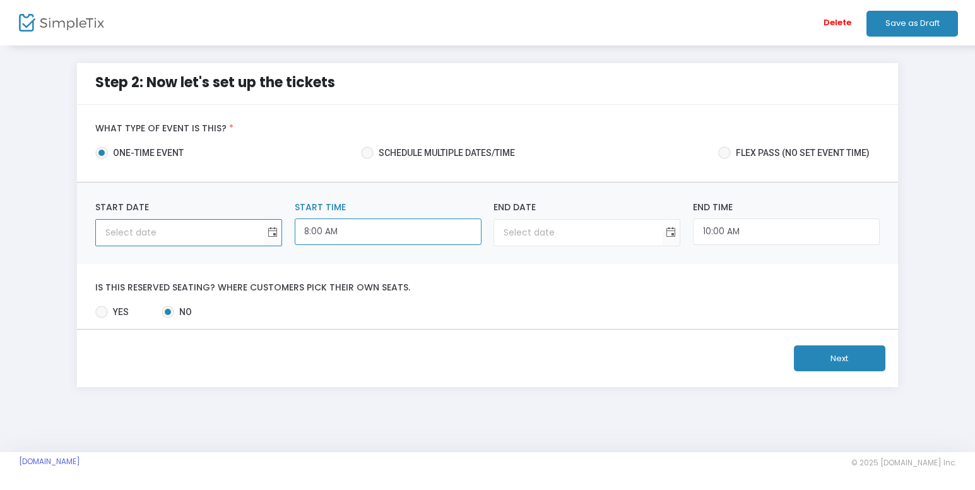
click at [372, 234] on input "8:00 AM" at bounding box center [388, 231] width 187 height 27
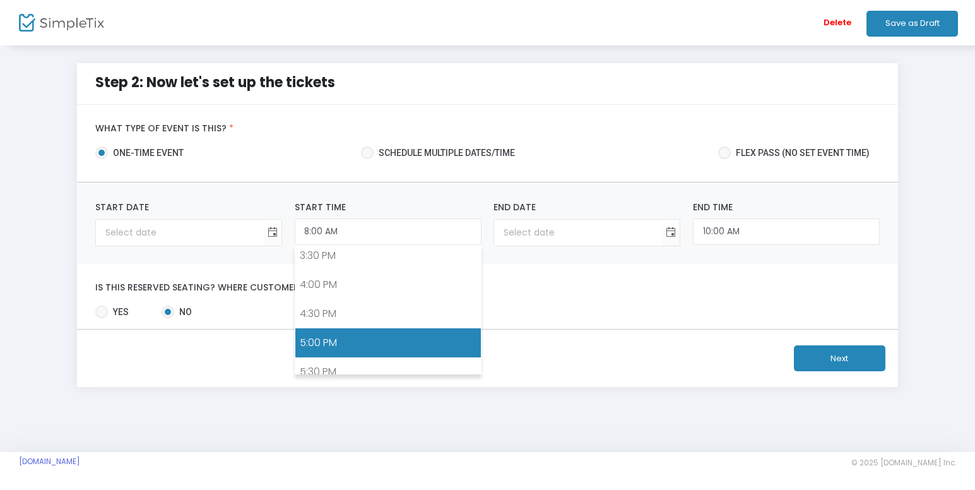
click at [431, 348] on link "5:00 PM" at bounding box center [388, 342] width 186 height 29
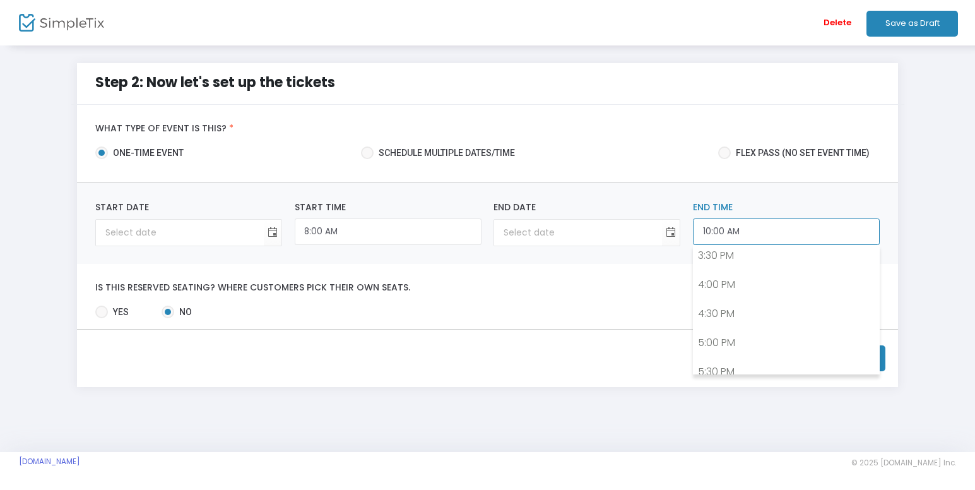
click at [733, 237] on input "10:00 AM" at bounding box center [786, 231] width 187 height 27
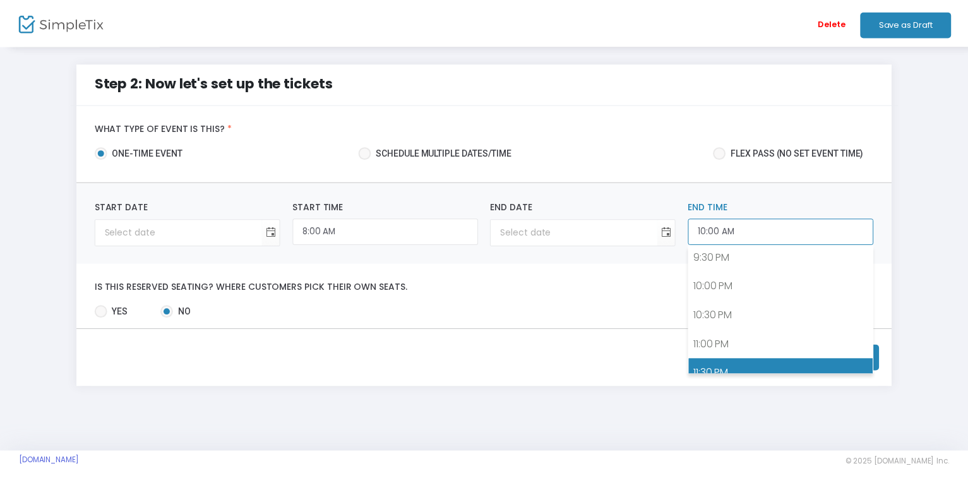
scroll to position [1264, 0]
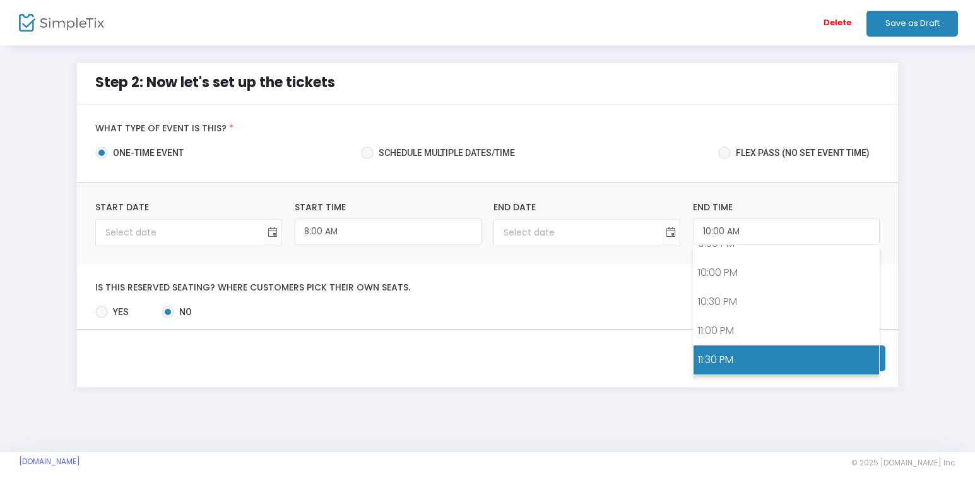
click at [775, 350] on link "11:30 PM" at bounding box center [787, 359] width 186 height 29
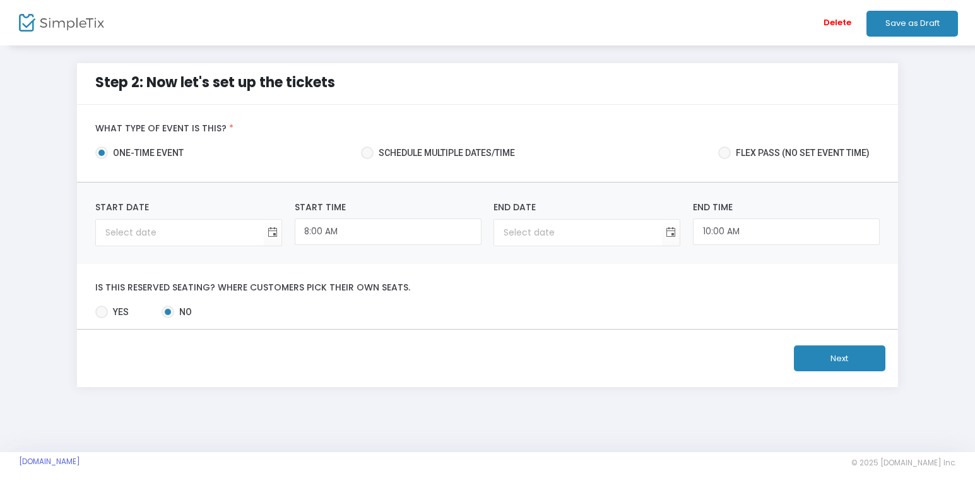
click at [830, 359] on button "Next" at bounding box center [840, 358] width 92 height 26
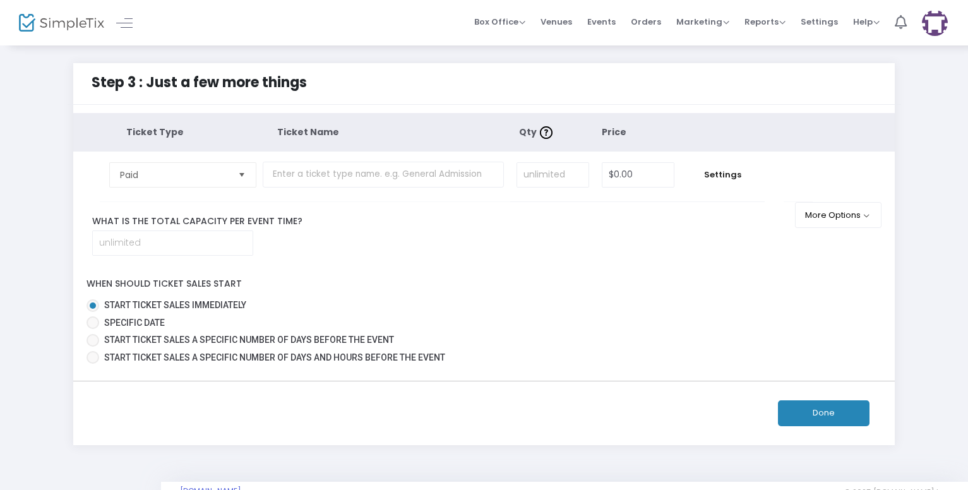
click at [240, 176] on span "Select" at bounding box center [241, 174] width 21 height 21
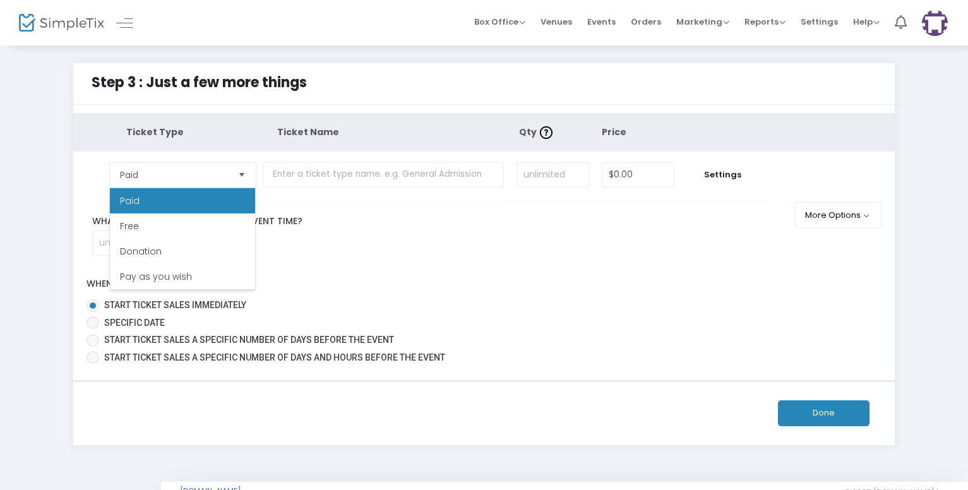
click at [449, 244] on div "What is the total capacity per event time?" at bounding box center [442, 235] width 738 height 41
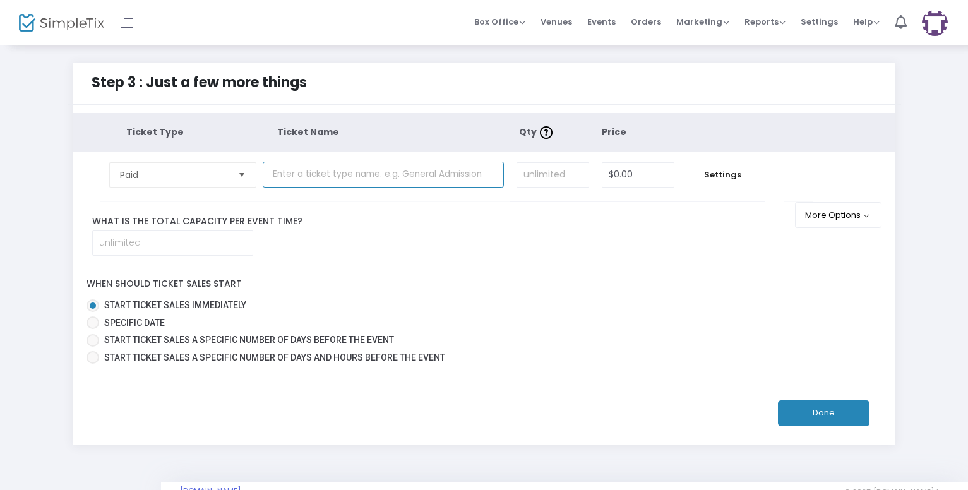
click at [310, 179] on input "text" at bounding box center [383, 175] width 241 height 26
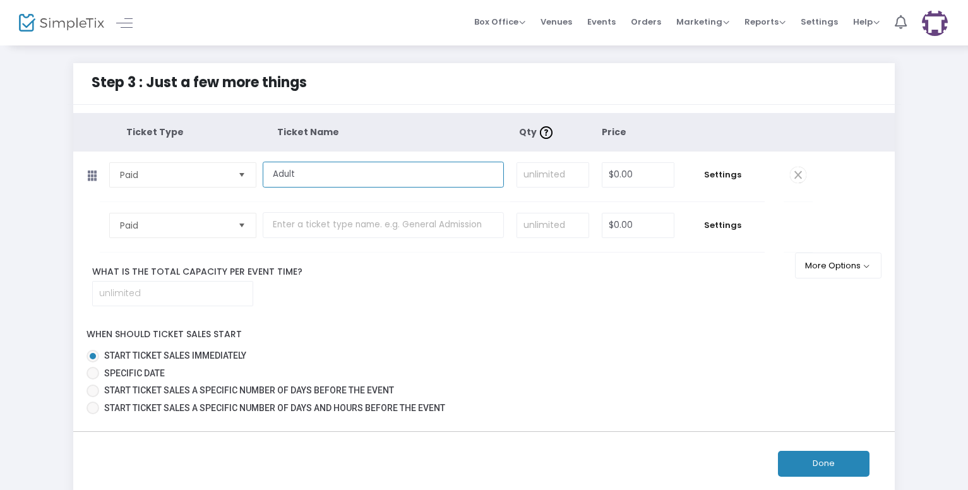
type input "Adult"
click at [634, 174] on input "$0.00" at bounding box center [638, 175] width 72 height 24
type input "47.00"
click at [717, 172] on span "Settings" at bounding box center [722, 175] width 71 height 13
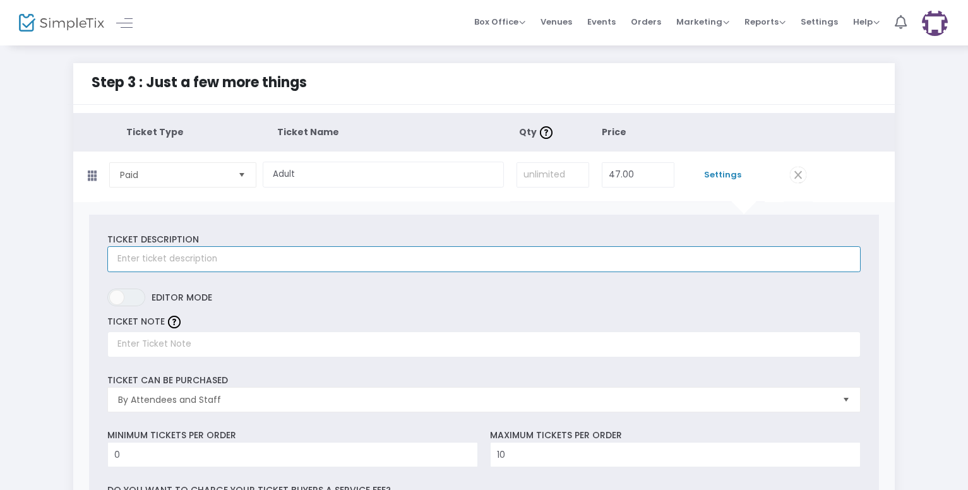
click at [141, 256] on input "text" at bounding box center [483, 259] width 753 height 26
type input "T"
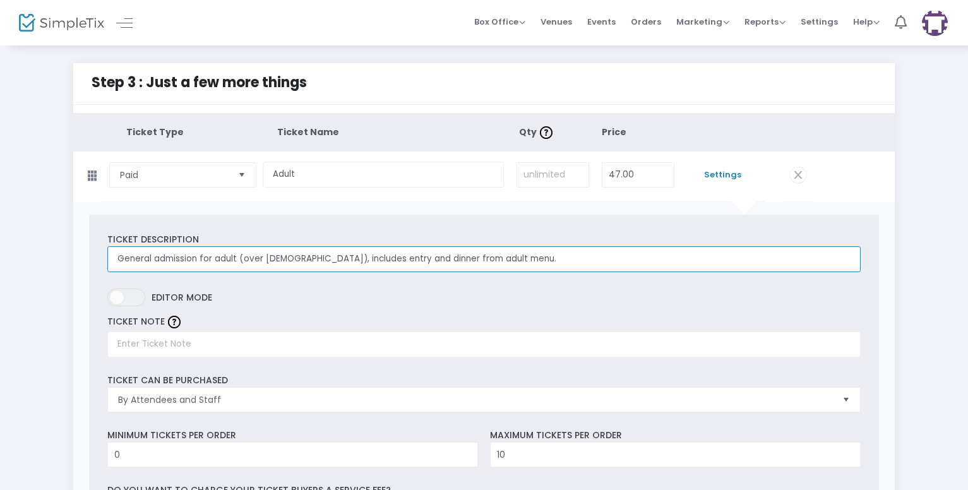
type input "General admission for adult (over [DEMOGRAPHIC_DATA]), includes entry and dinne…"
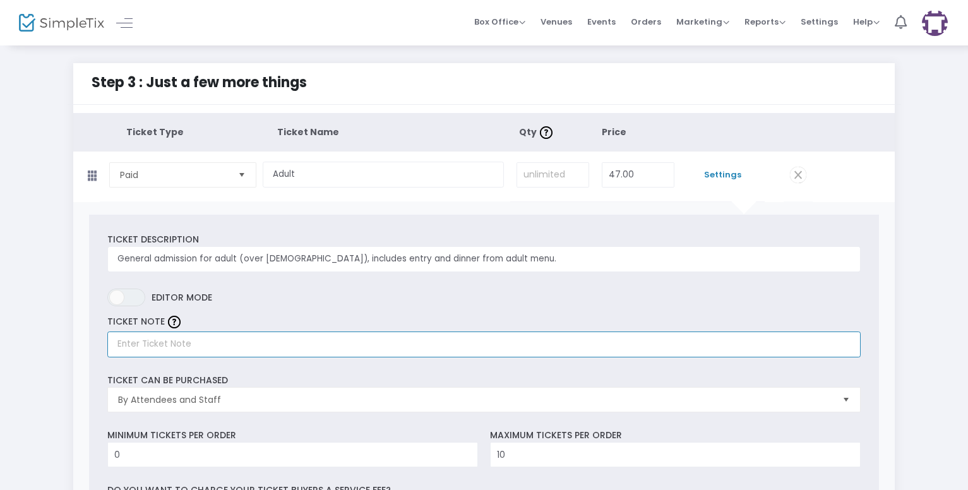
click at [144, 344] on input "text" at bounding box center [483, 344] width 753 height 26
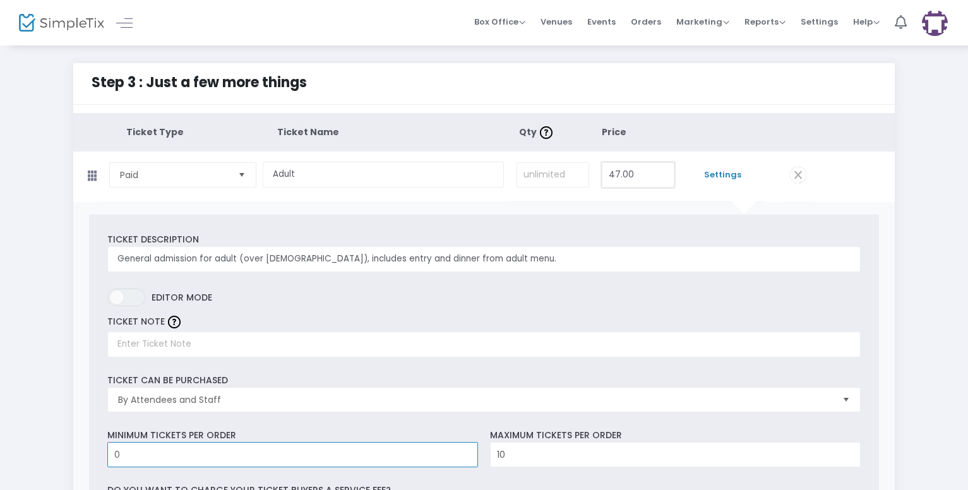
click at [624, 170] on input "47.00" at bounding box center [638, 175] width 72 height 24
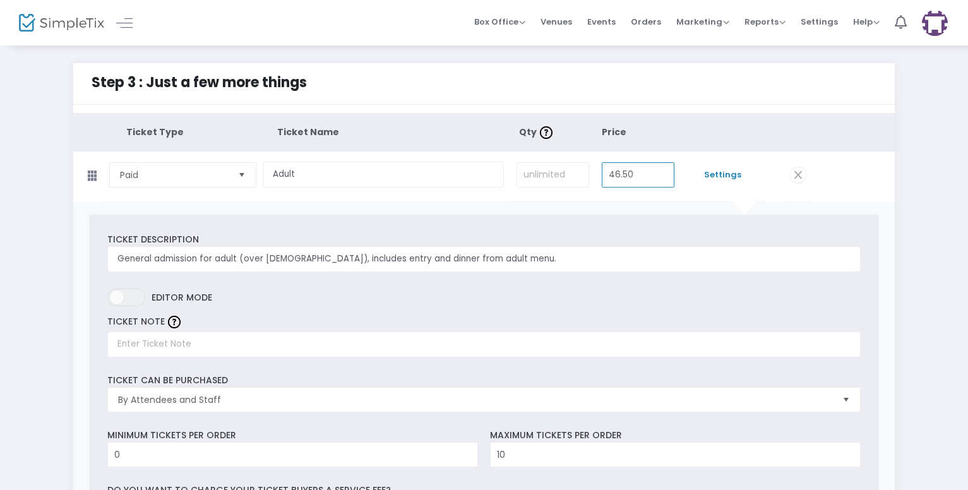
type input "46.50"
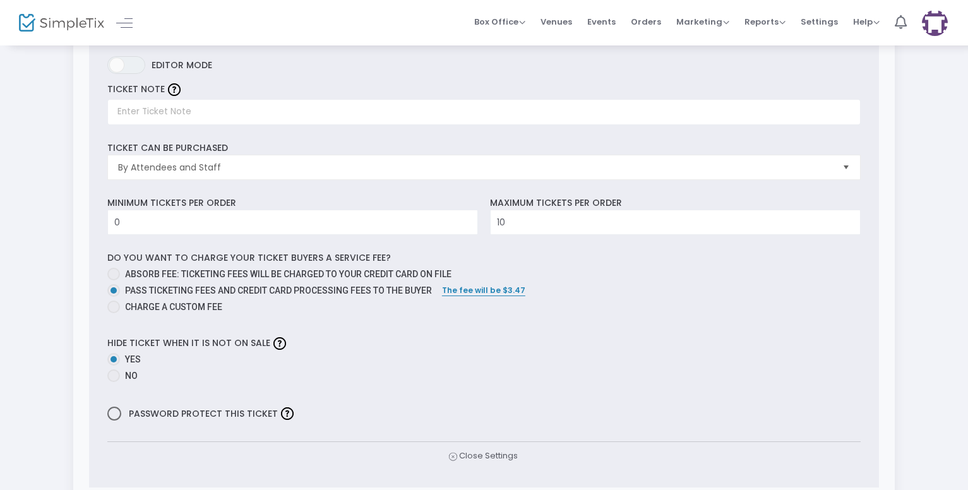
scroll to position [234, 0]
click at [107, 302] on span at bounding box center [113, 305] width 13 height 13
click at [113, 312] on input "Charge a custom fee" at bounding box center [113, 312] width 1 height 1
radio input "true"
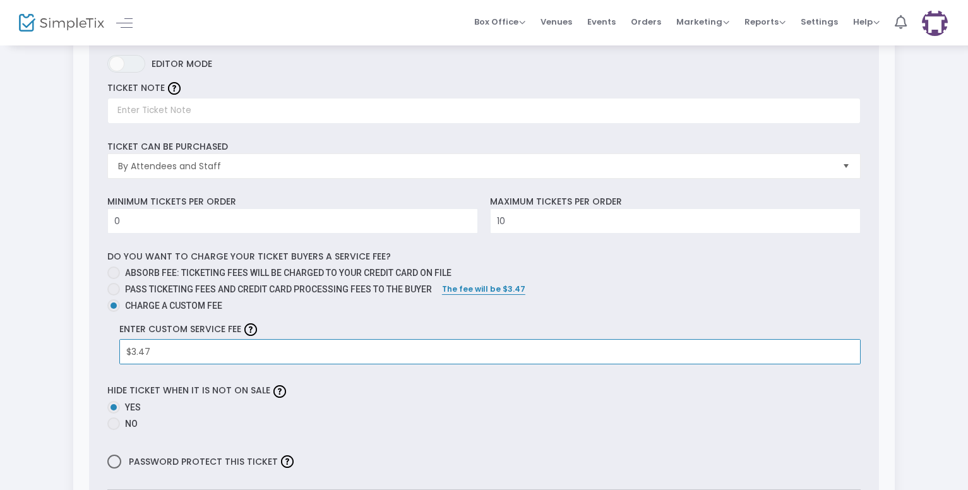
click at [146, 354] on input "$3.47" at bounding box center [490, 352] width 740 height 24
type input "3.50"
click at [433, 412] on label "Yes" at bounding box center [483, 407] width 753 height 13
click at [114, 413] on input "Yes" at bounding box center [113, 413] width 1 height 1
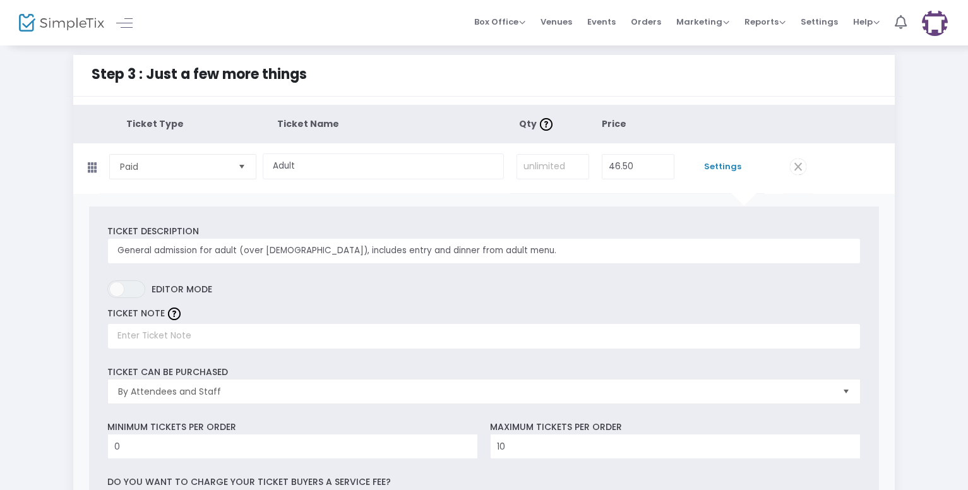
scroll to position [0, 0]
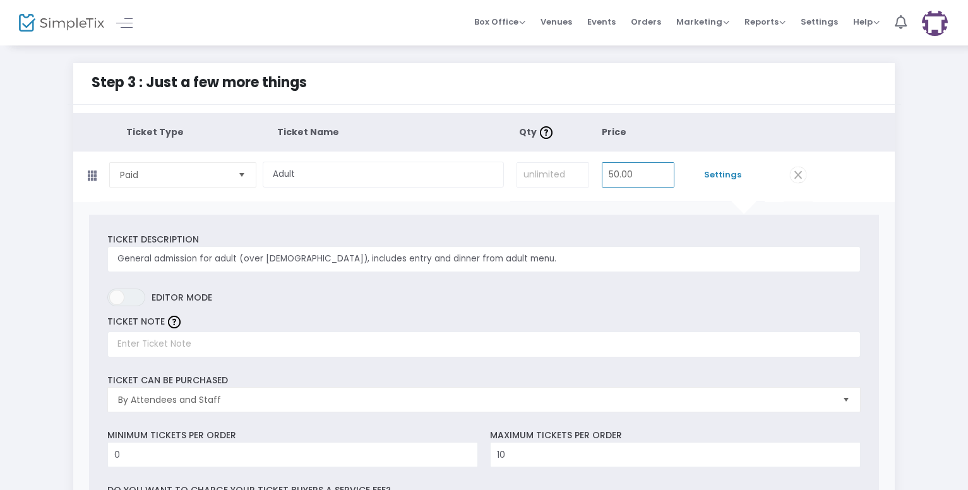
type input "50.00"
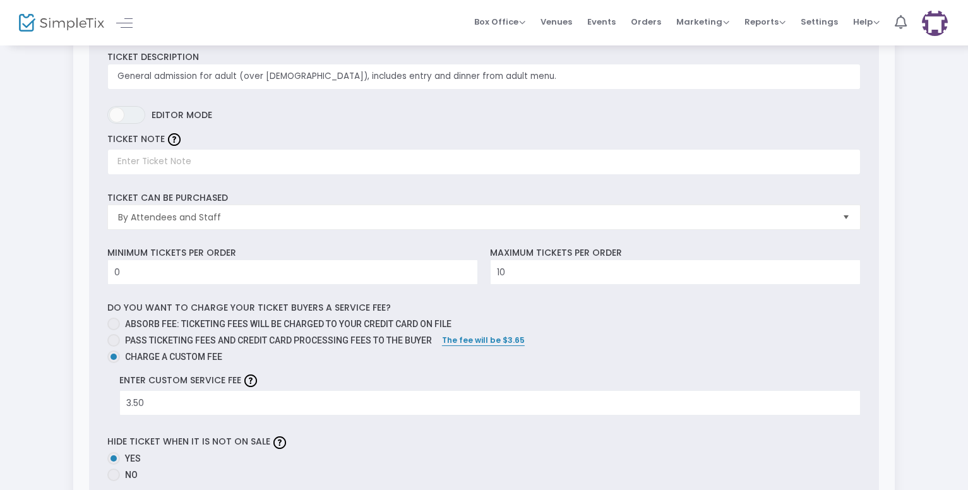
scroll to position [184, 0]
click at [113, 341] on span at bounding box center [113, 339] width 13 height 13
click at [113, 345] on input "Pass ticketing fees and credit card processing fees to the buyer" at bounding box center [113, 345] width 1 height 1
radio input "true"
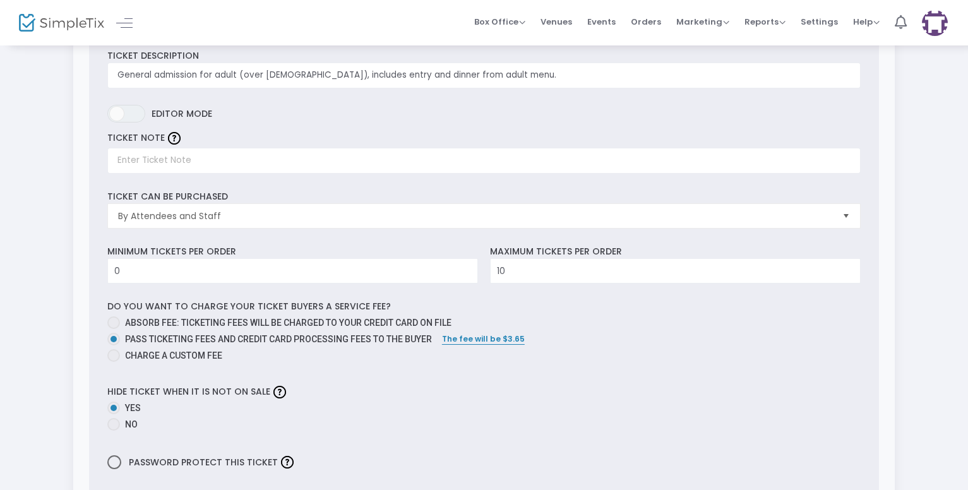
drag, startPoint x: 967, startPoint y: 270, endPoint x: 969, endPoint y: 226, distance: 43.6
click at [967, 226] on html "Processing... please wait Box Office Sell Tickets Bookings Sell Season Pass Ven…" at bounding box center [484, 61] width 968 height 490
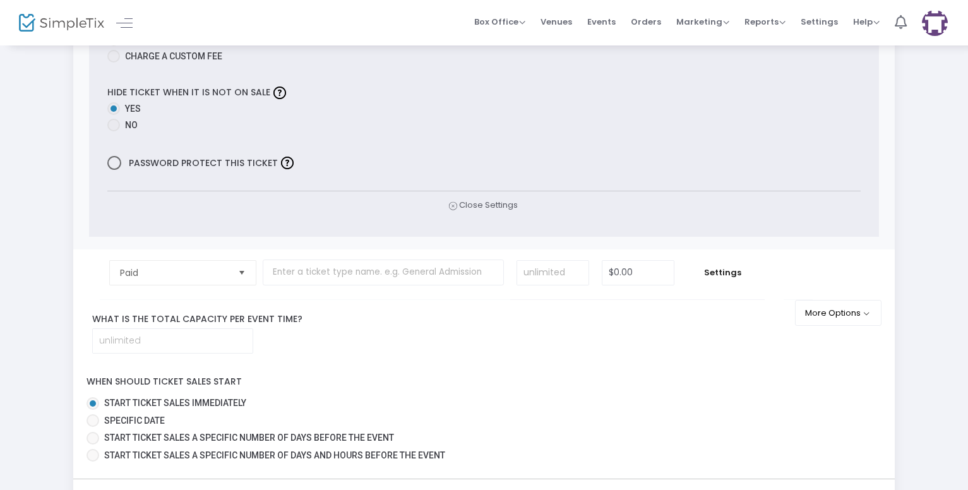
scroll to position [486, 0]
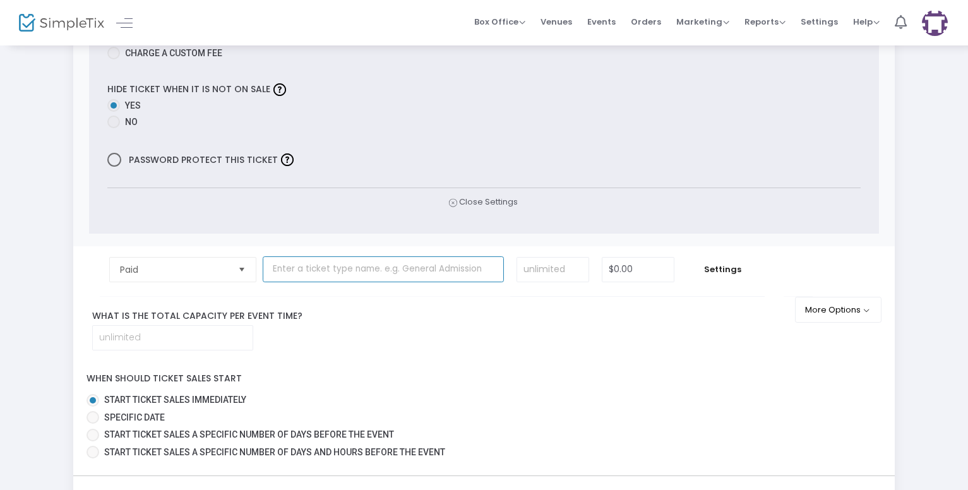
click at [328, 271] on input "text" at bounding box center [383, 269] width 241 height 26
click at [408, 410] on mat-radio-button "Start ticket sales immediately" at bounding box center [483, 402] width 795 height 18
click at [302, 271] on input "text" at bounding box center [383, 269] width 241 height 26
type input "A"
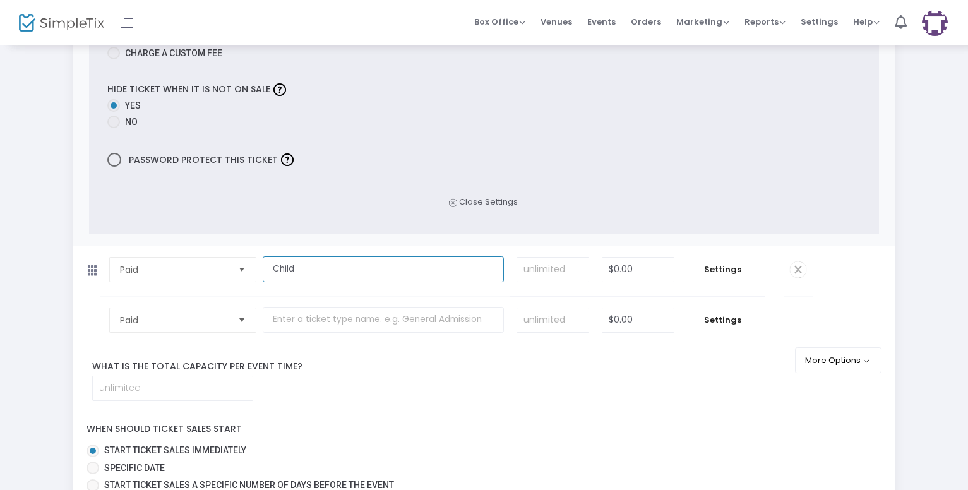
type input "Child"
click at [477, 390] on div "What is the total capacity per event time?" at bounding box center [442, 380] width 738 height 41
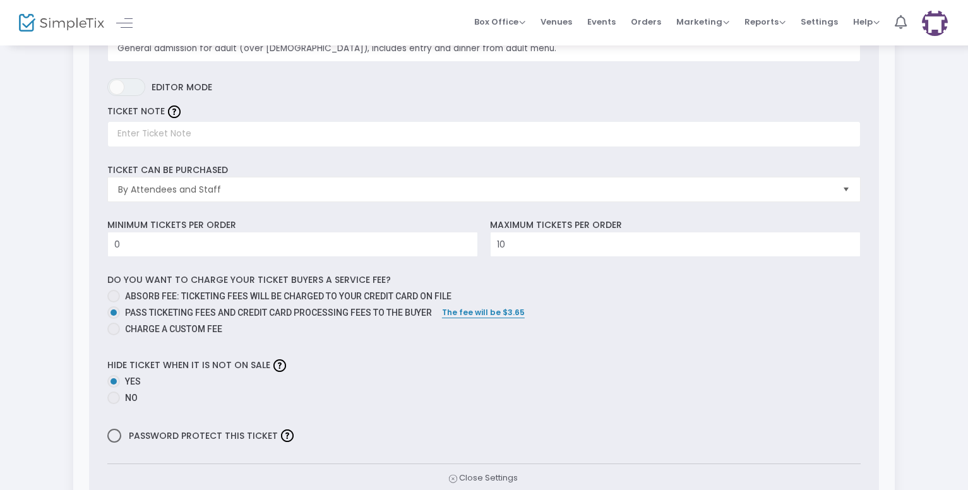
scroll to position [0, 0]
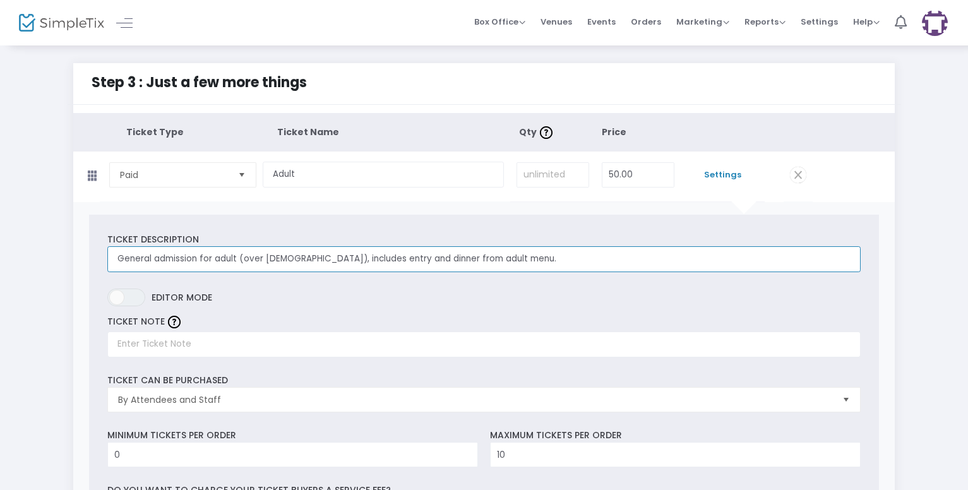
click at [519, 257] on input "General admission for adult (over [DEMOGRAPHIC_DATA]), includes entry and dinne…" at bounding box center [483, 259] width 753 height 26
drag, startPoint x: 523, startPoint y: 259, endPoint x: 97, endPoint y: 251, distance: 426.2
click at [97, 251] on div "Ticket Description General admission for adult (over [DEMOGRAPHIC_DATA]), inclu…" at bounding box center [484, 467] width 790 height 505
type input "General admission for adult (over [DEMOGRAPHIC_DATA]), includes entry and dinne…"
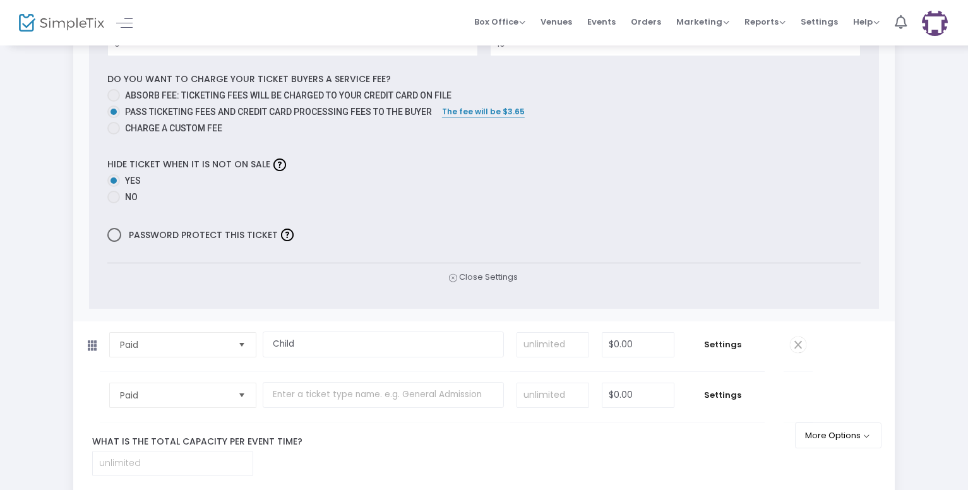
scroll to position [421, 0]
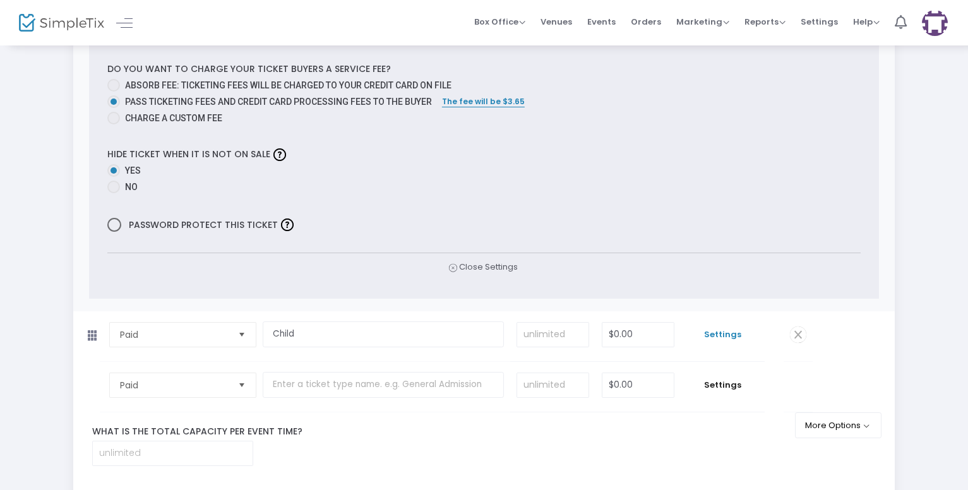
click at [728, 335] on span "Settings" at bounding box center [722, 334] width 71 height 13
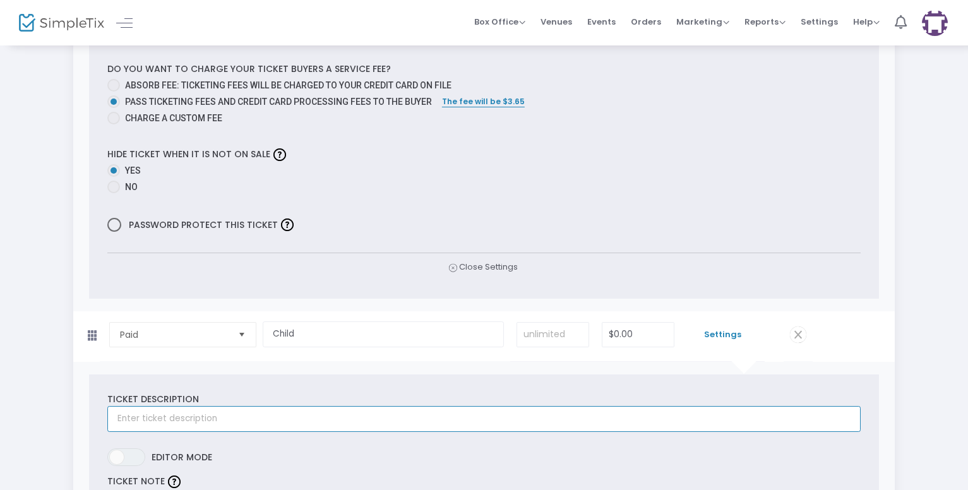
click at [128, 421] on input "text" at bounding box center [483, 419] width 753 height 26
paste input "General admission for adult (over [DEMOGRAPHIC_DATA]), includes entry and dinne…"
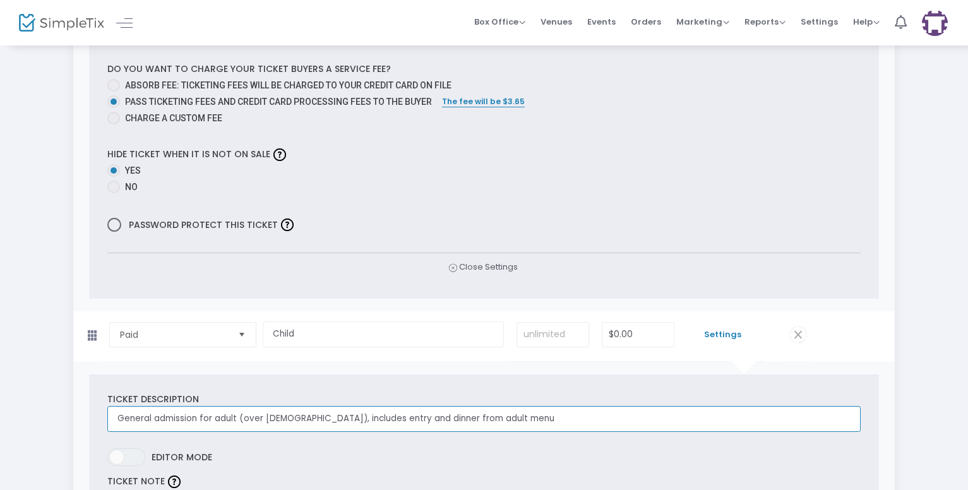
click at [233, 419] on input "General admission for adult (over [DEMOGRAPHIC_DATA]), includes entry and dinne…" at bounding box center [483, 419] width 753 height 26
click at [259, 420] on input "General admission for child (over [DEMOGRAPHIC_DATA]), includes entry and dinne…" at bounding box center [483, 419] width 753 height 26
click at [459, 418] on input "General admission for child (under [DEMOGRAPHIC_DATA]), includes entry and dinn…" at bounding box center [483, 419] width 753 height 26
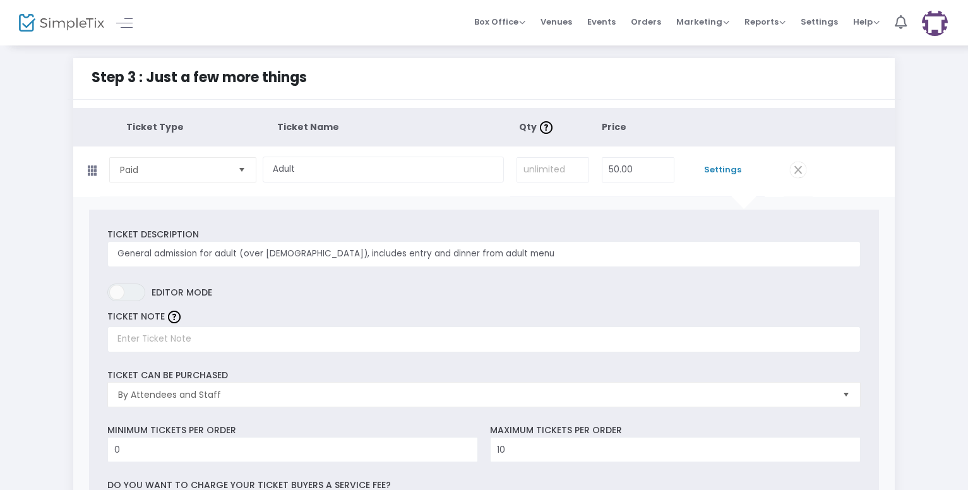
scroll to position [0, 0]
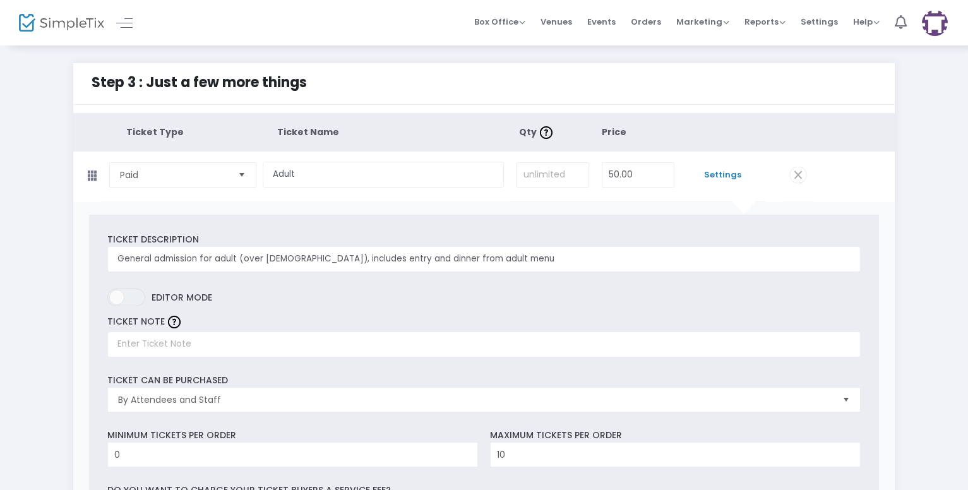
type input "General admission for child (under [DEMOGRAPHIC_DATA]), includes entry and dinn…"
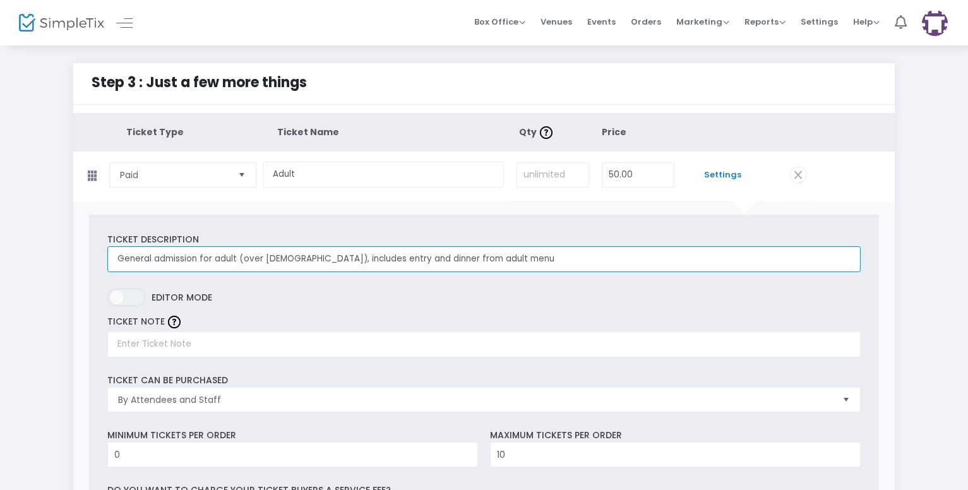
click at [475, 256] on input "General admission for adult (over [DEMOGRAPHIC_DATA]), includes entry and dinne…" at bounding box center [483, 259] width 753 height 26
type input "General admission for adult (over [DEMOGRAPHIC_DATA]), includes entry and dinne…"
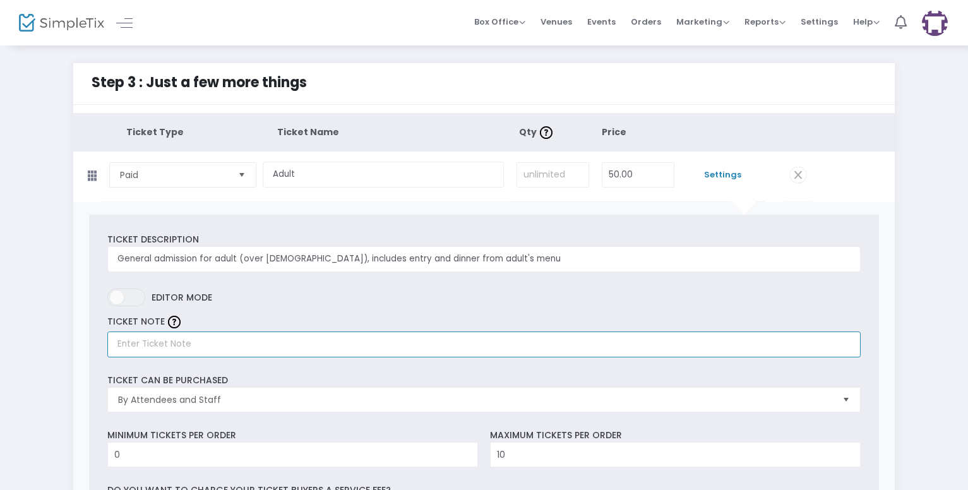
click at [129, 347] on input "text" at bounding box center [483, 344] width 753 height 26
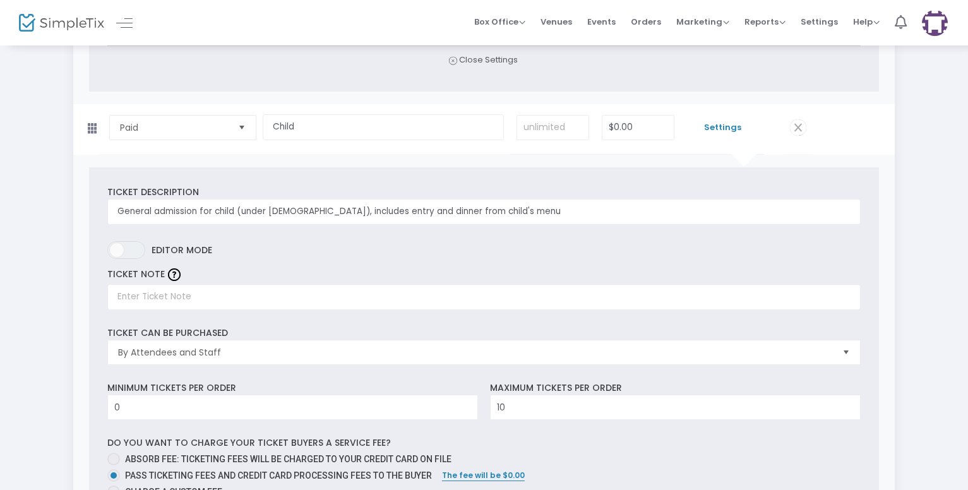
scroll to position [631, 0]
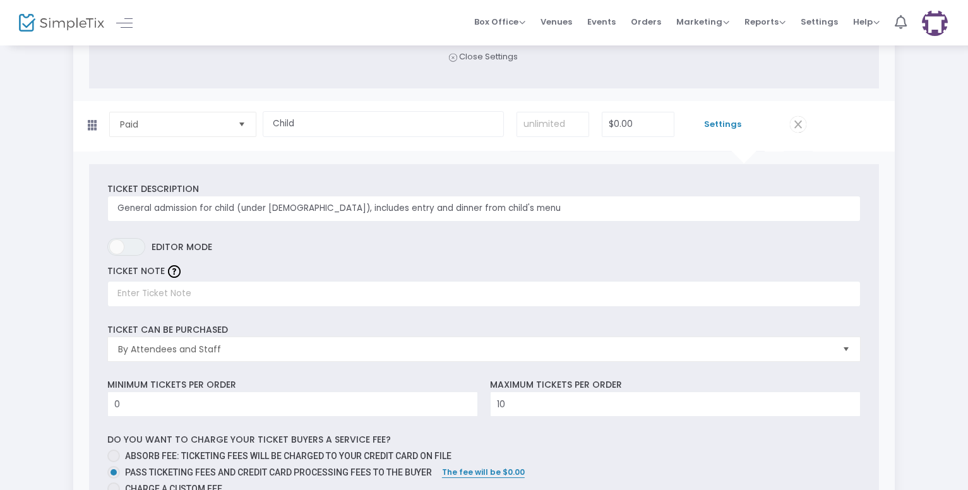
type input "Please show your ticket on the day of the event."
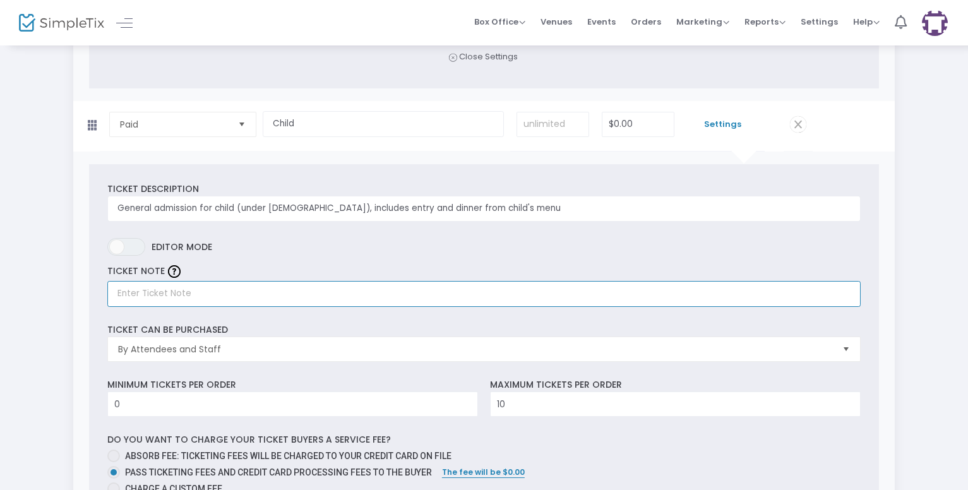
click at [126, 294] on input "text" at bounding box center [483, 294] width 753 height 26
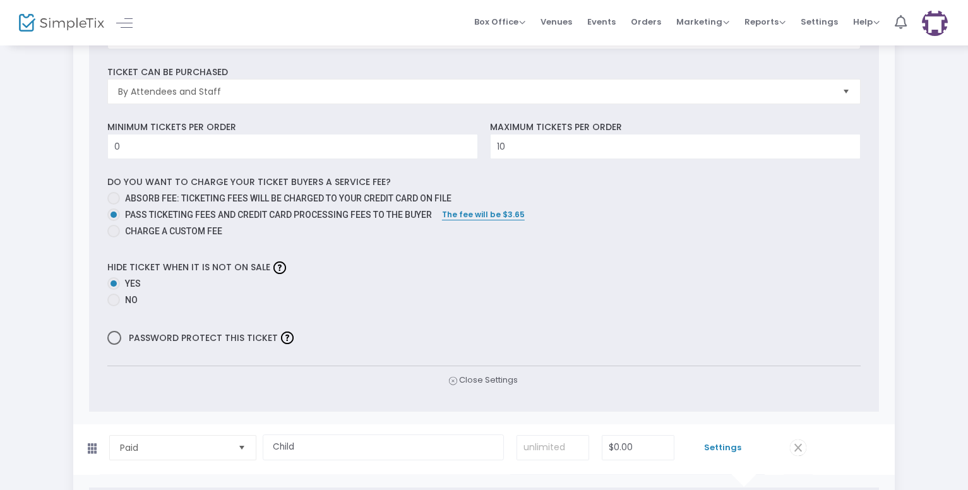
scroll to position [210, 0]
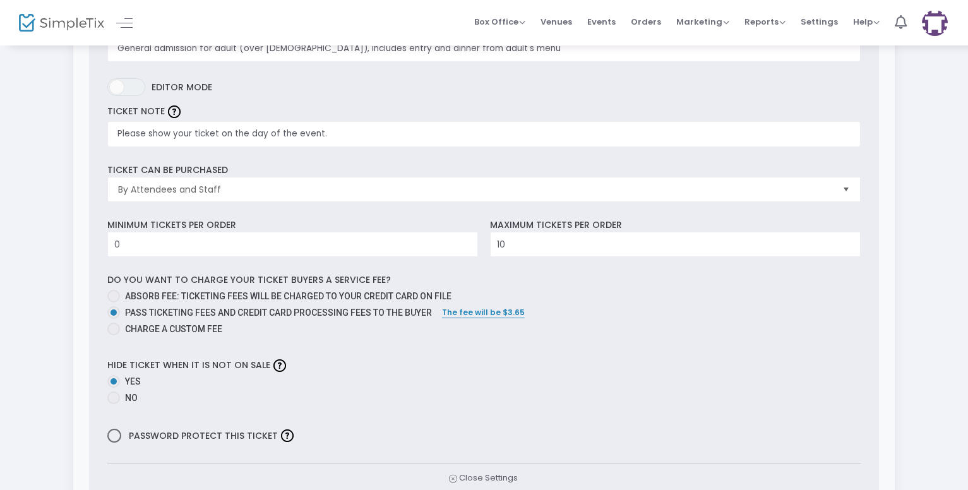
type input "Please show your ticket on the day of the event"
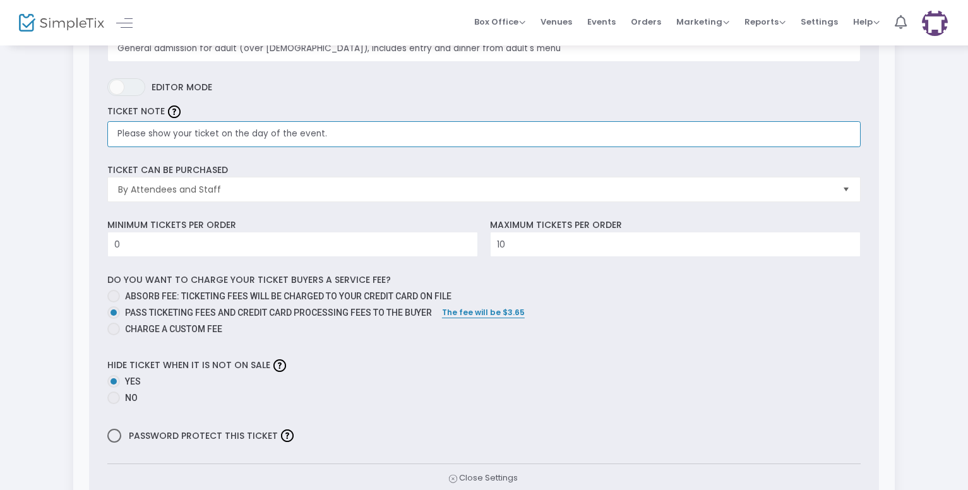
click at [331, 130] on input "Please show your ticket on the day of the event." at bounding box center [483, 134] width 753 height 26
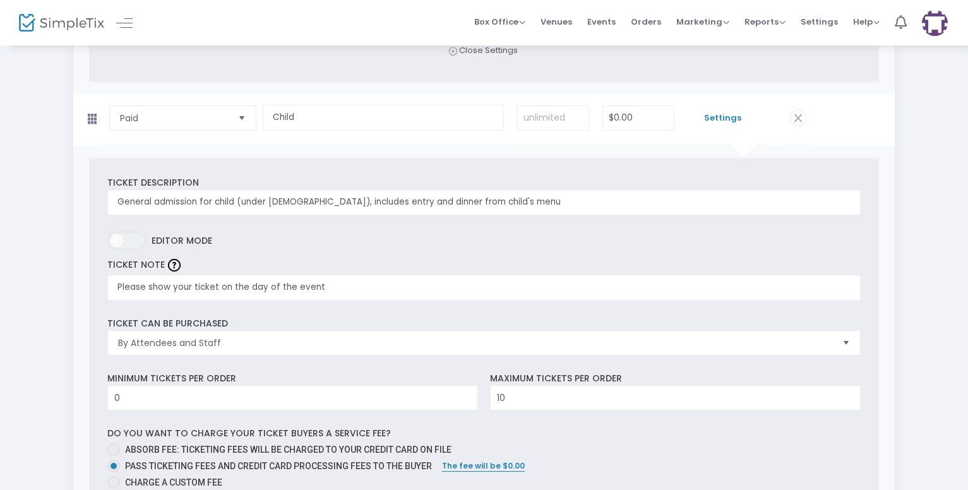
scroll to position [631, 0]
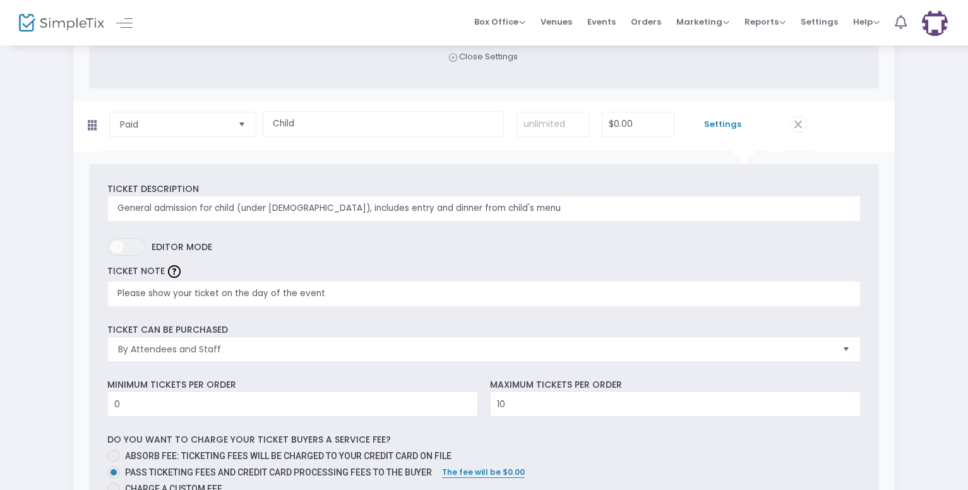
type input "Please show your ticket on the day of the event"
click at [617, 116] on input "$0.00" at bounding box center [638, 124] width 72 height 24
type input "25.00"
click at [913, 297] on div "Step 3 : Just a few more things Ticket Type Ticket Name Qty Price Paid Required…" at bounding box center [484, 203] width 930 height 1543
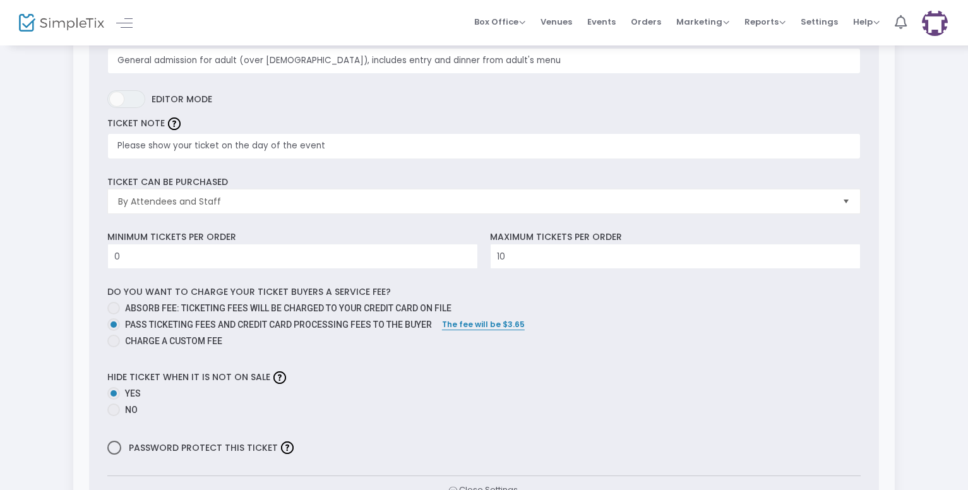
scroll to position [0, 0]
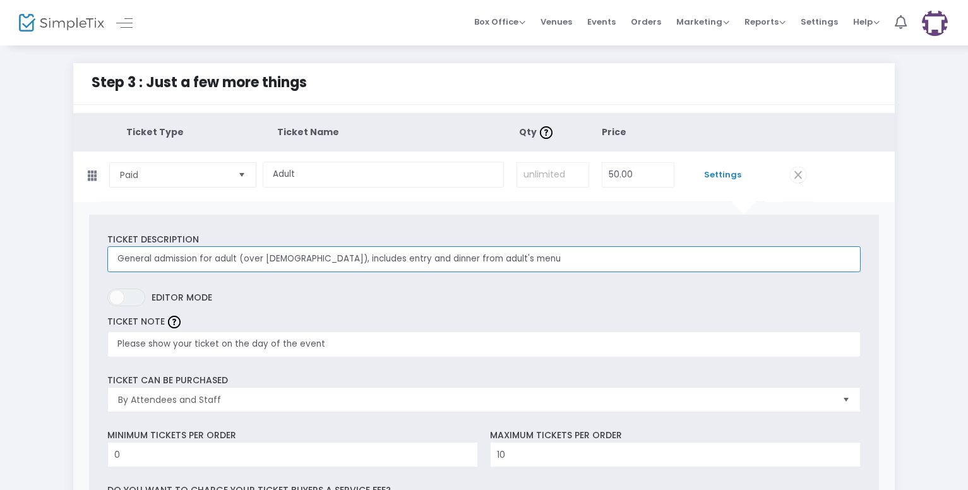
click at [244, 257] on input "General admission for adult (over [DEMOGRAPHIC_DATA]), includes entry and dinne…" at bounding box center [483, 259] width 753 height 26
type input "General admission for adult (over [DEMOGRAPHIC_DATA]), includes entry and dinne…"
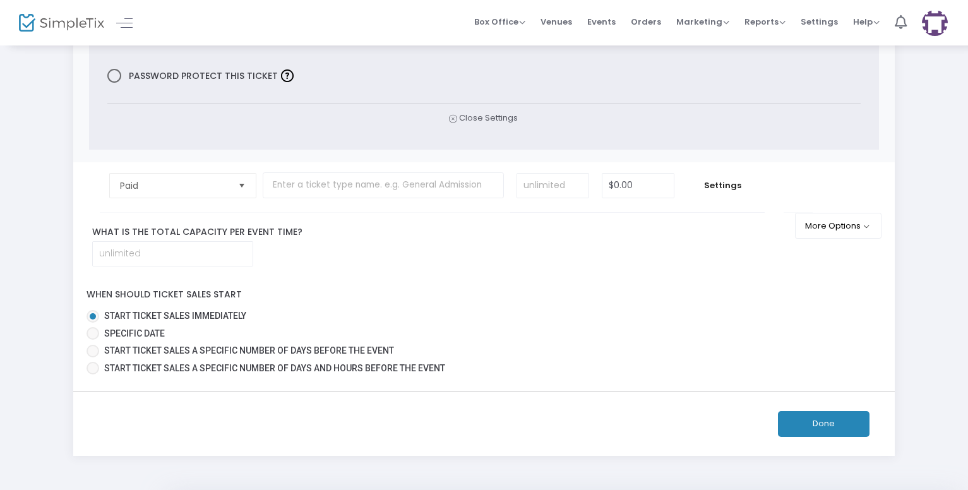
scroll to position [1191, 0]
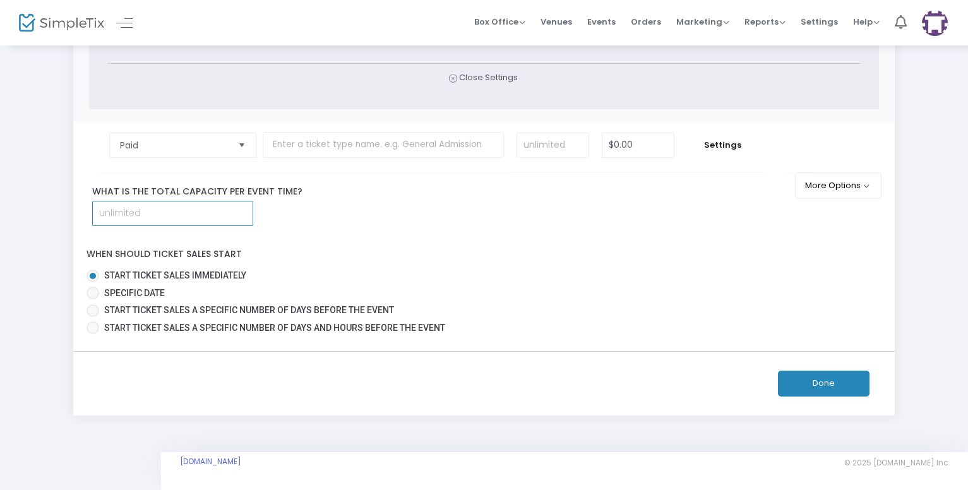
click at [109, 210] on input at bounding box center [173, 213] width 160 height 24
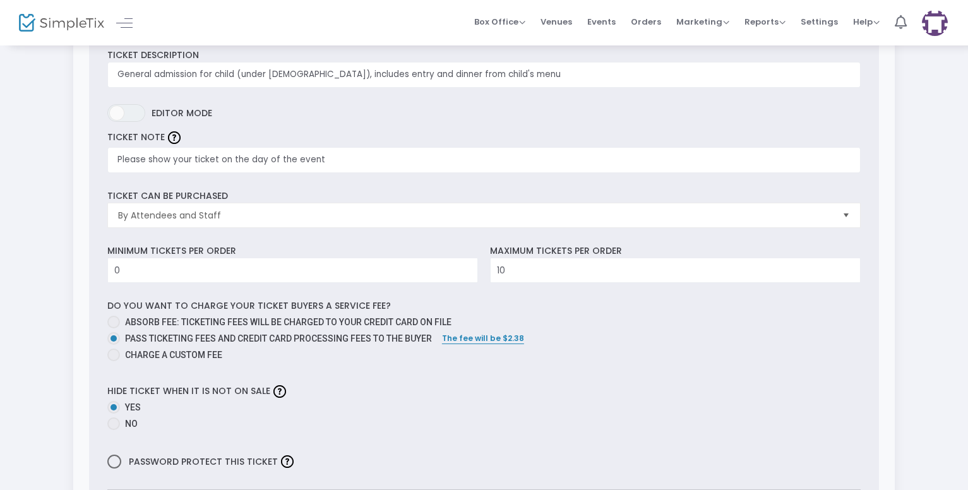
scroll to position [981, 0]
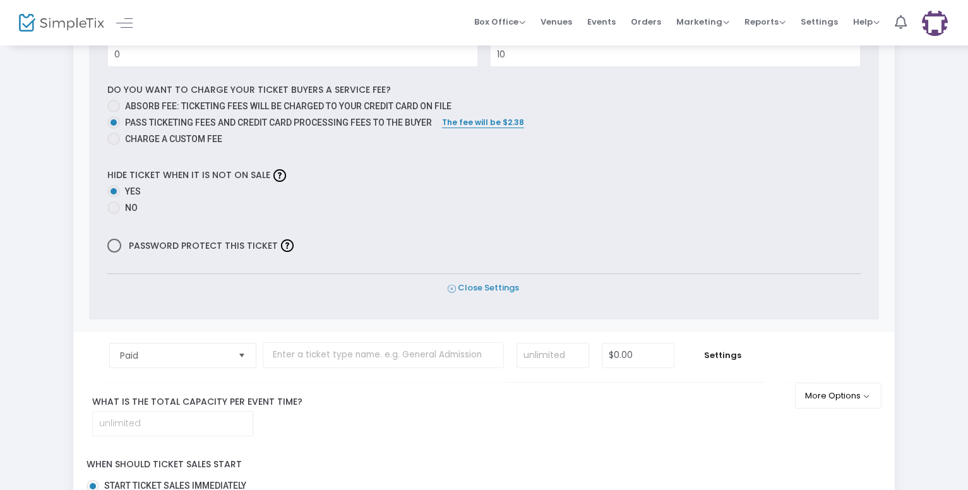
click at [452, 288] on icon at bounding box center [452, 289] width 8 height 12
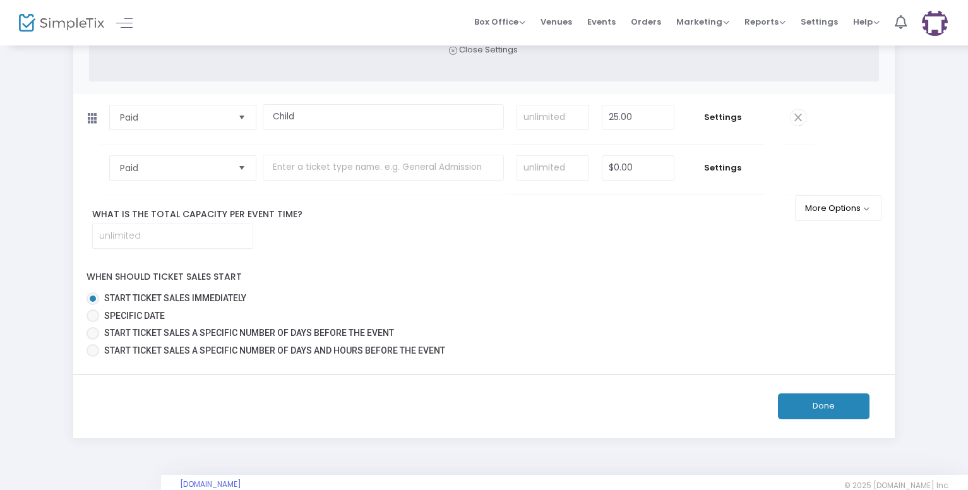
scroll to position [661, 0]
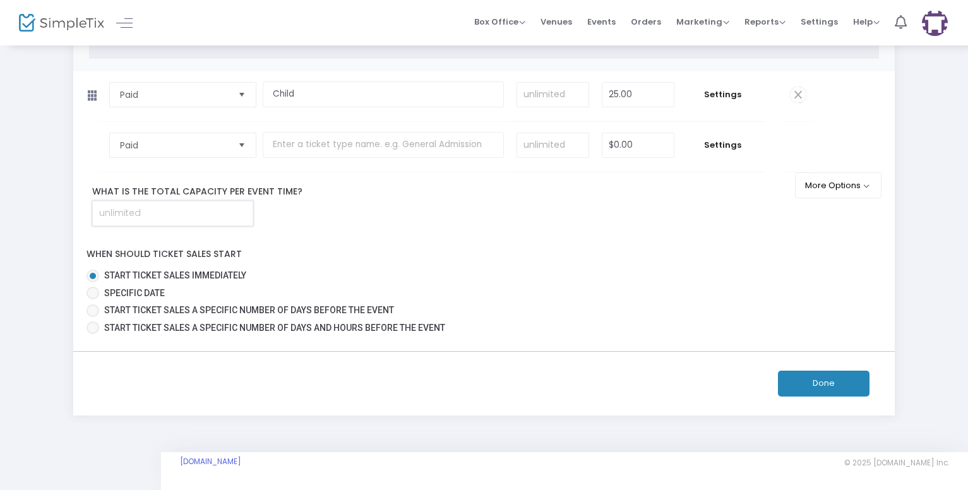
click at [107, 212] on input at bounding box center [173, 213] width 160 height 24
type input "200"
click at [352, 389] on div "Done" at bounding box center [484, 384] width 776 height 26
click at [867, 188] on button "More Options" at bounding box center [838, 185] width 86 height 26
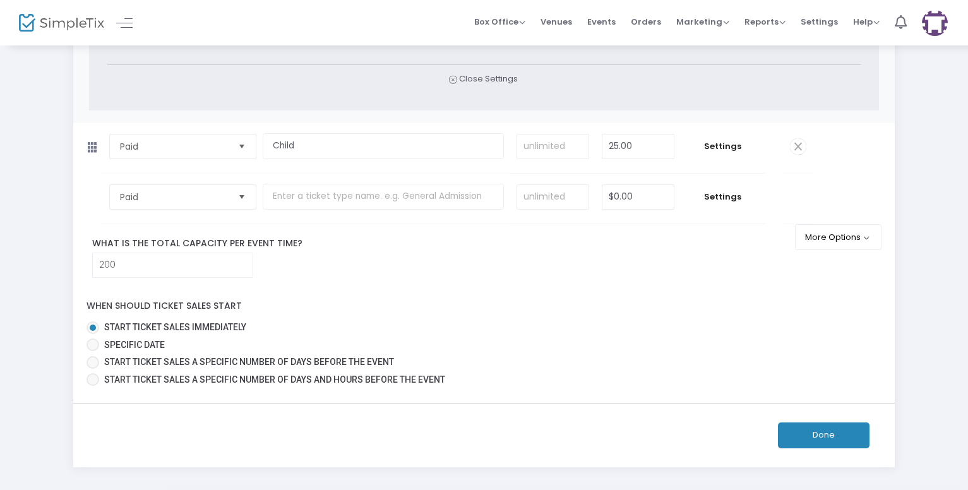
scroll to position [631, 0]
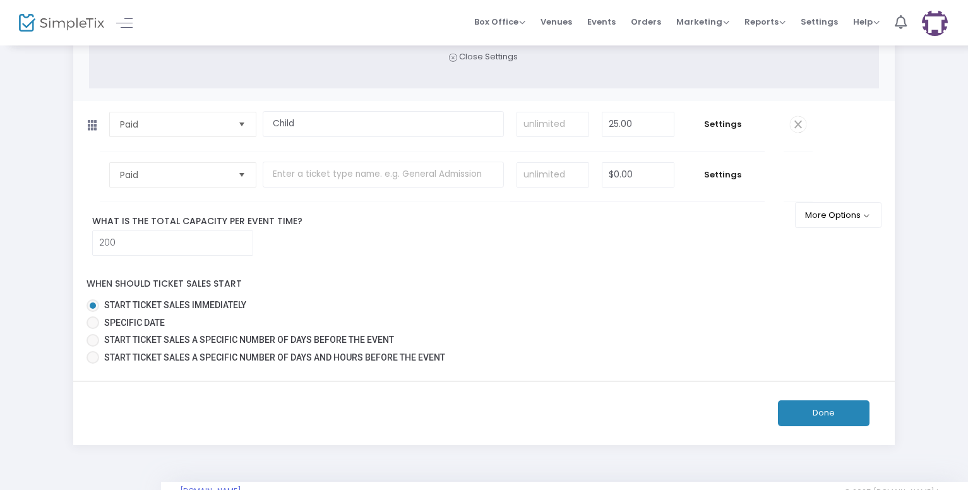
click at [815, 422] on button "Done" at bounding box center [824, 413] width 92 height 26
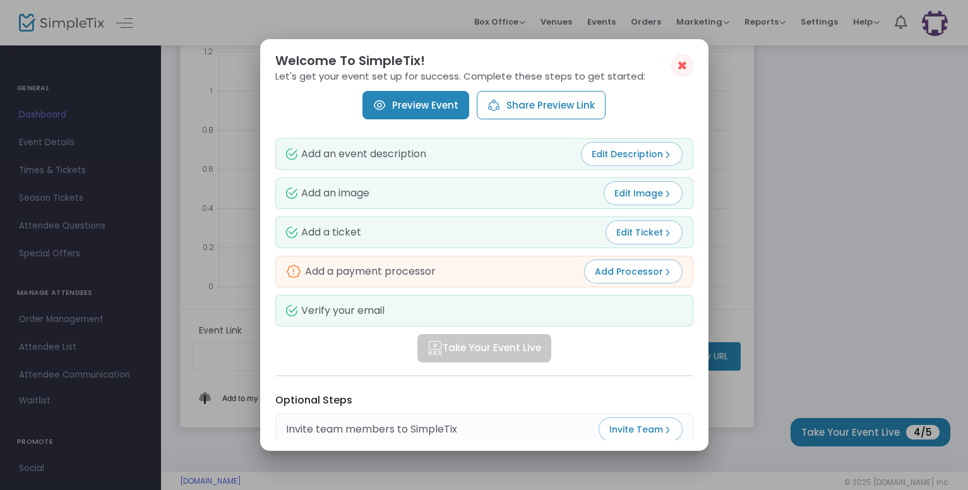
click at [630, 271] on span "Add Processor" at bounding box center [633, 271] width 77 height 13
